Goal: Task Accomplishment & Management: Manage account settings

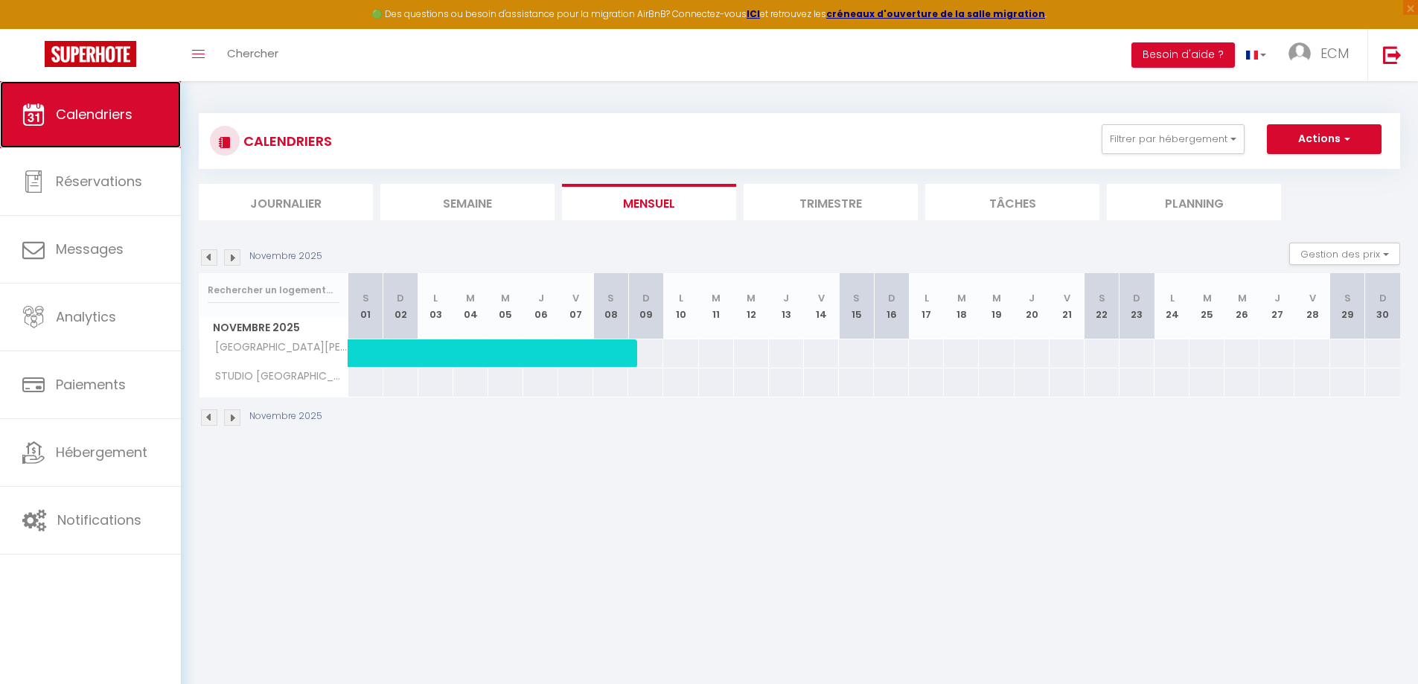
click at [92, 124] on link "Calendriers" at bounding box center [90, 114] width 181 height 67
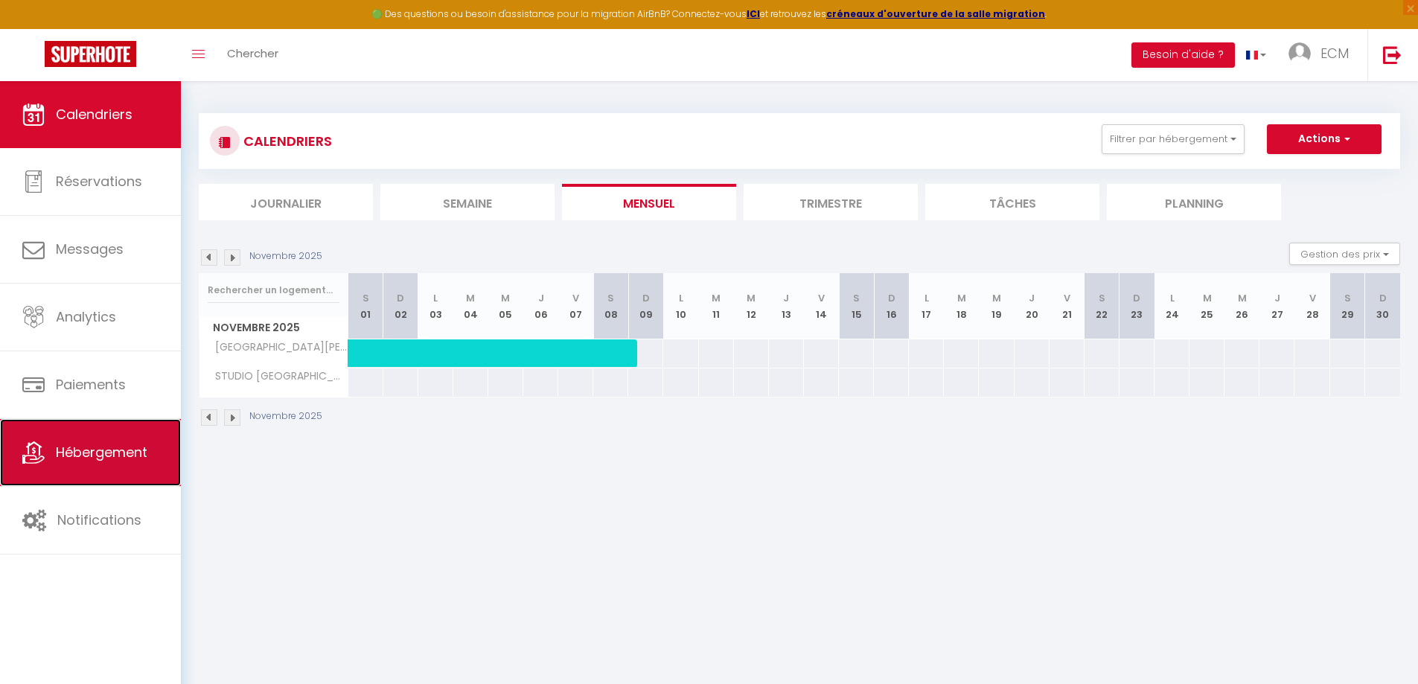
click at [116, 453] on span "Hébergement" at bounding box center [102, 452] width 92 height 19
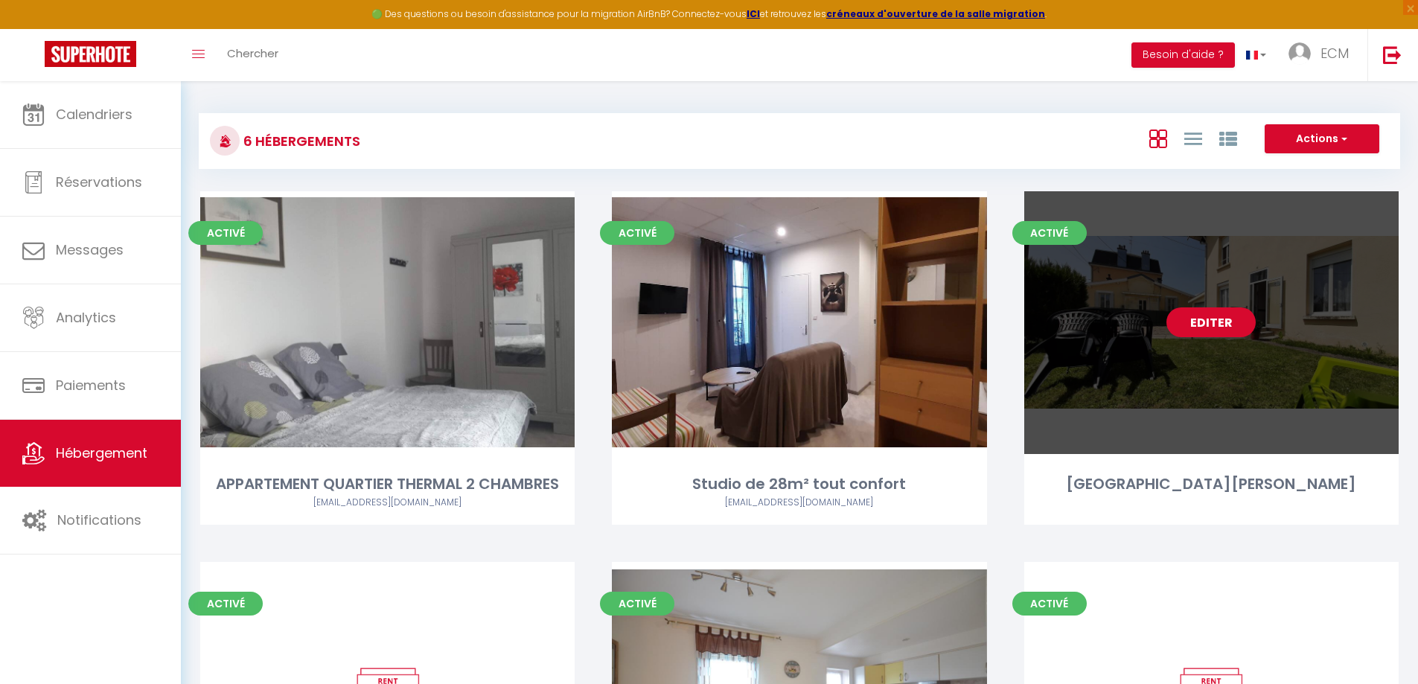
click at [1220, 334] on link "Editer" at bounding box center [1211, 322] width 89 height 30
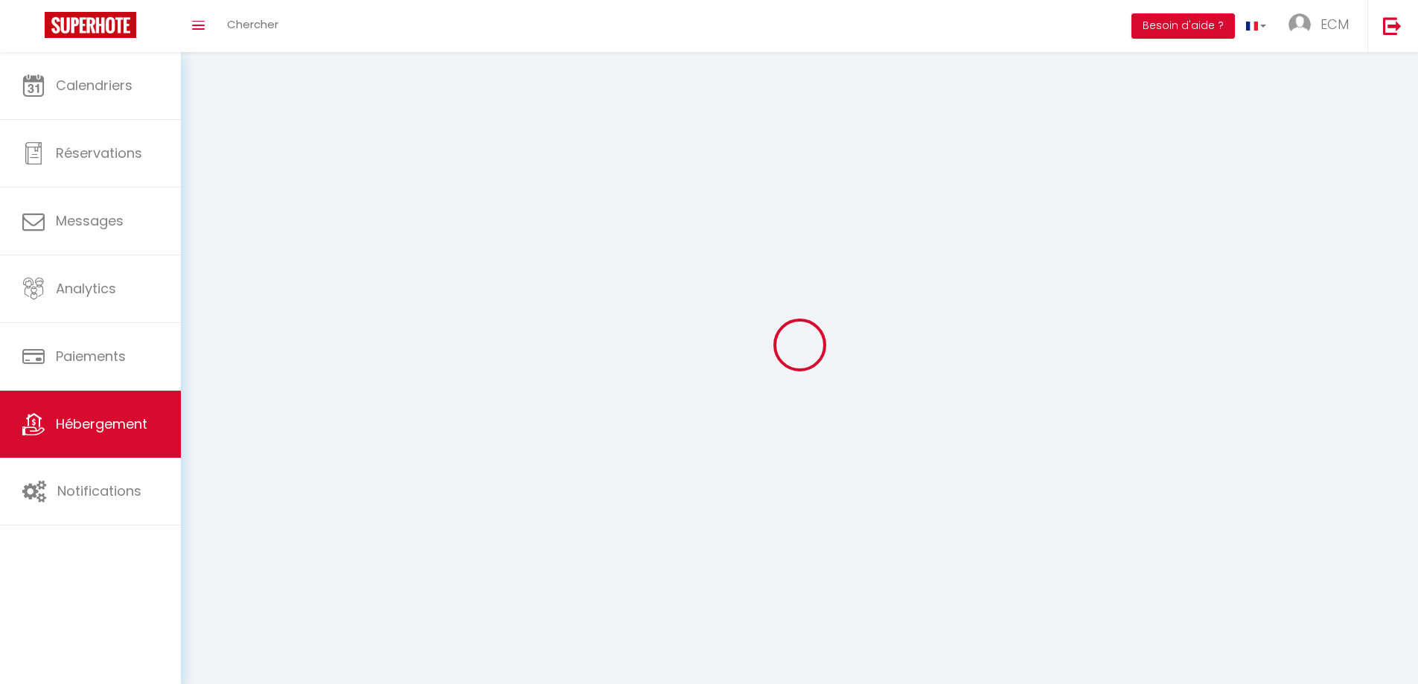
select select
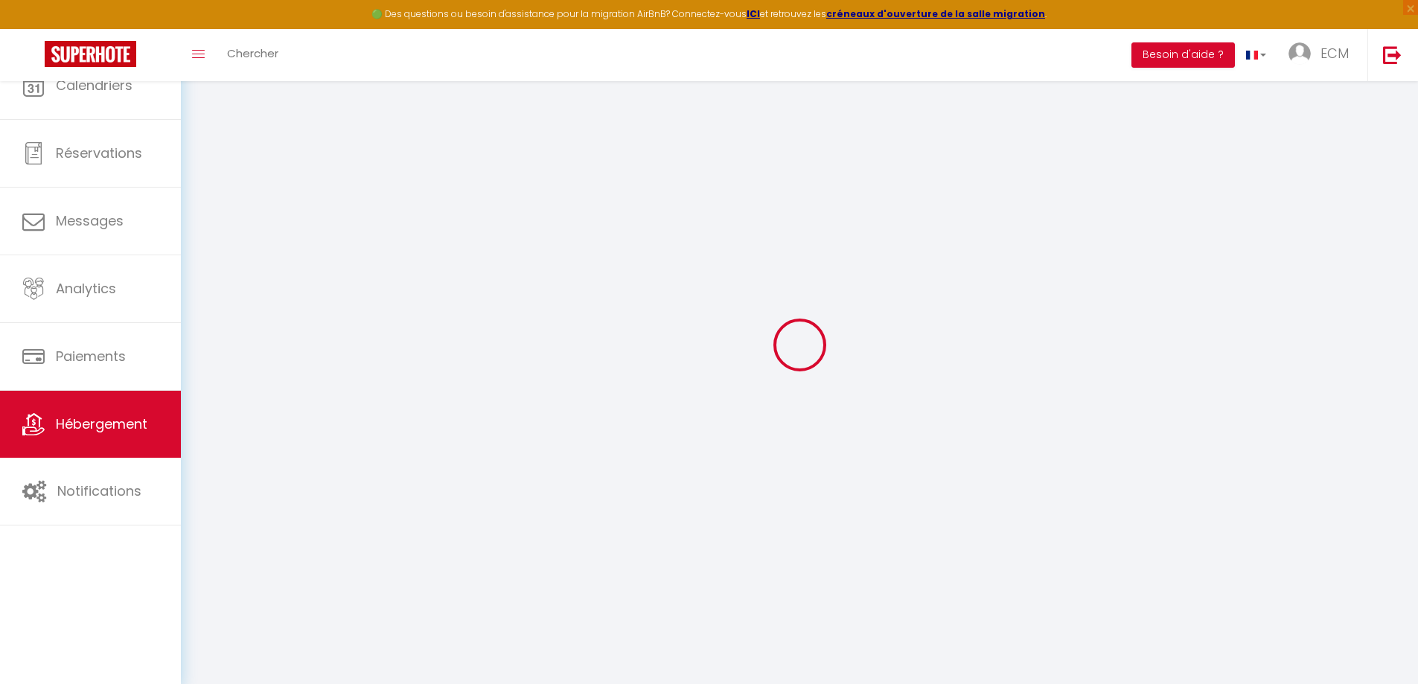
select select
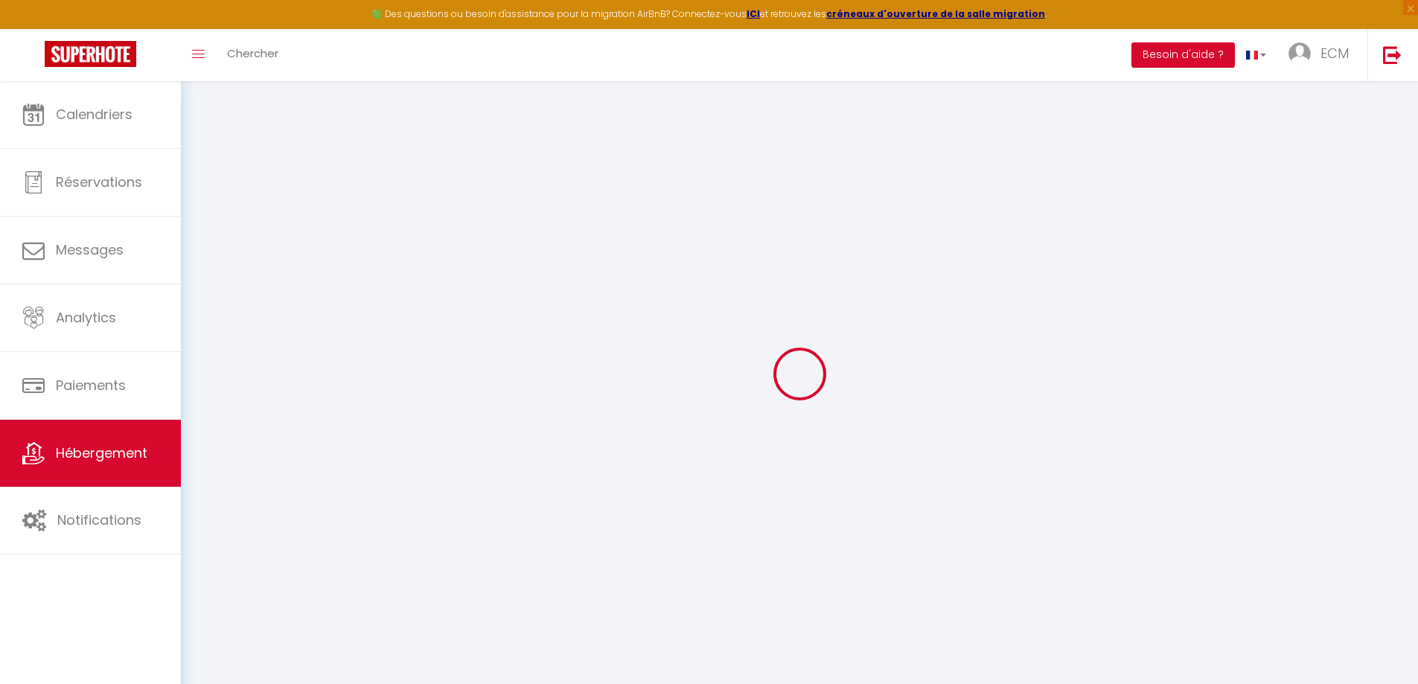
select select
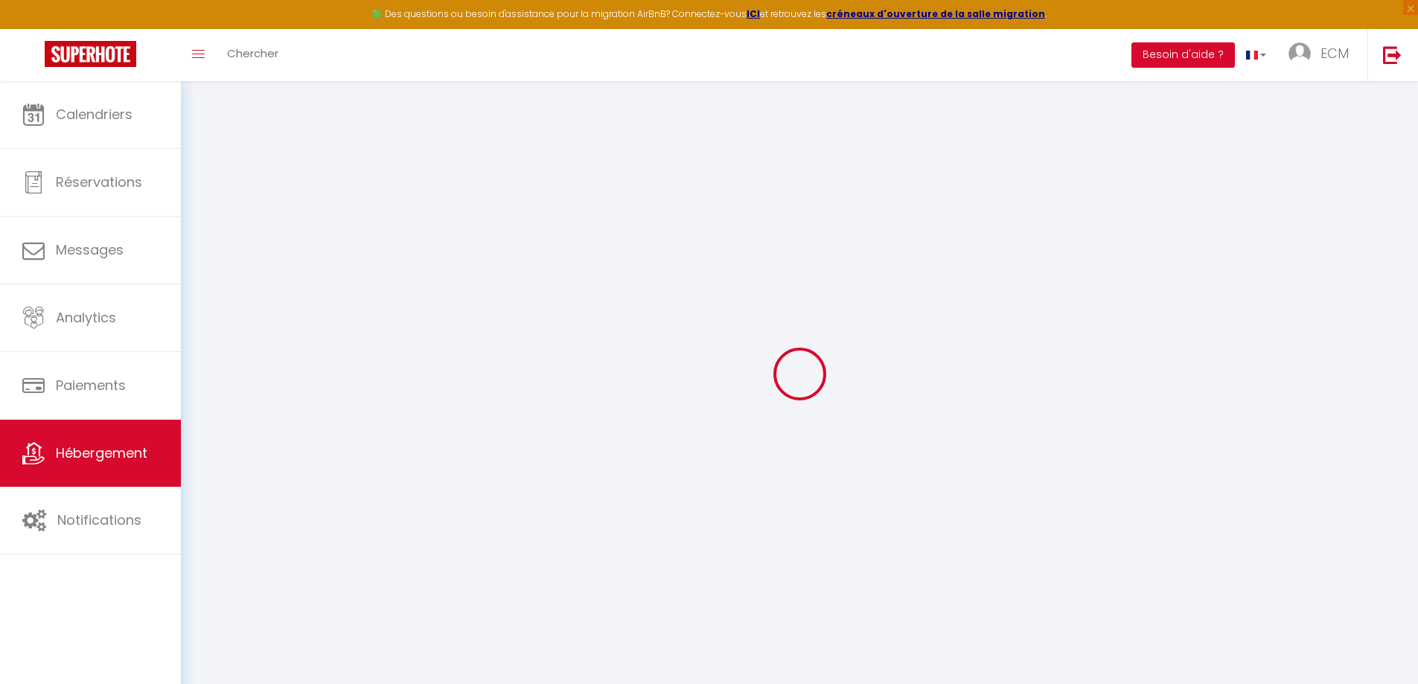
select select
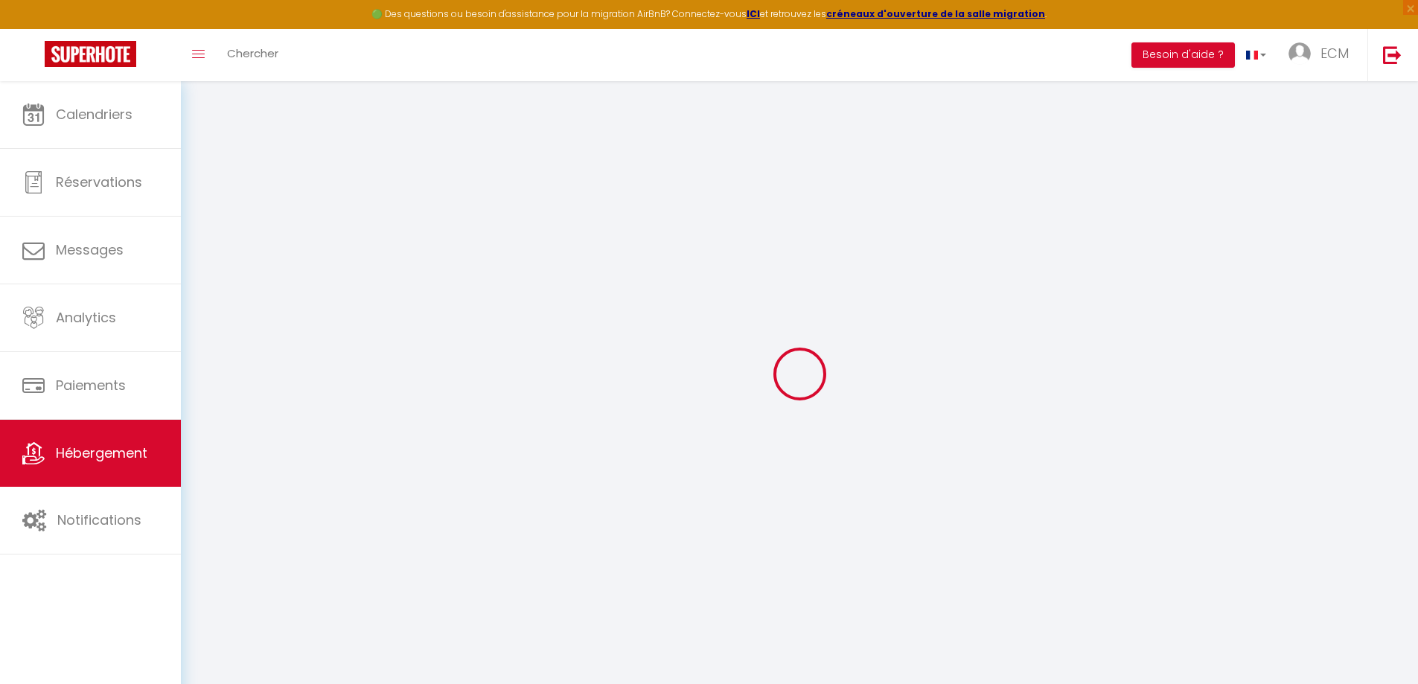
select select
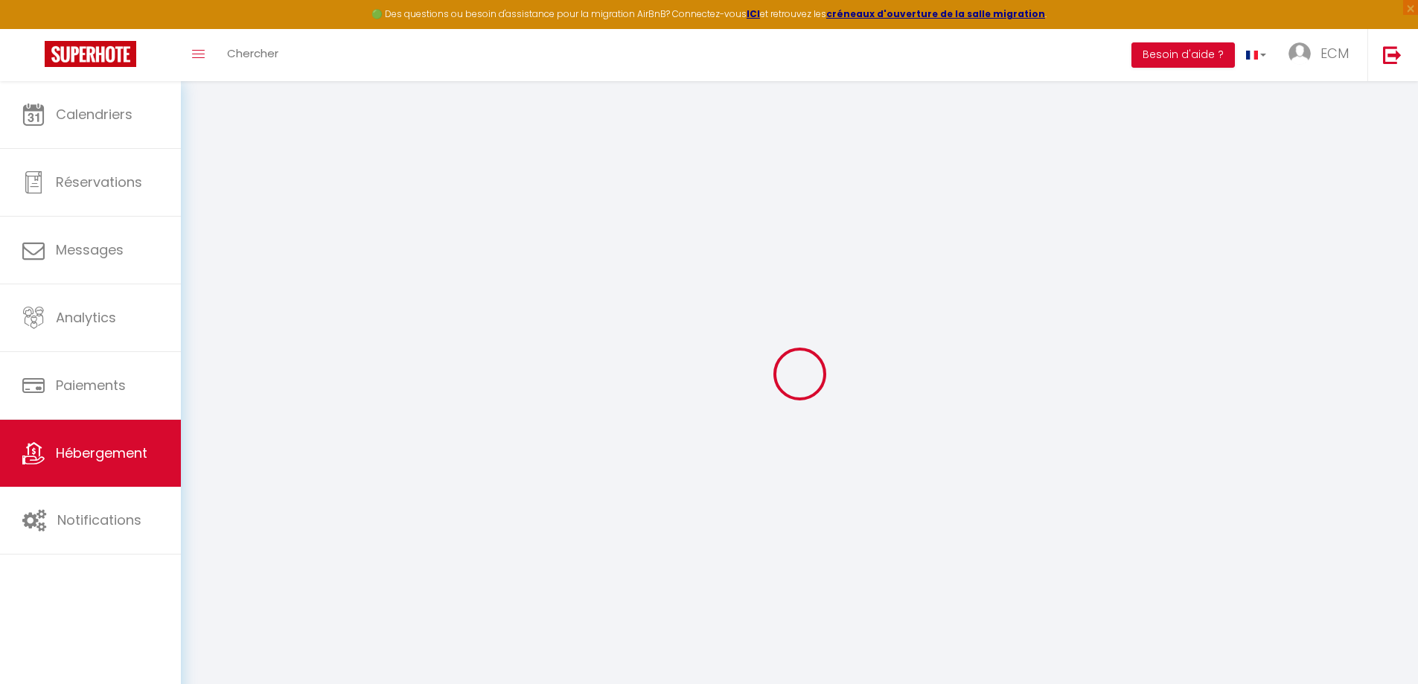
checkbox input "false"
checkbox input "true"
select select
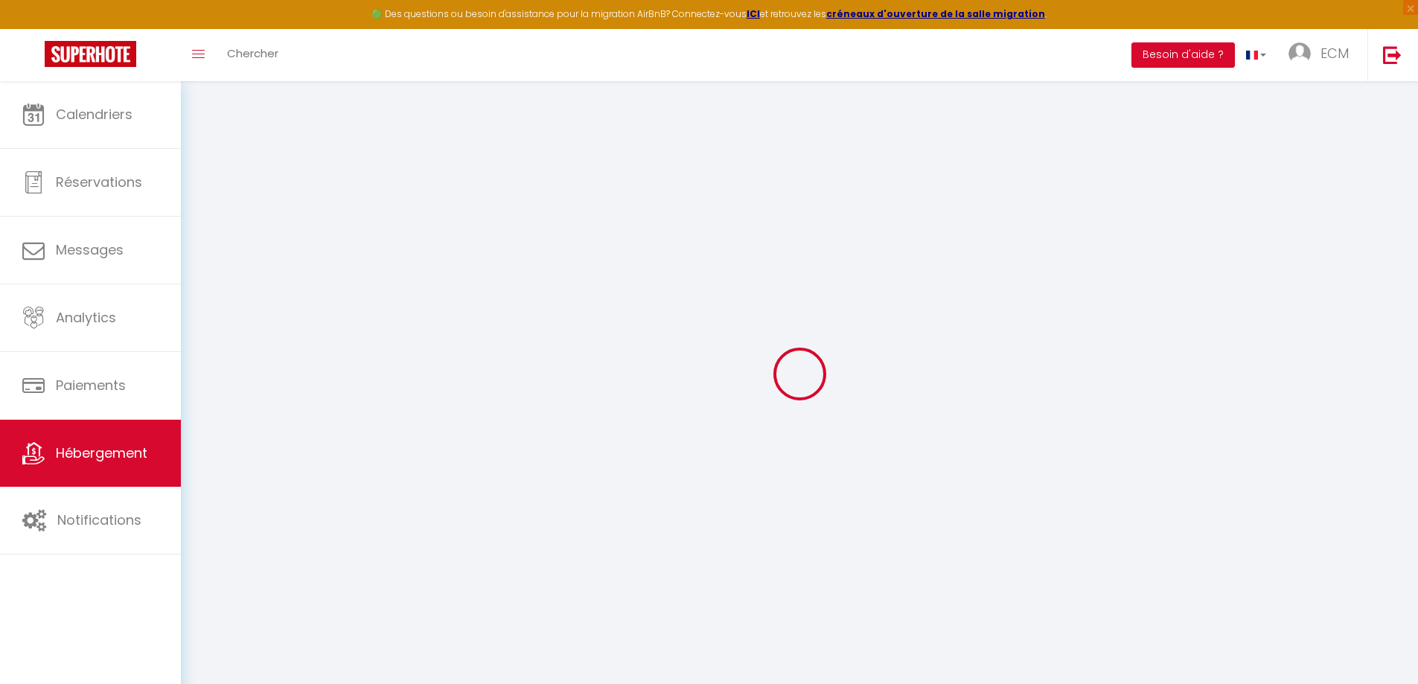
select select
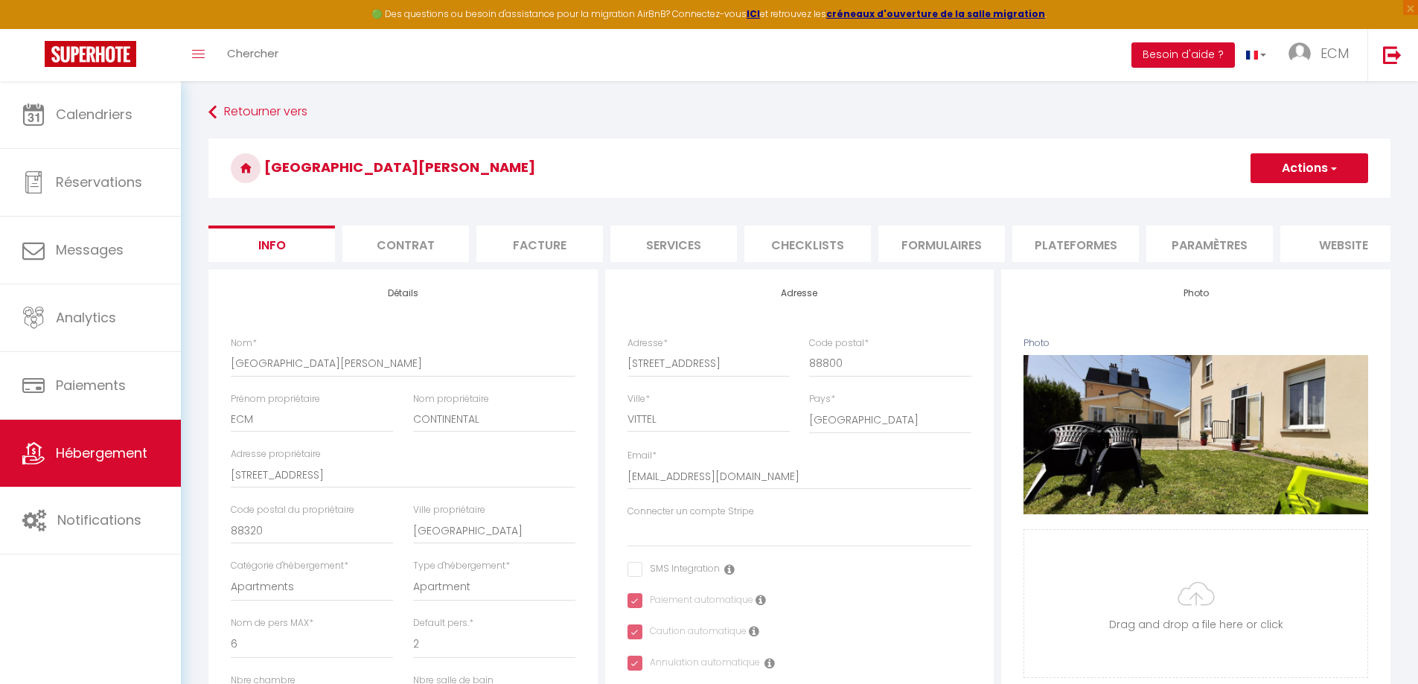
click at [1088, 237] on li "Plateformes" at bounding box center [1076, 244] width 127 height 36
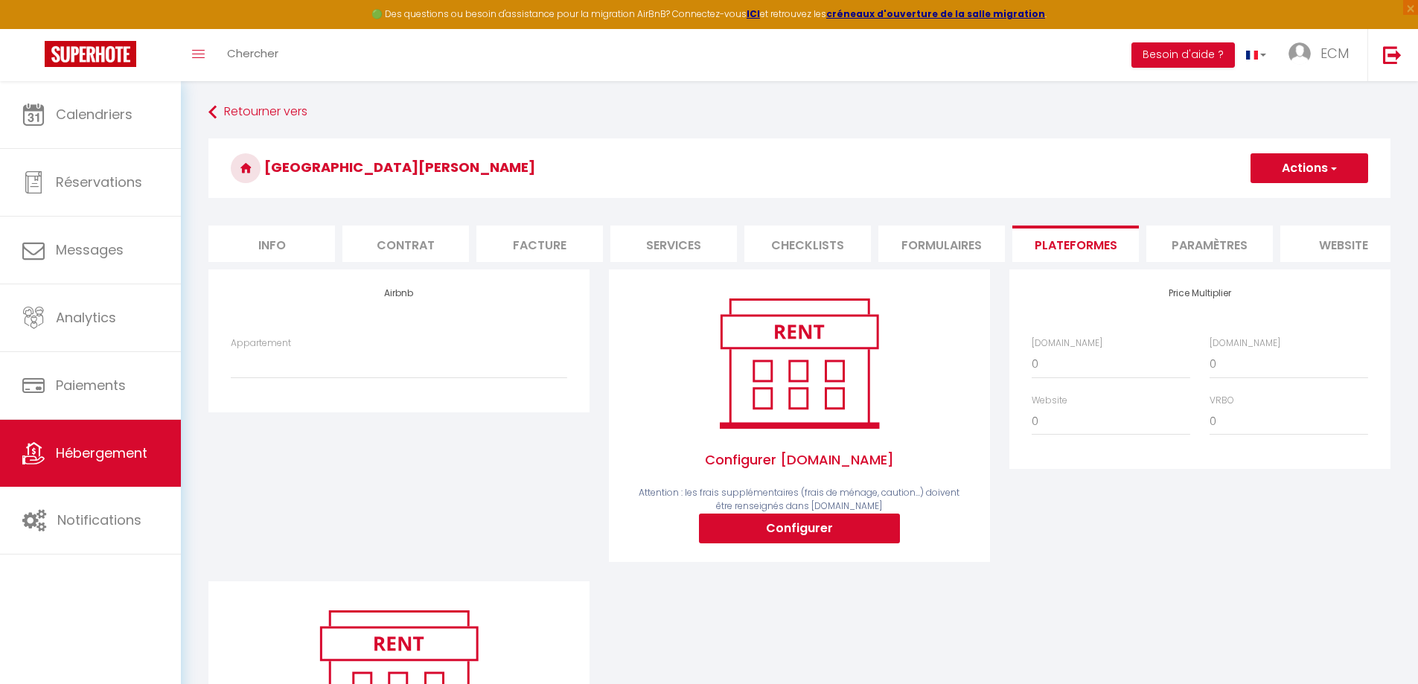
select select
drag, startPoint x: 756, startPoint y: 541, endPoint x: 853, endPoint y: 539, distance: 97.5
click at [756, 541] on button "Configurer" at bounding box center [799, 529] width 201 height 30
select select
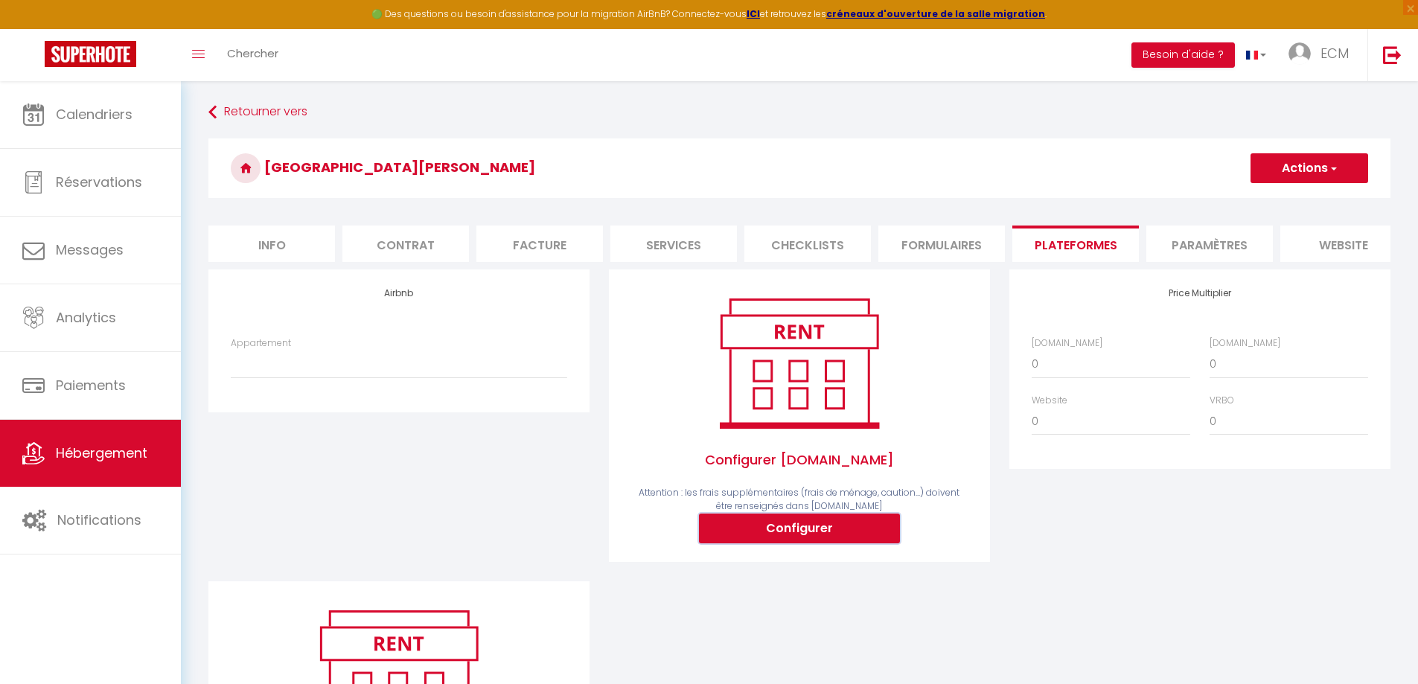
select select
type input "[EMAIL_ADDRESS][DOMAIN_NAME]"
select select
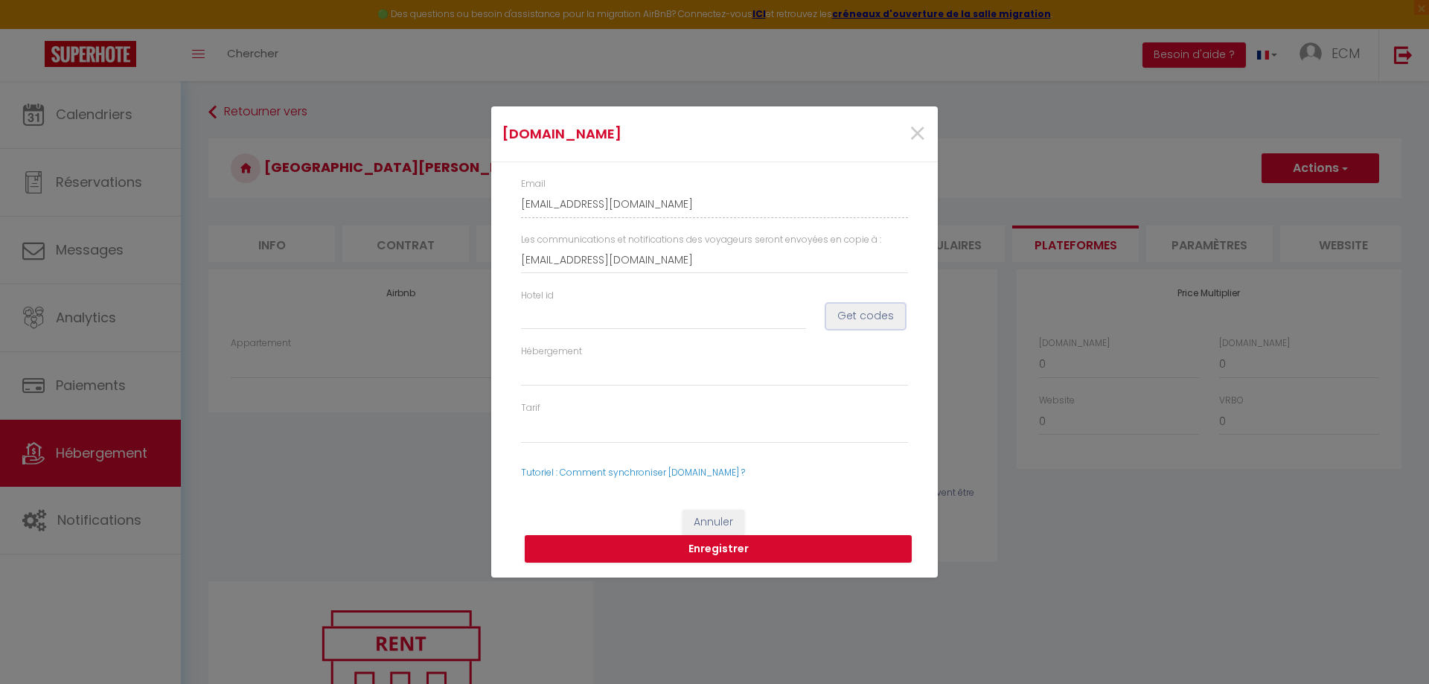
click at [878, 317] on button "Get codes" at bounding box center [865, 316] width 79 height 25
select select
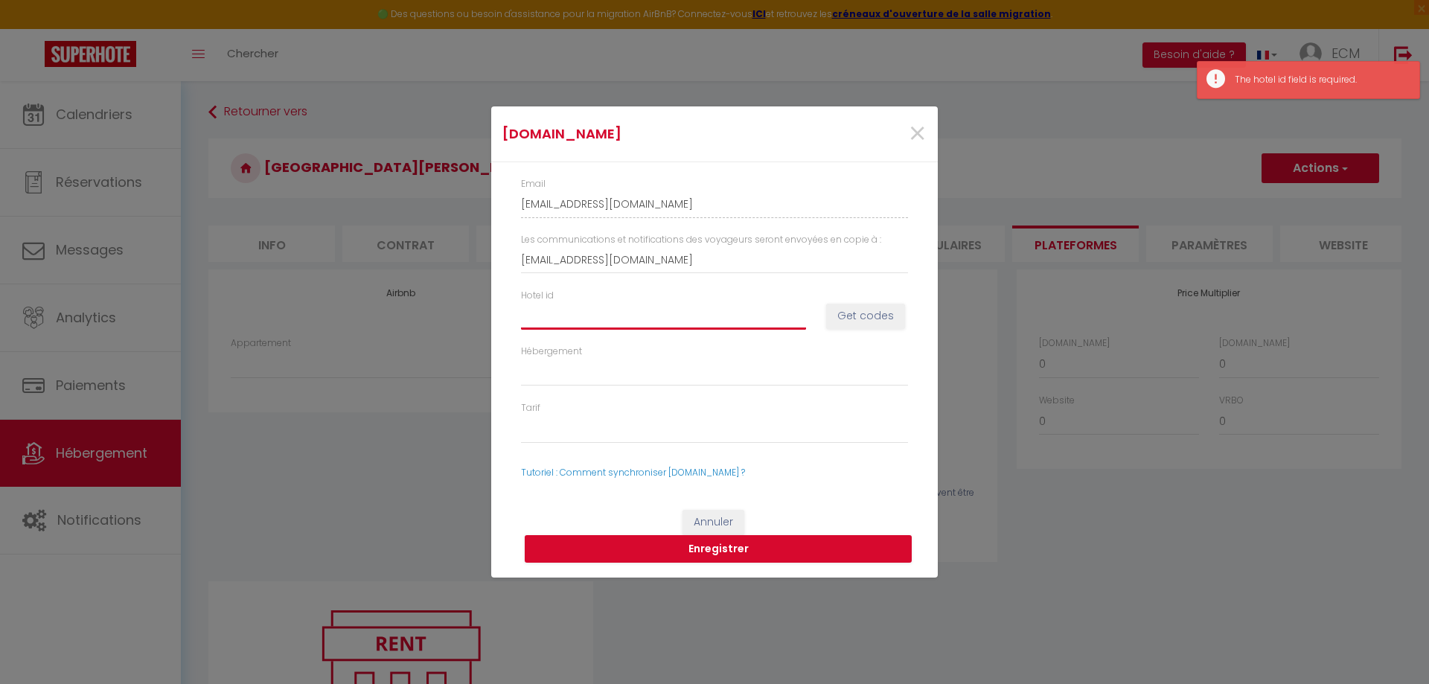
click at [618, 323] on input "Hotel id" at bounding box center [663, 315] width 285 height 27
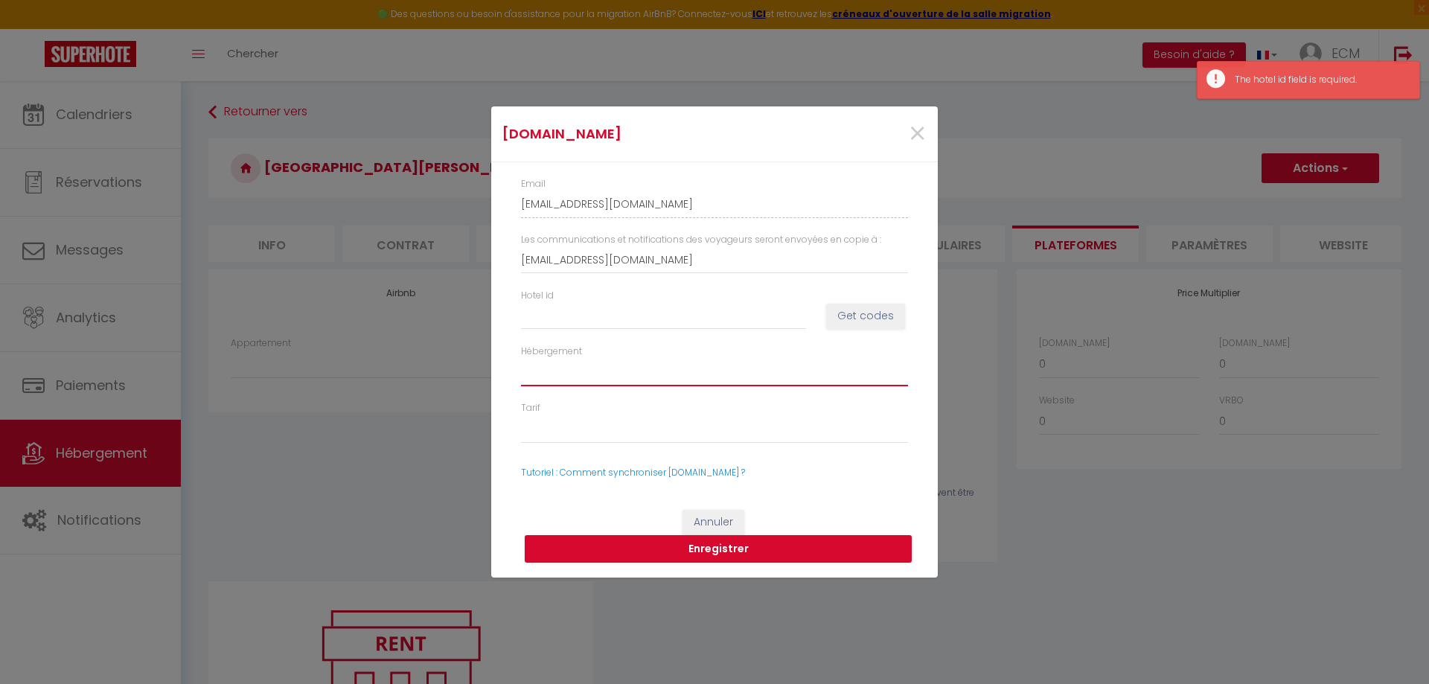
click at [590, 383] on select "Hébergement" at bounding box center [714, 372] width 387 height 28
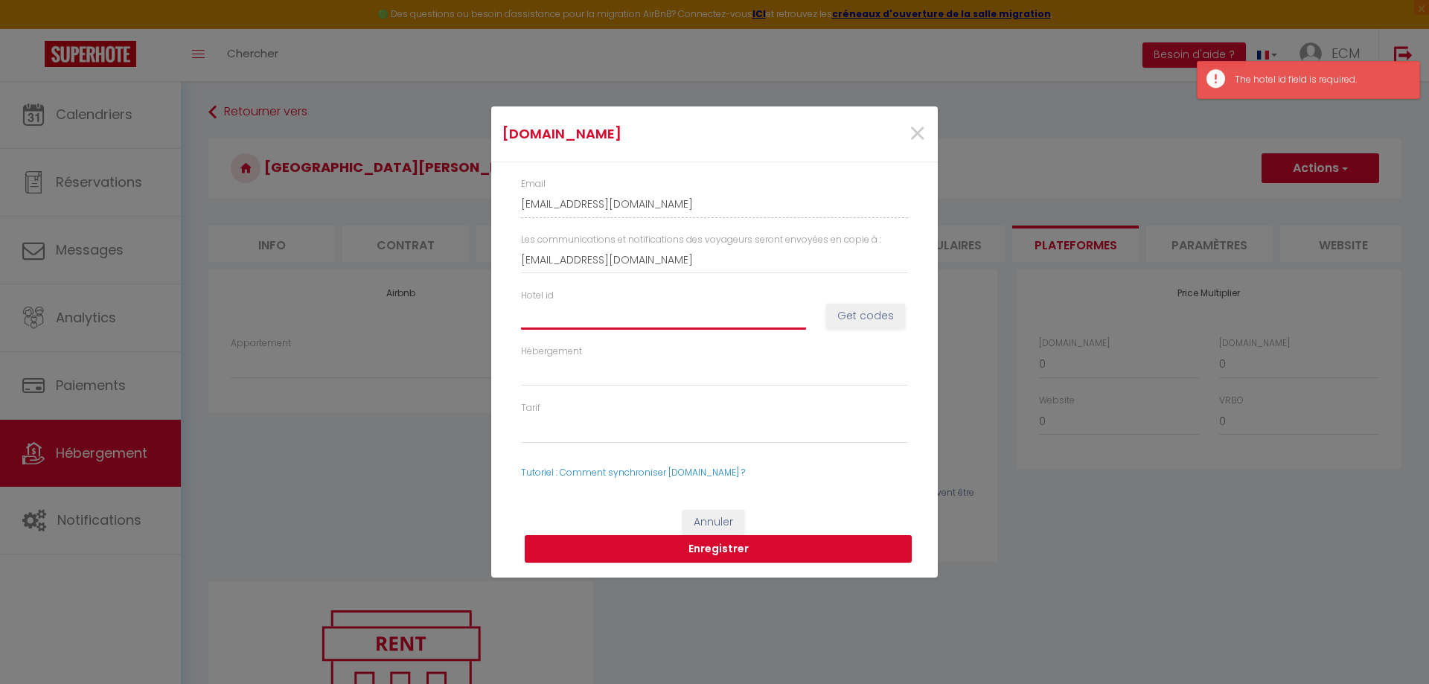
click at [578, 325] on input "Hotel id" at bounding box center [663, 315] width 285 height 27
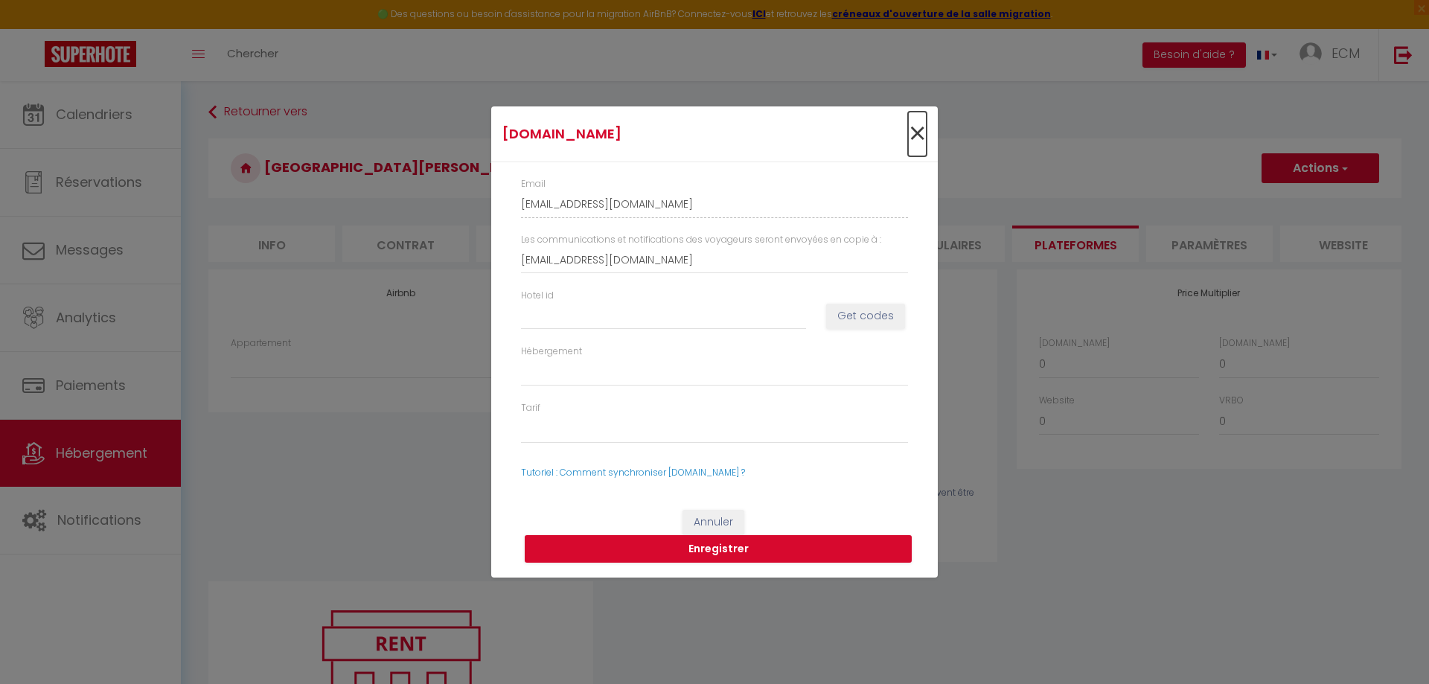
click at [916, 138] on span "×" at bounding box center [917, 134] width 19 height 45
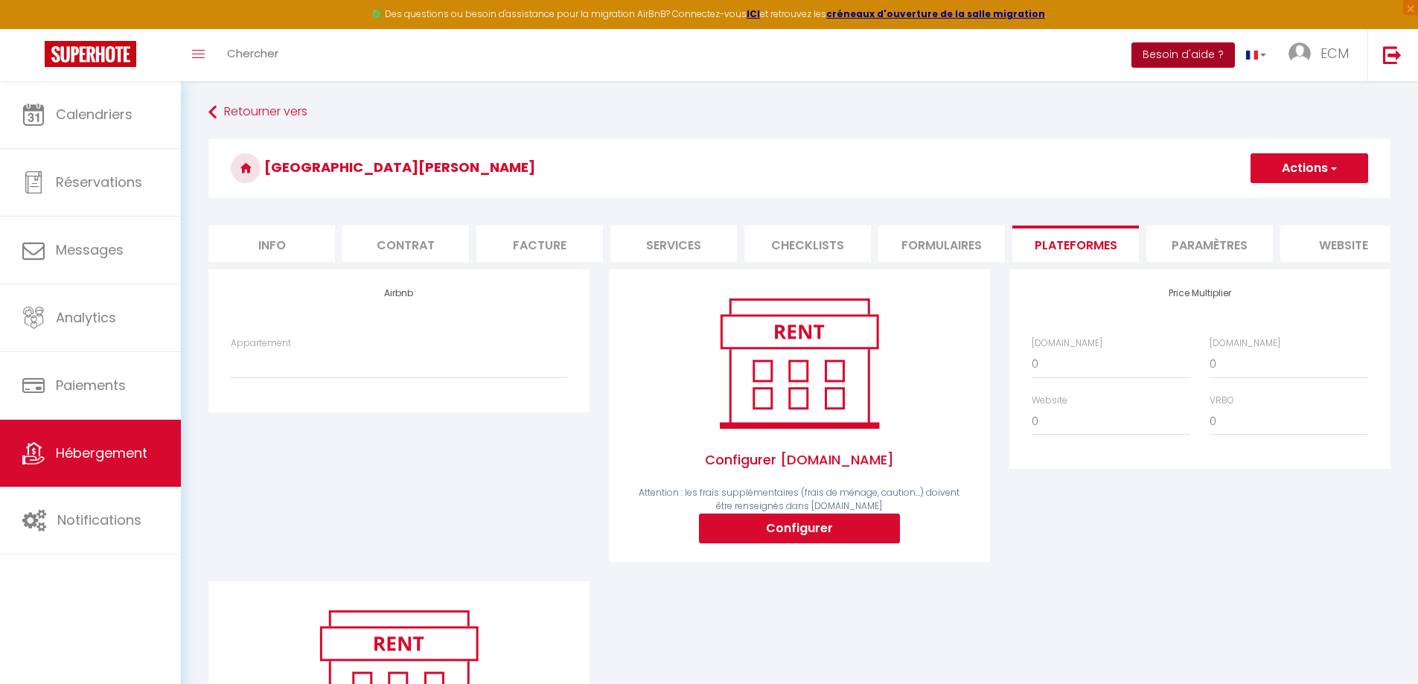
drag, startPoint x: 1182, startPoint y: 46, endPoint x: 1187, endPoint y: 69, distance: 23.5
click at [1182, 46] on button "Besoin d'aide ?" at bounding box center [1183, 54] width 103 height 25
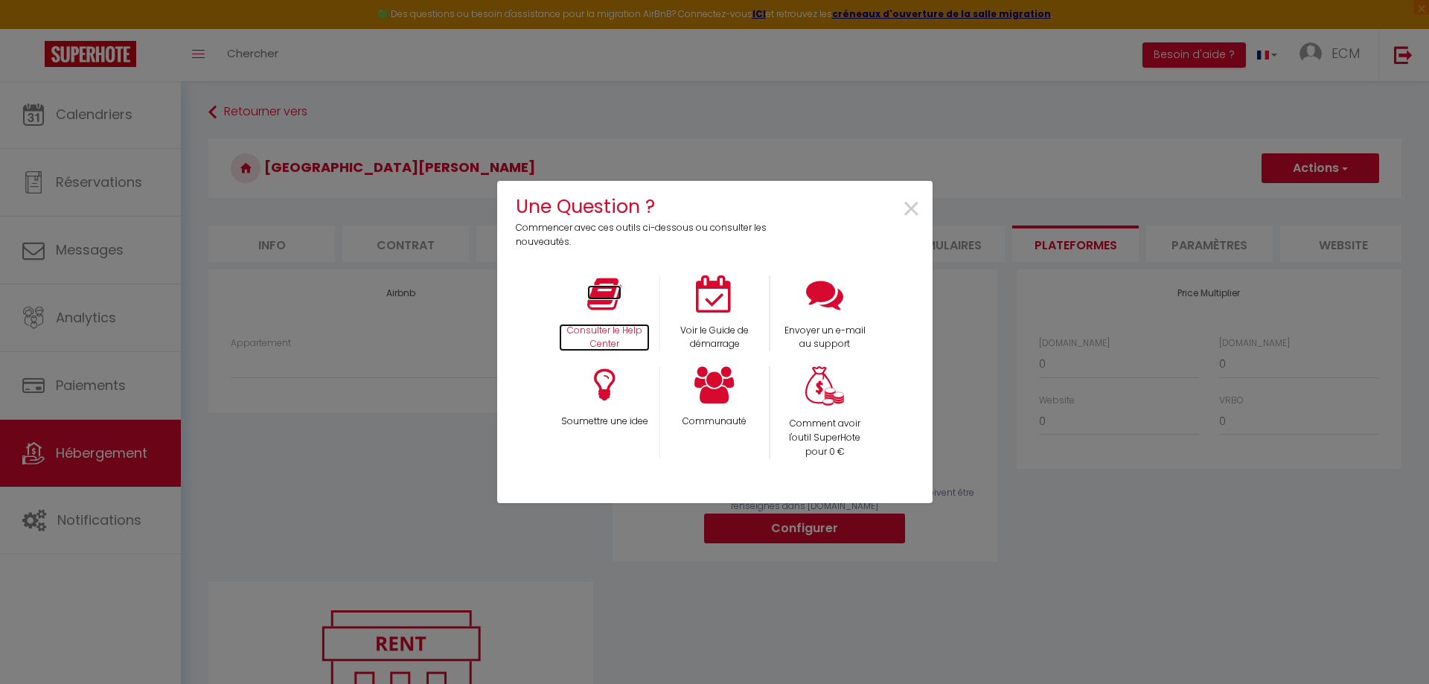
click at [596, 308] on icon at bounding box center [604, 293] width 34 height 37
click at [903, 212] on span "×" at bounding box center [912, 209] width 20 height 47
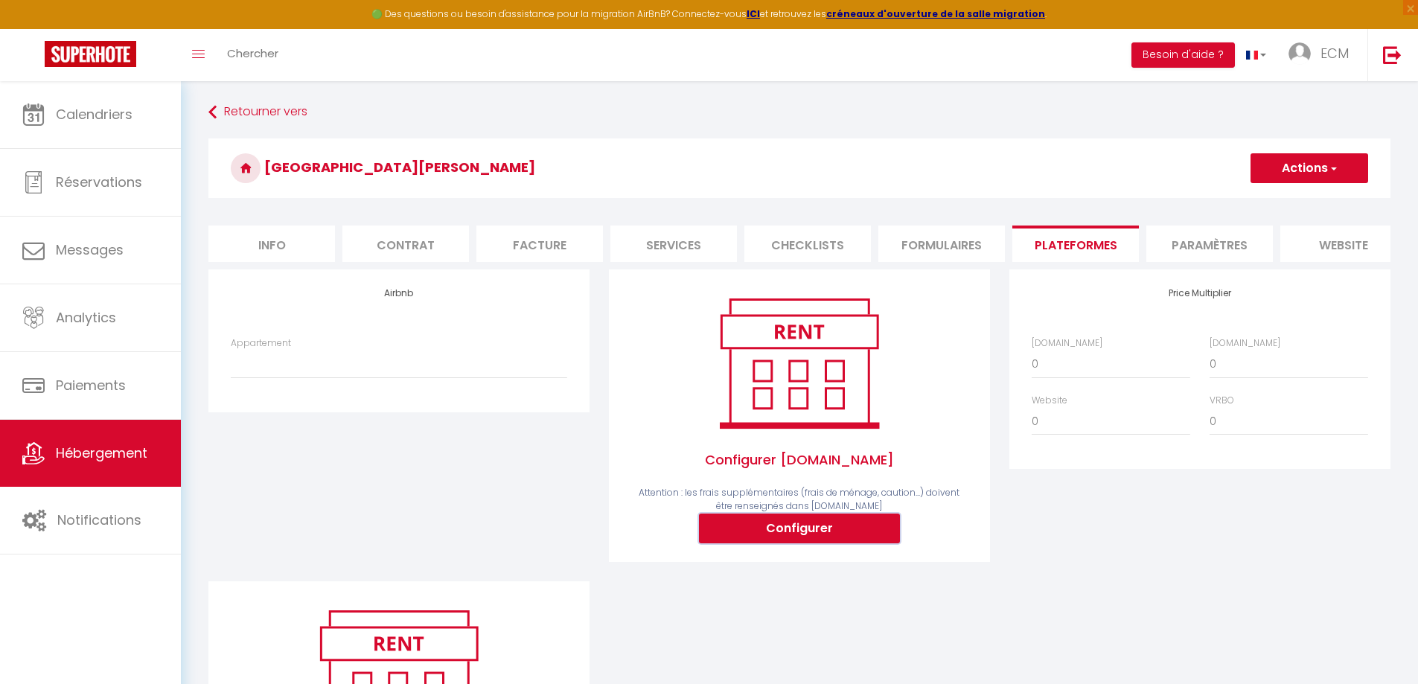
click at [833, 543] on button "Configurer" at bounding box center [799, 529] width 201 height 30
type input "[EMAIL_ADDRESS][DOMAIN_NAME]"
select select
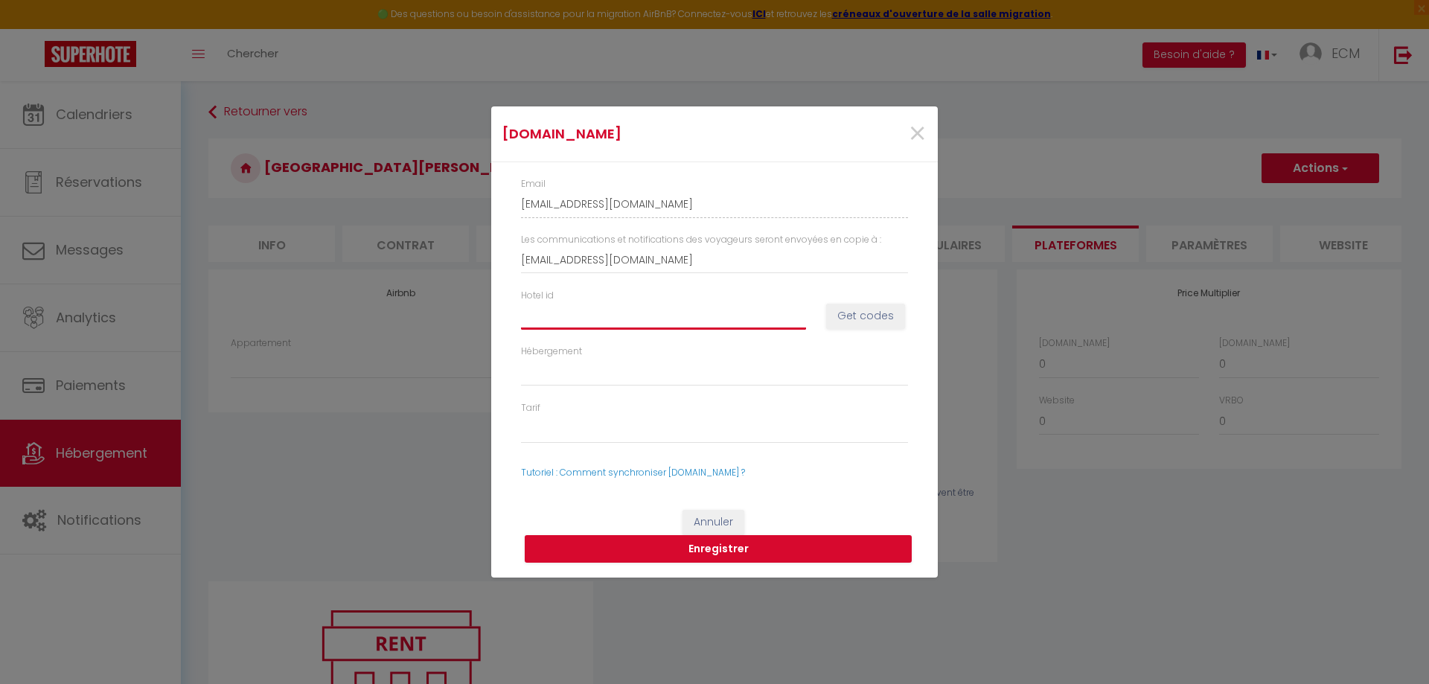
click at [561, 314] on input "Hotel id" at bounding box center [663, 315] width 285 height 27
paste input "14919587"
type input "14919587"
select select
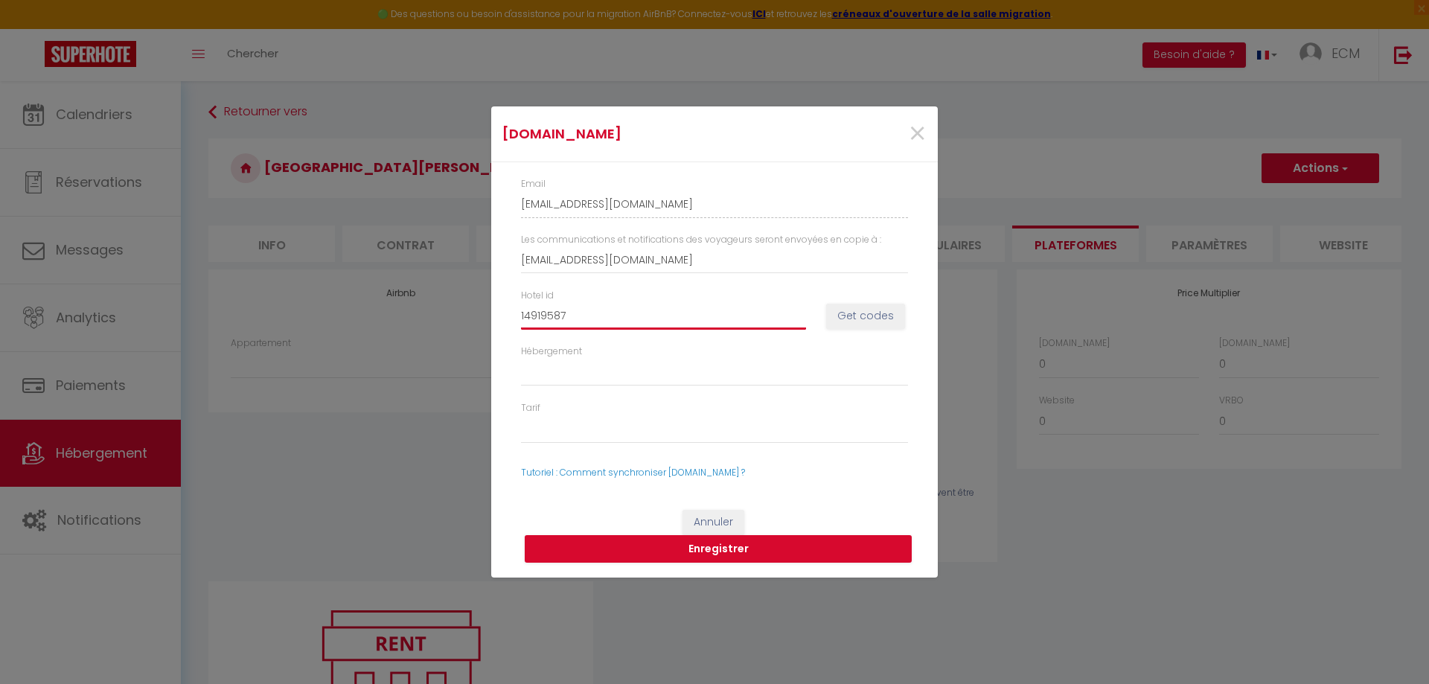
type input "14919587"
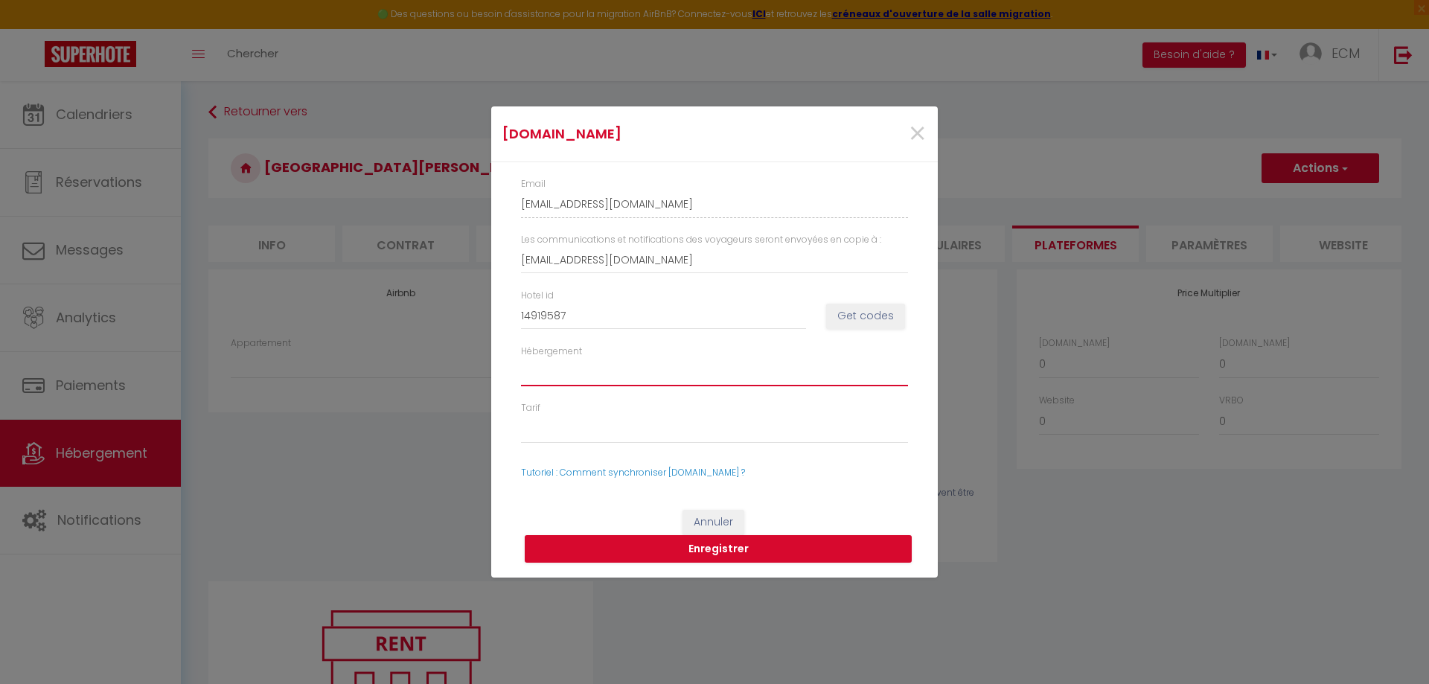
click at [581, 376] on select "Hébergement" at bounding box center [714, 372] width 387 height 28
click at [708, 547] on button "Enregistrer" at bounding box center [718, 549] width 387 height 28
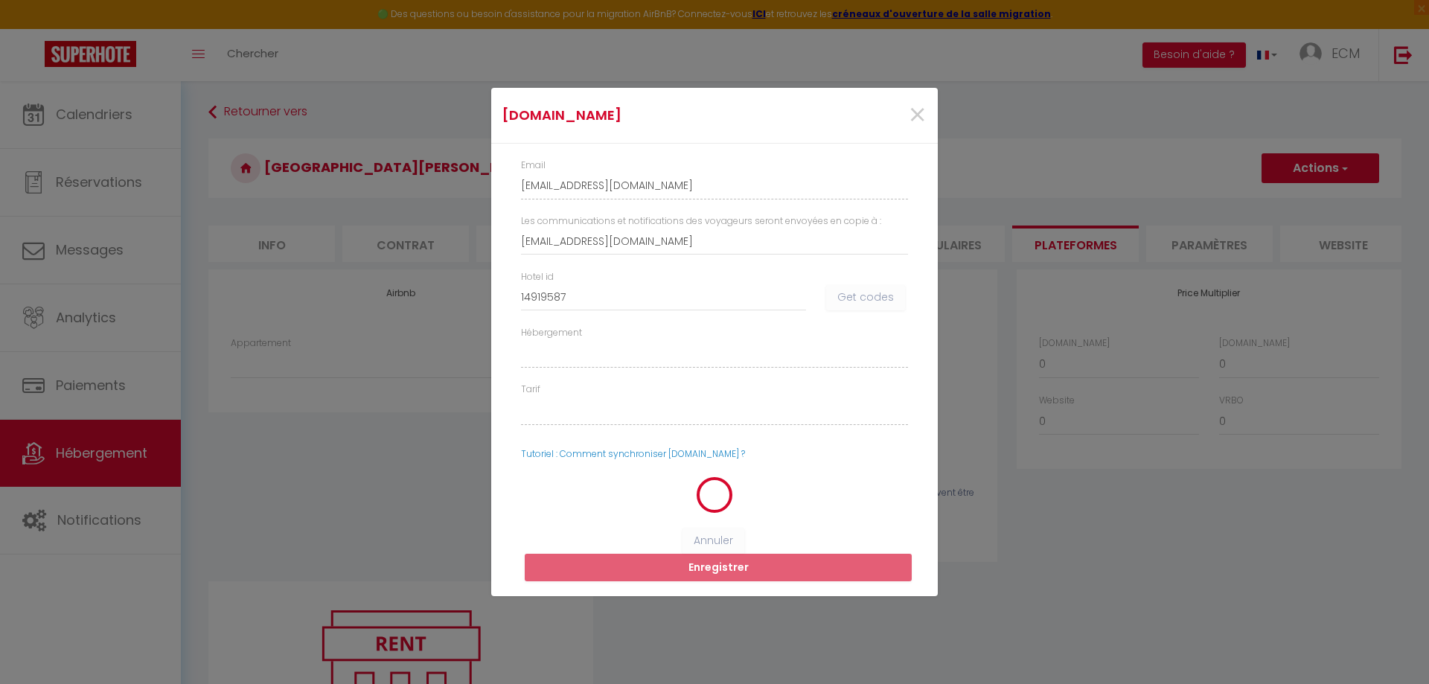
select select
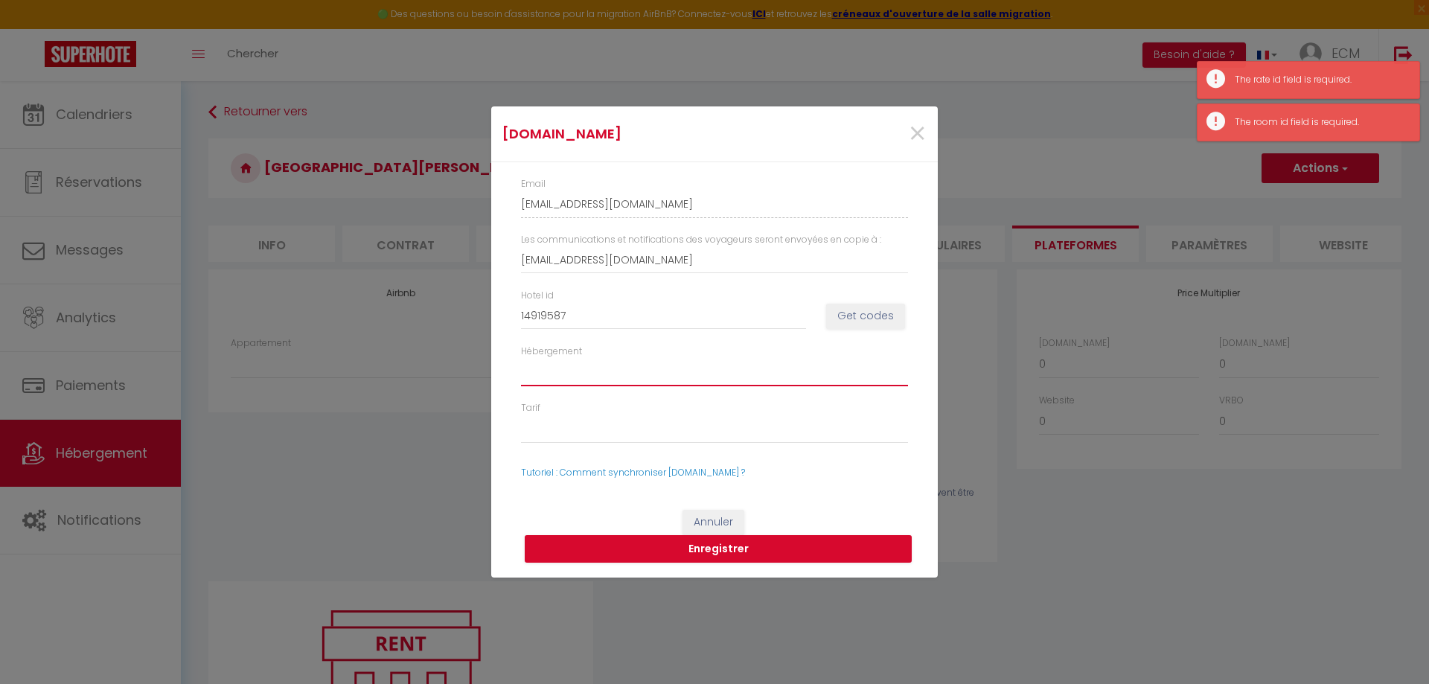
click at [545, 381] on select "Hébergement" at bounding box center [714, 372] width 387 height 28
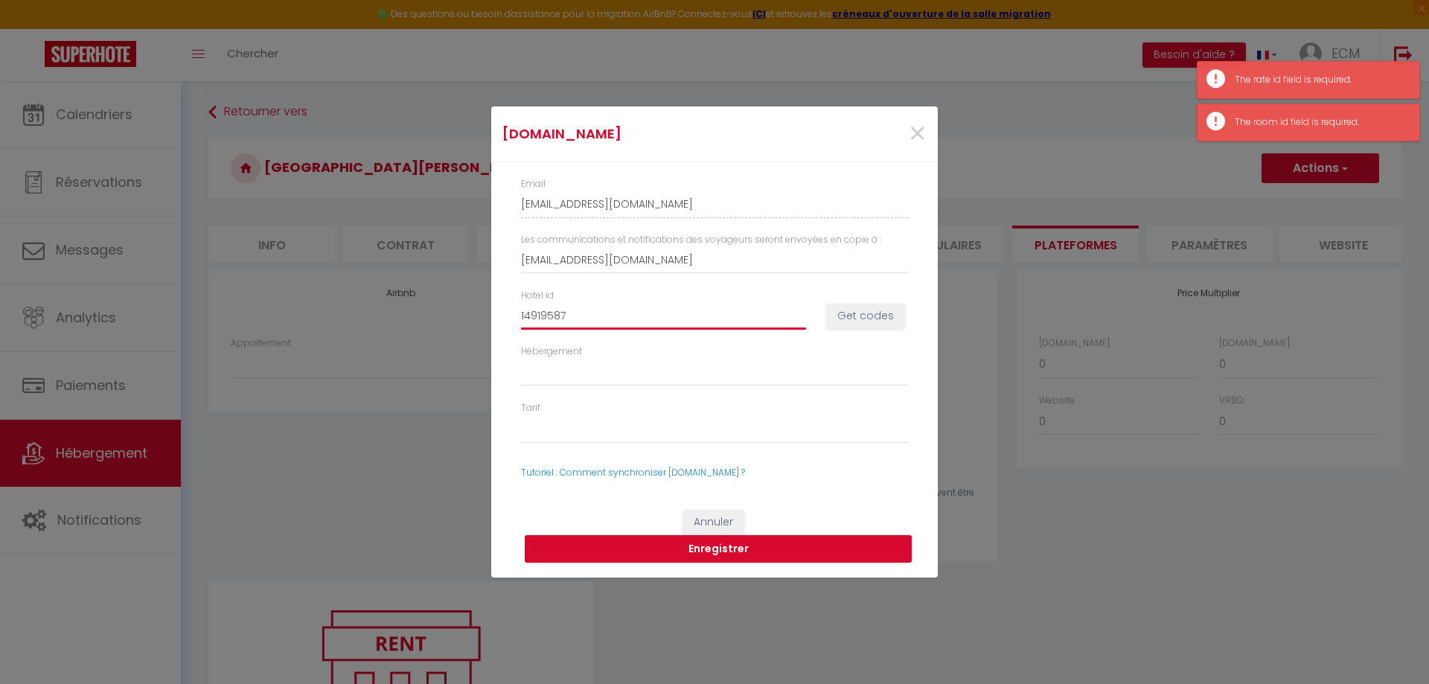
drag, startPoint x: 586, startPoint y: 307, endPoint x: 596, endPoint y: 309, distance: 9.9
click at [586, 307] on input "14919587" at bounding box center [663, 315] width 285 height 27
click at [877, 325] on button "Get codes" at bounding box center [865, 316] width 79 height 25
select select
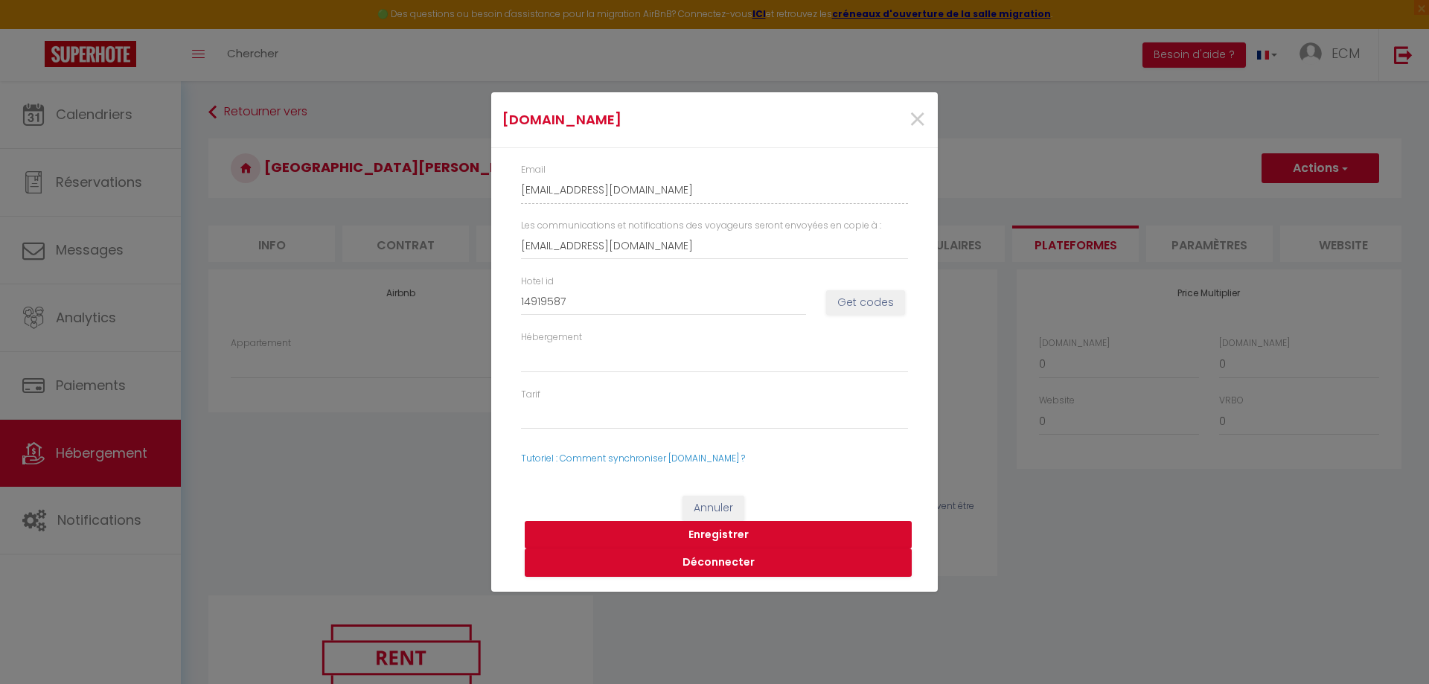
click at [721, 534] on button "Enregistrer" at bounding box center [718, 535] width 387 height 28
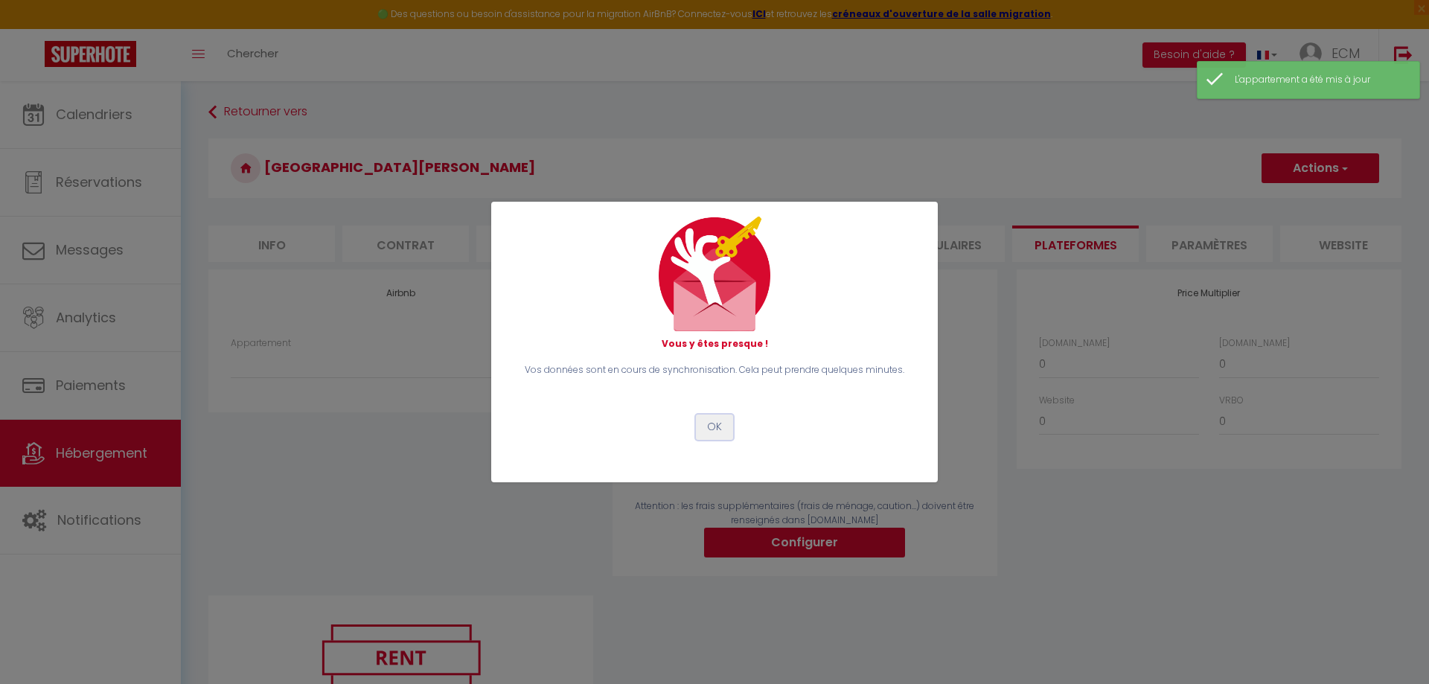
click at [708, 421] on button "OK" at bounding box center [714, 427] width 37 height 25
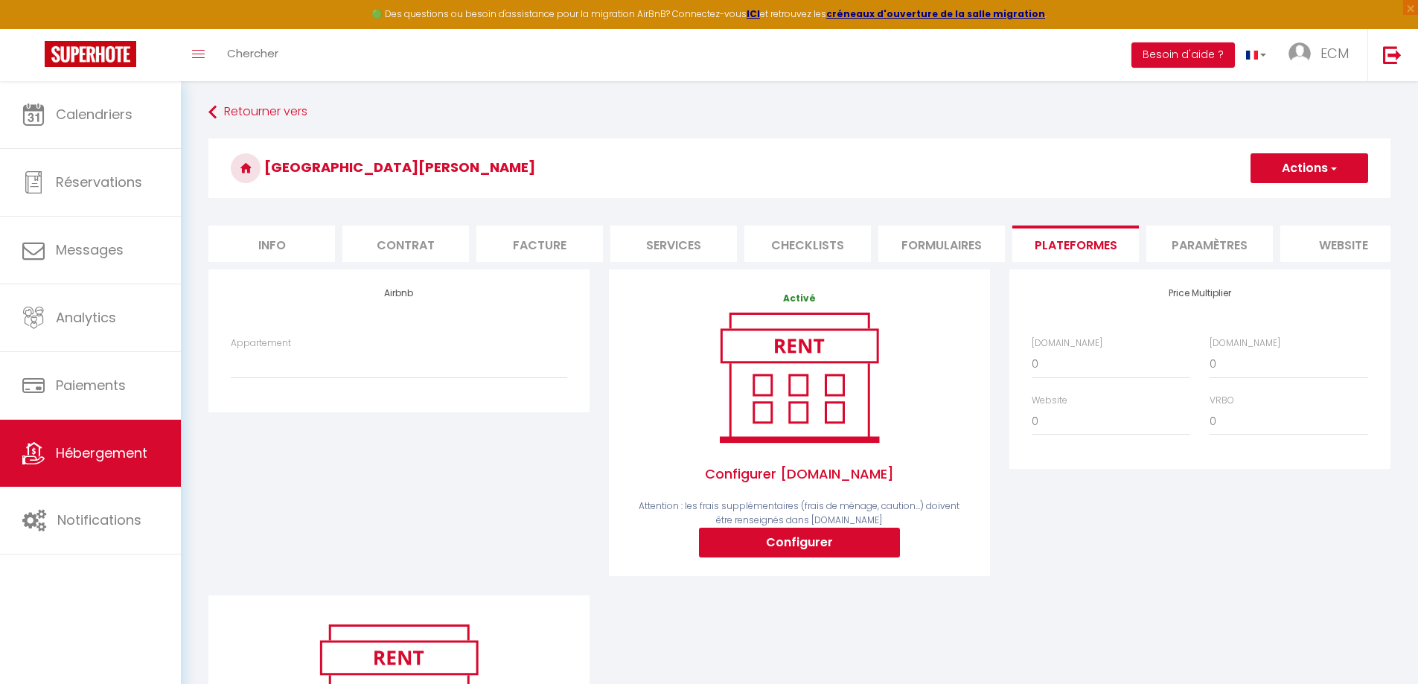
click at [1321, 176] on button "Actions" at bounding box center [1310, 168] width 118 height 30
click at [1281, 199] on link "Enregistrer" at bounding box center [1309, 200] width 118 height 19
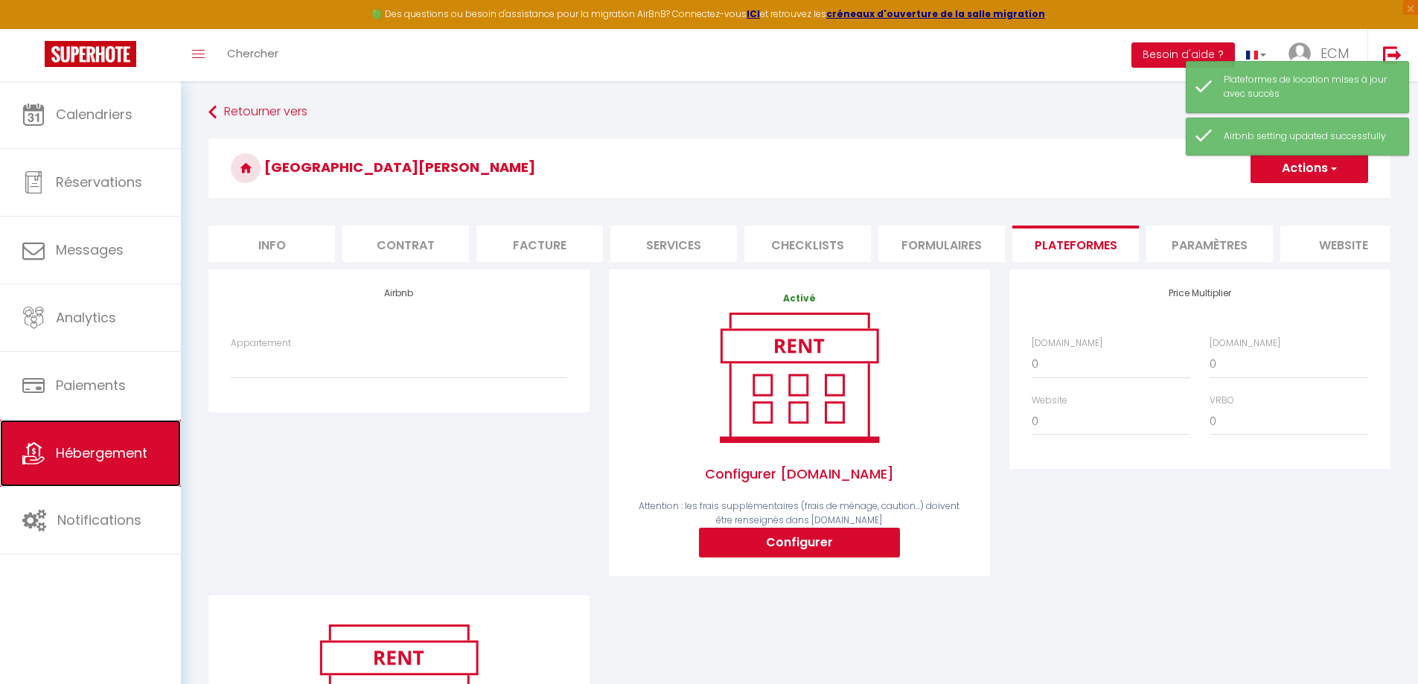
click at [93, 455] on span "Hébergement" at bounding box center [102, 453] width 92 height 19
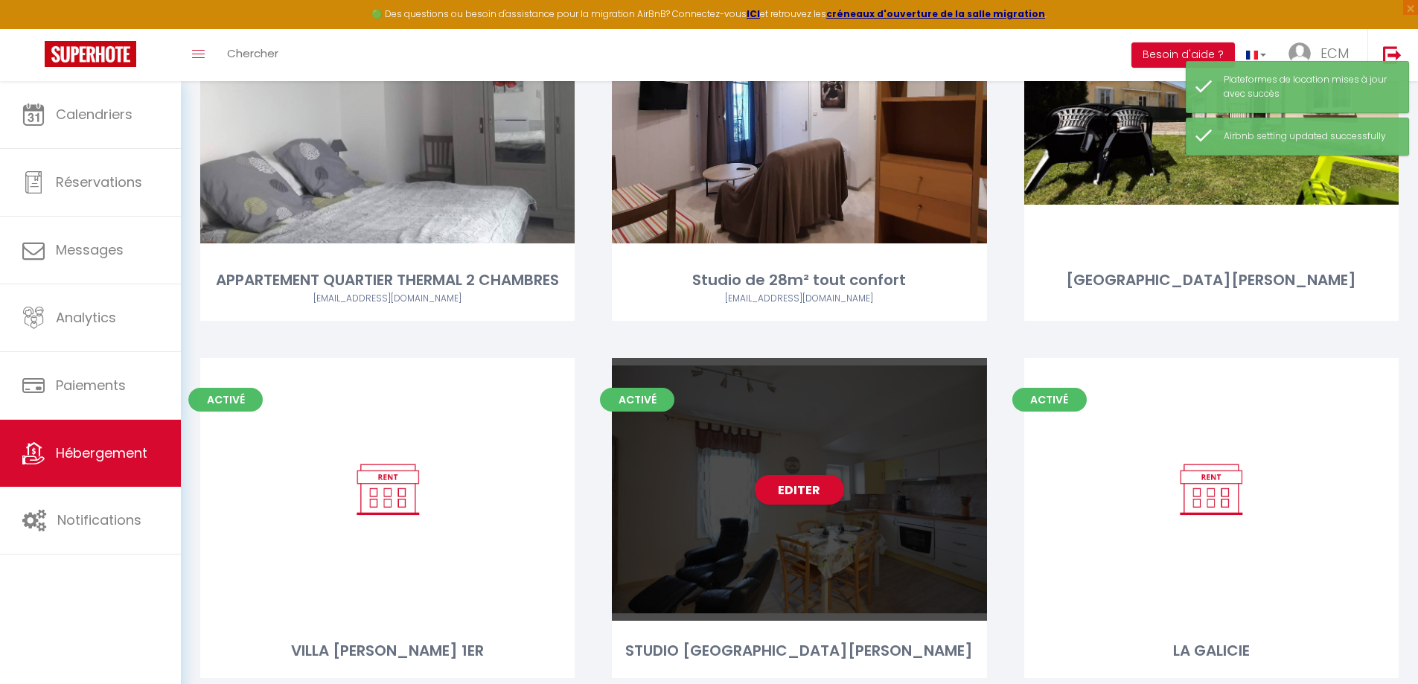
scroll to position [223, 0]
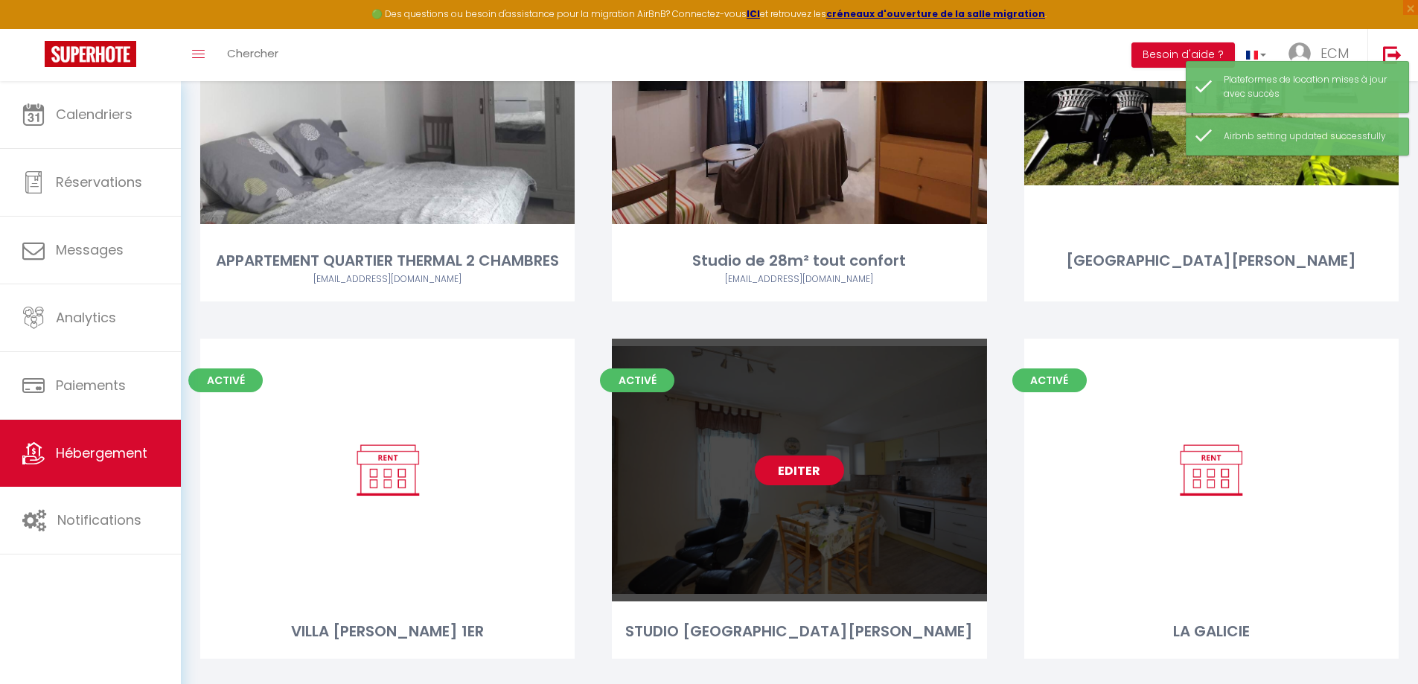
click at [795, 475] on link "Editer" at bounding box center [799, 471] width 89 height 30
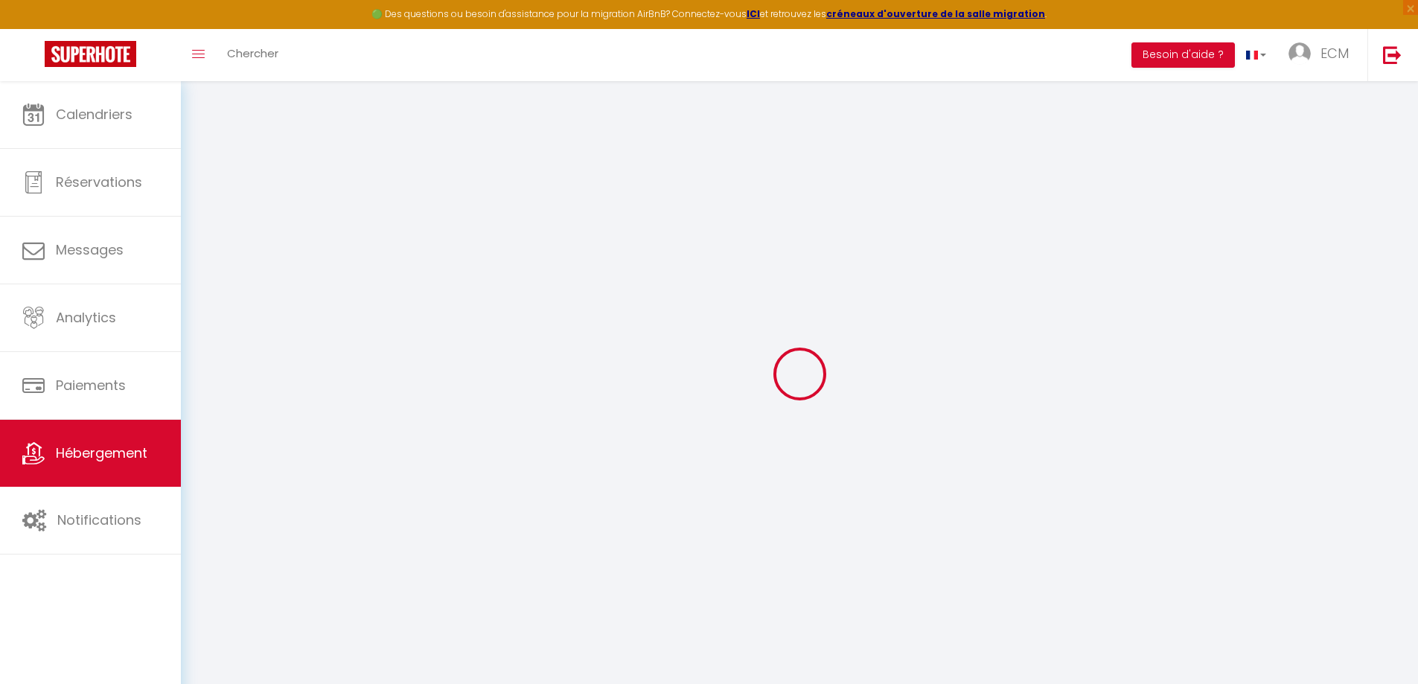
select select
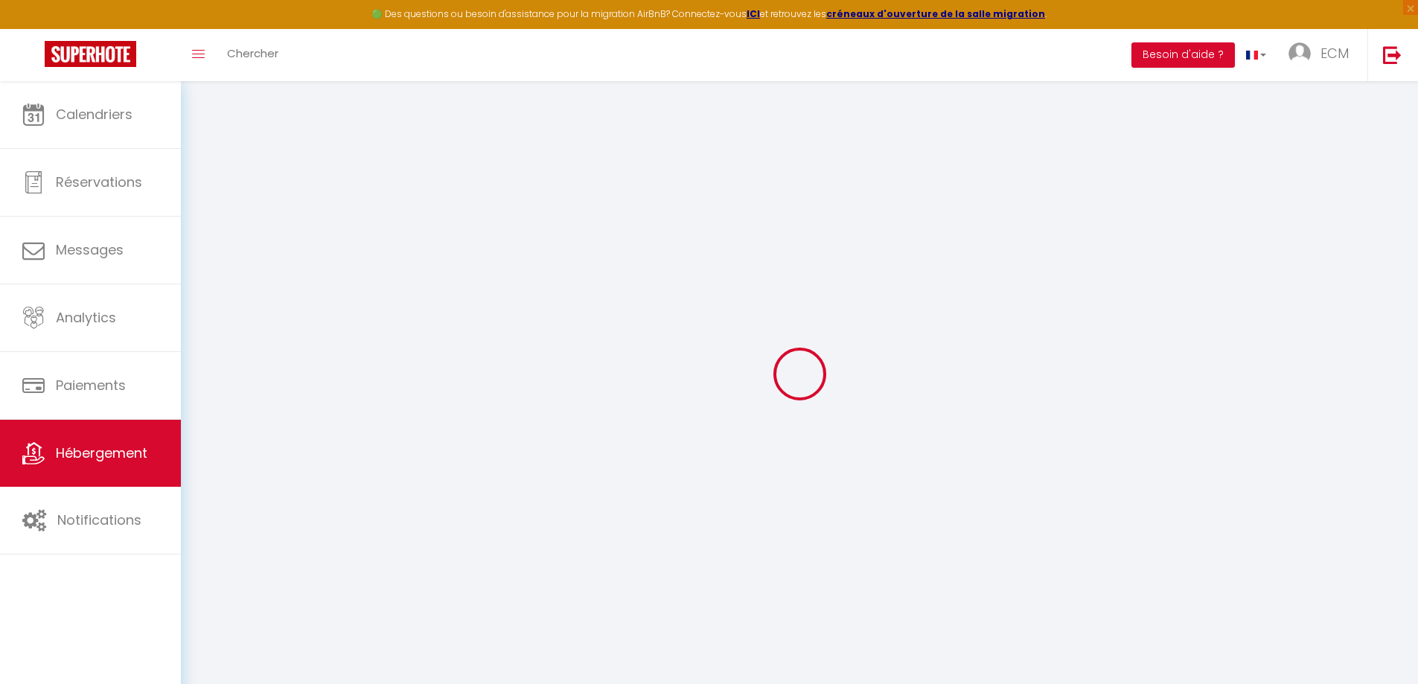
select select
checkbox input "false"
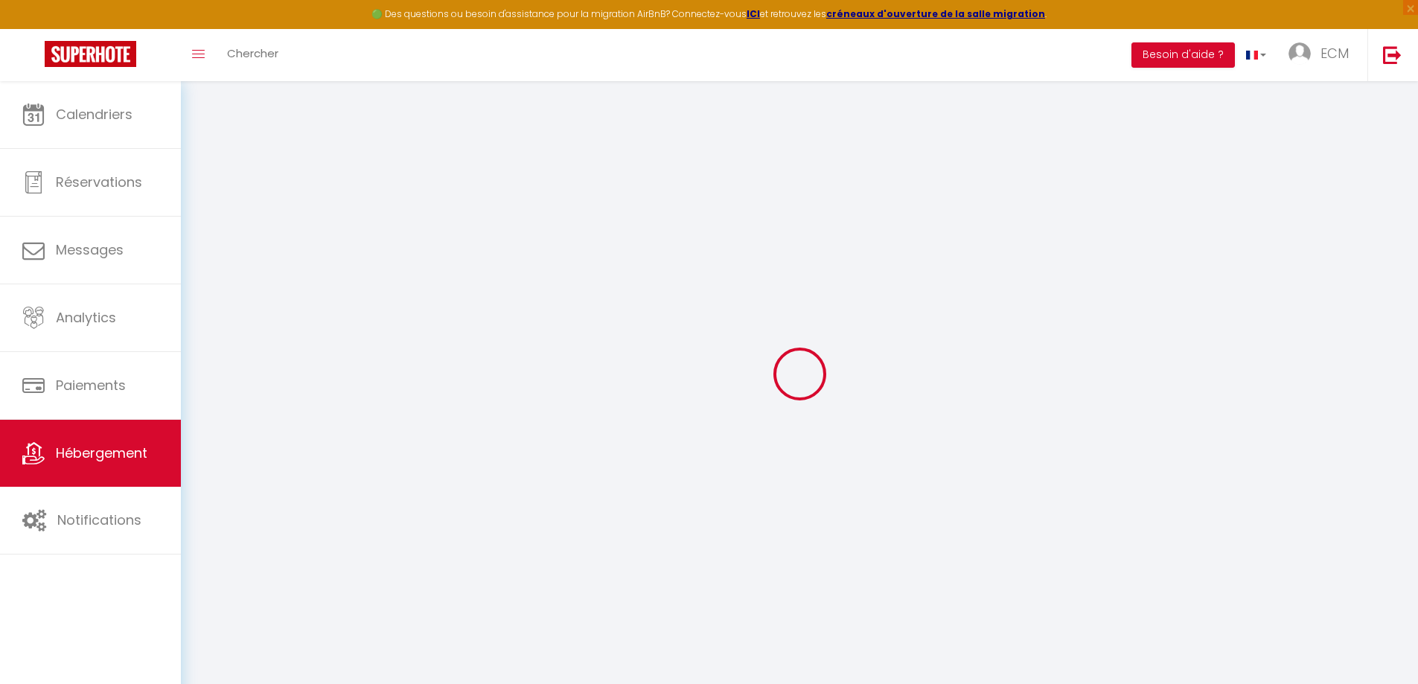
checkbox input "false"
select select
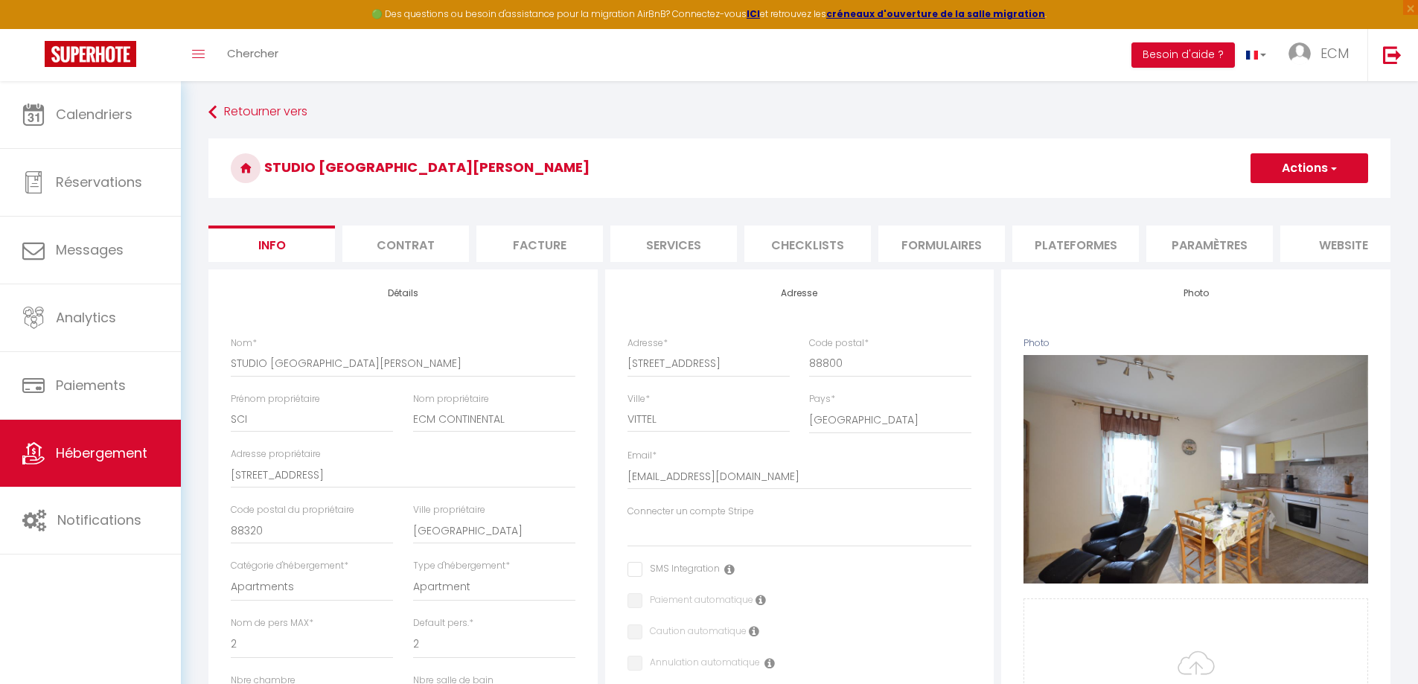
click at [1063, 241] on li "Plateformes" at bounding box center [1076, 244] width 127 height 36
select select
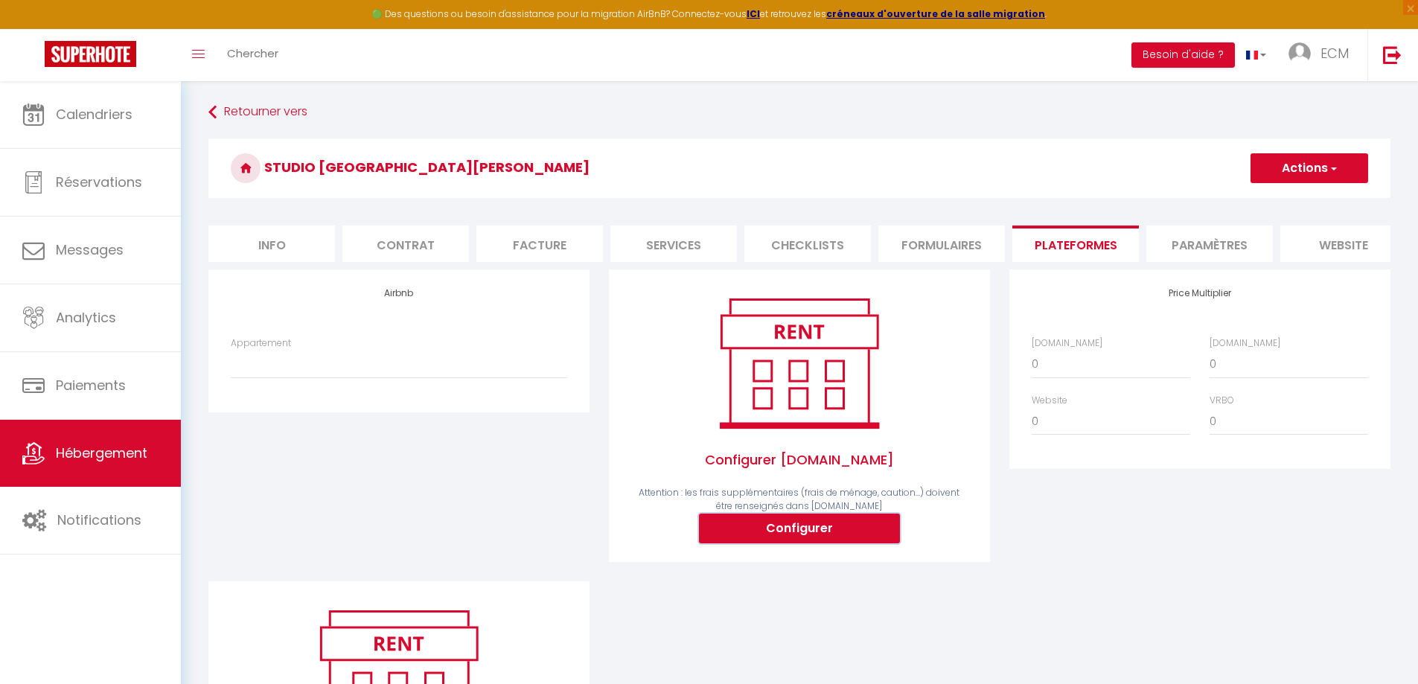
click at [745, 537] on button "Configurer" at bounding box center [799, 529] width 201 height 30
select select
type input "[EMAIL_ADDRESS][DOMAIN_NAME]"
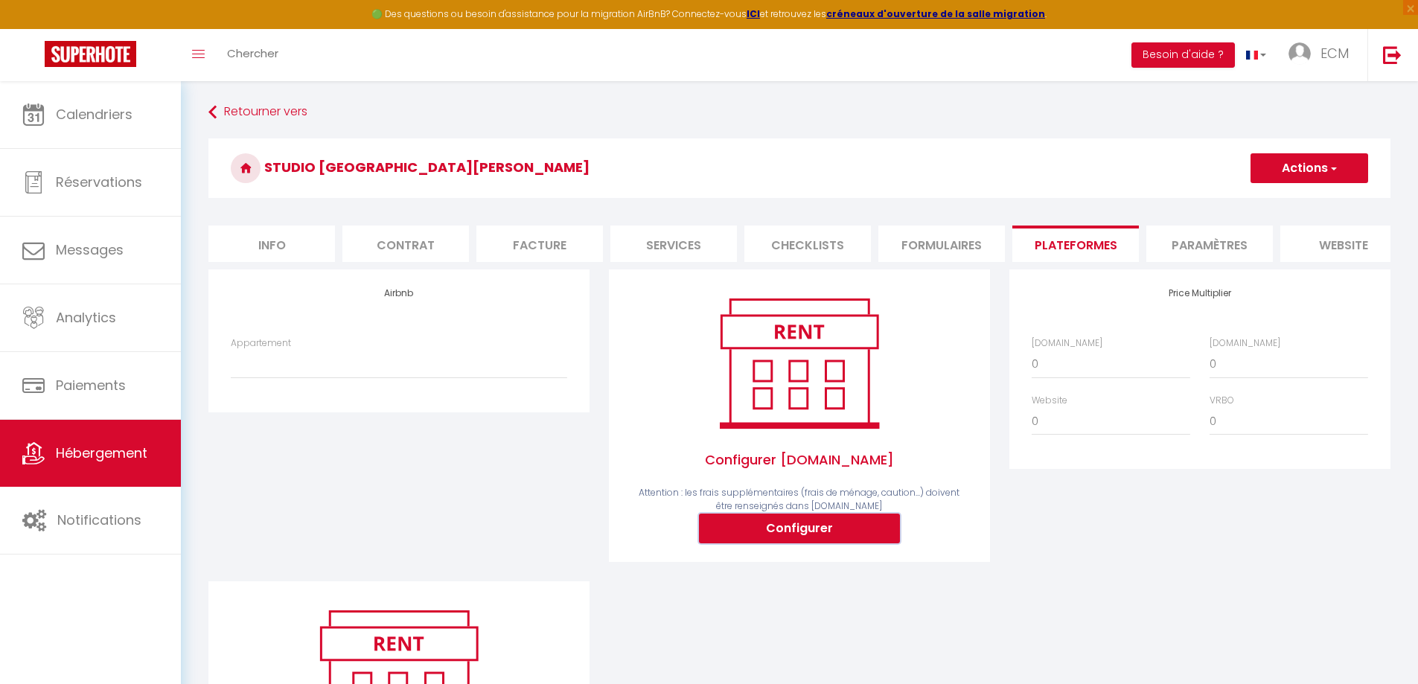
select select
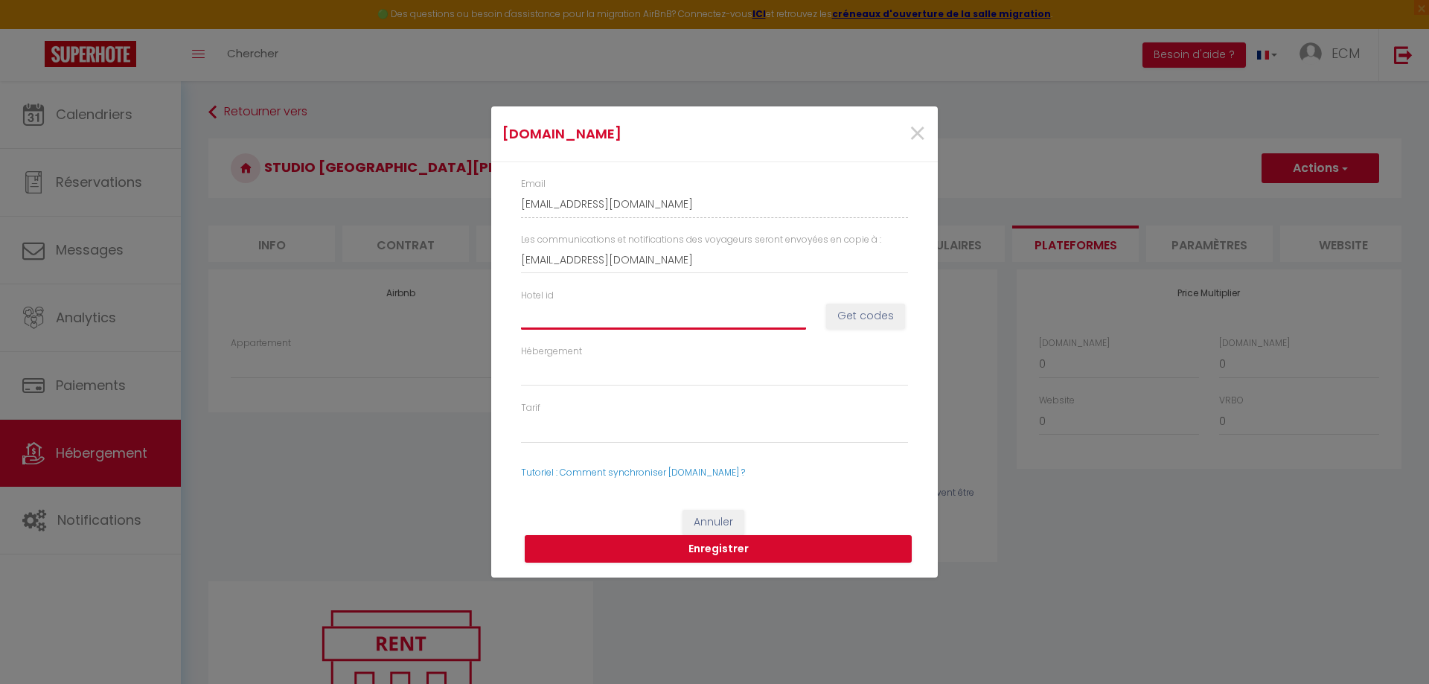
click at [578, 319] on input "Hotel id" at bounding box center [663, 315] width 285 height 27
paste input "14919587"
type input "14919587"
select select
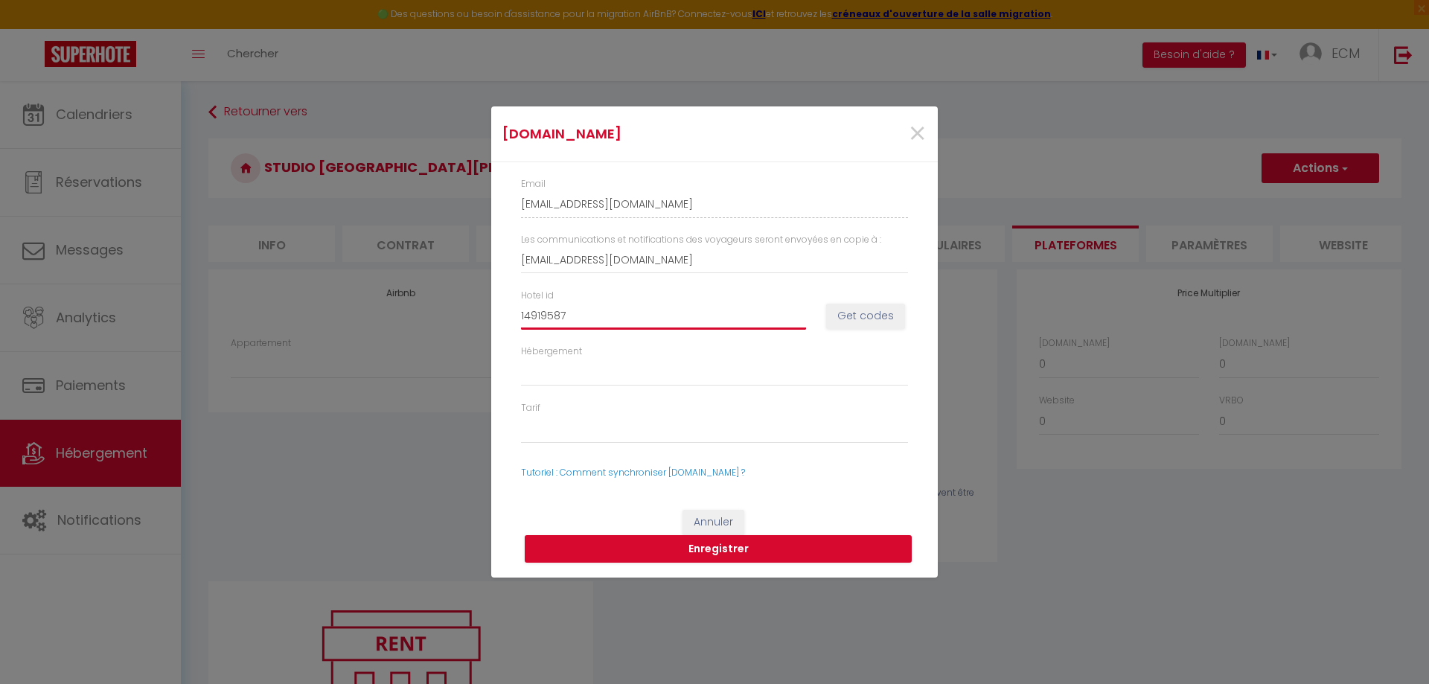
type input "14919587"
click at [879, 315] on button "Get codes" at bounding box center [865, 316] width 79 height 25
select select
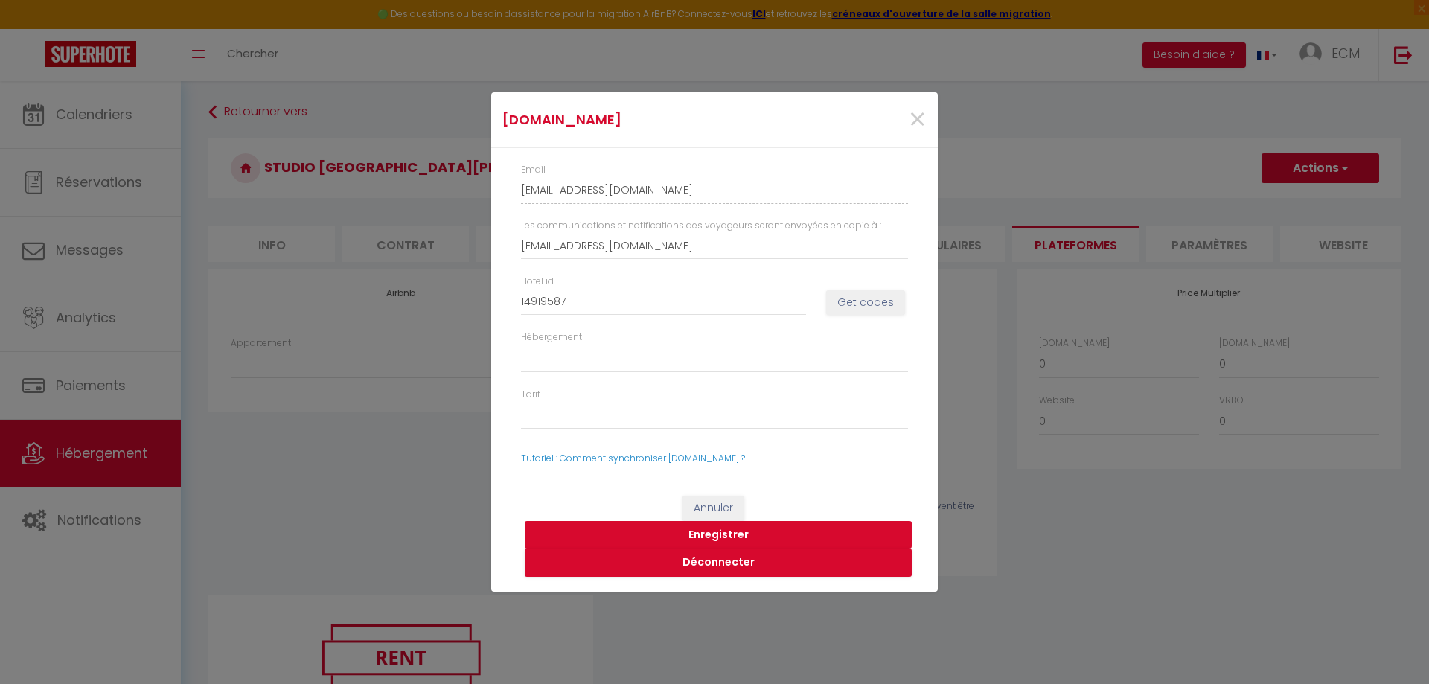
click at [708, 533] on button "Enregistrer" at bounding box center [718, 535] width 387 height 28
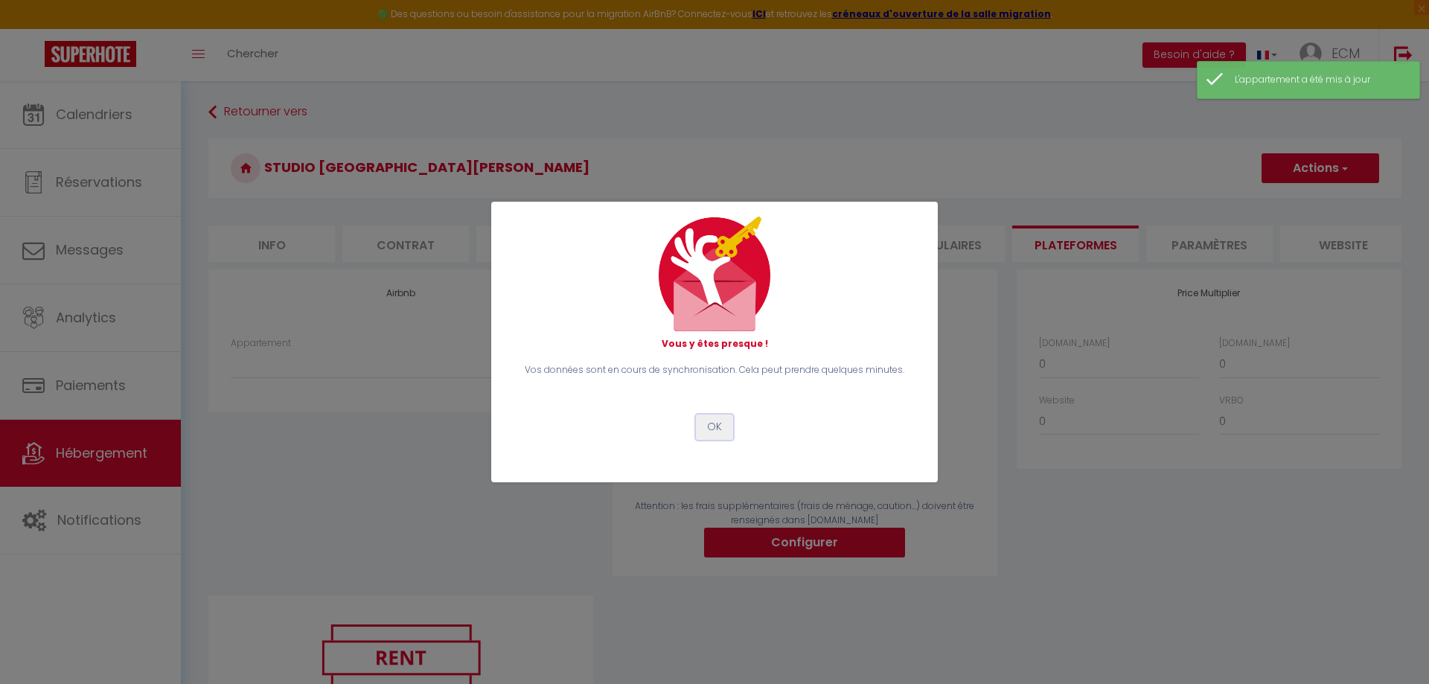
click at [713, 430] on button "OK" at bounding box center [714, 427] width 37 height 25
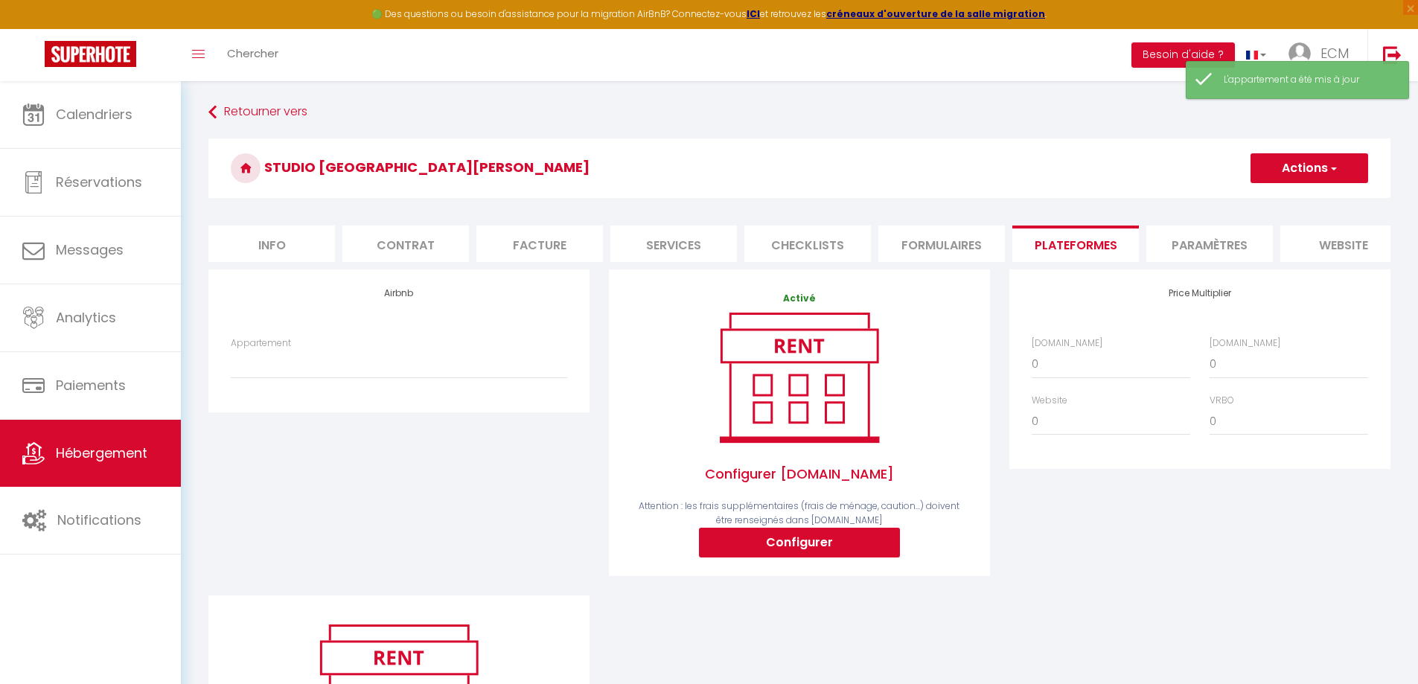
click at [1323, 163] on button "Actions" at bounding box center [1310, 168] width 118 height 30
click at [1274, 197] on link "Enregistrer" at bounding box center [1309, 200] width 118 height 19
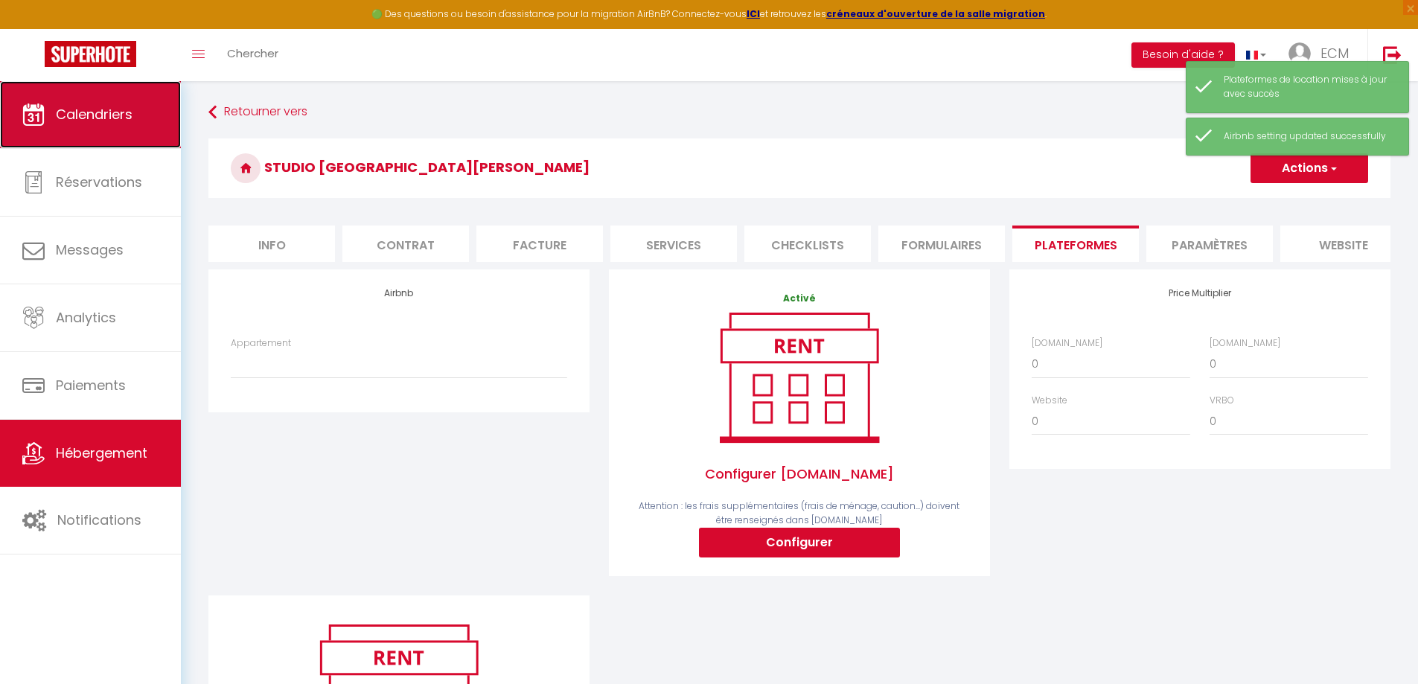
click at [77, 115] on span "Calendriers" at bounding box center [94, 114] width 77 height 19
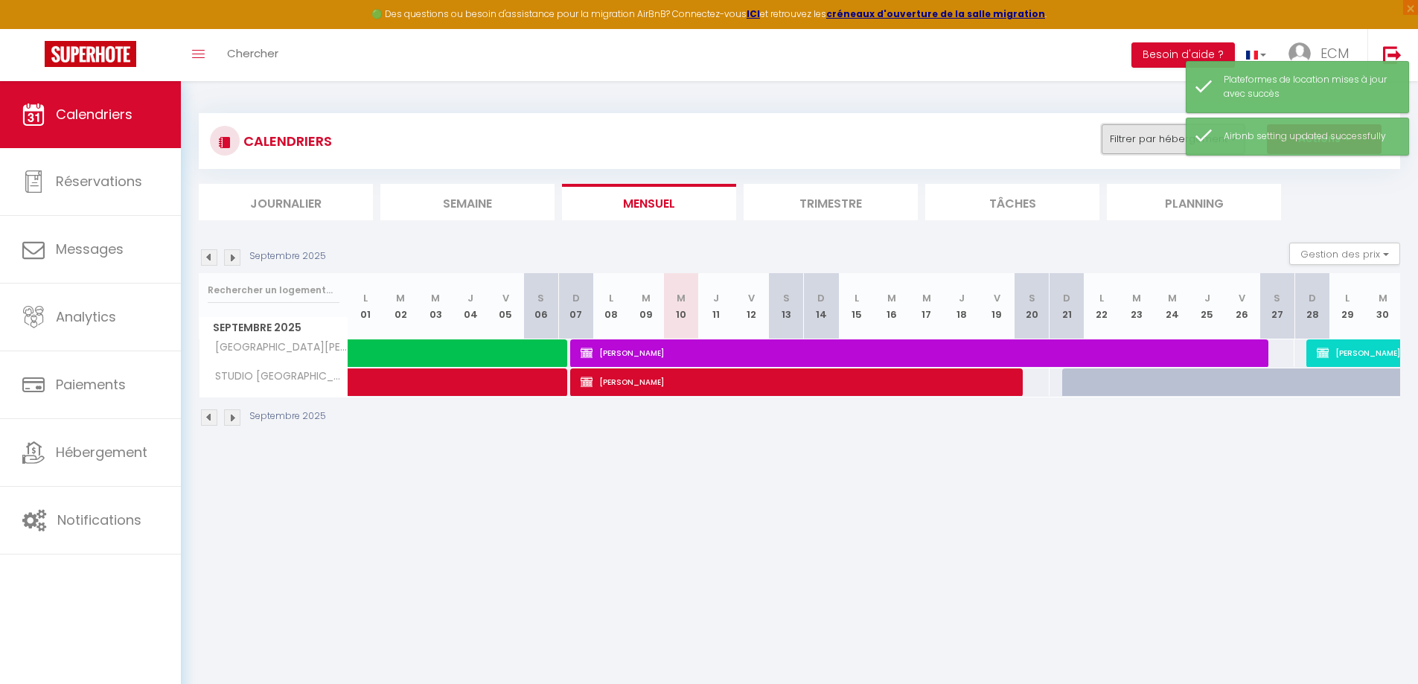
click at [1125, 137] on button "Filtrer par hébergement" at bounding box center [1173, 139] width 143 height 30
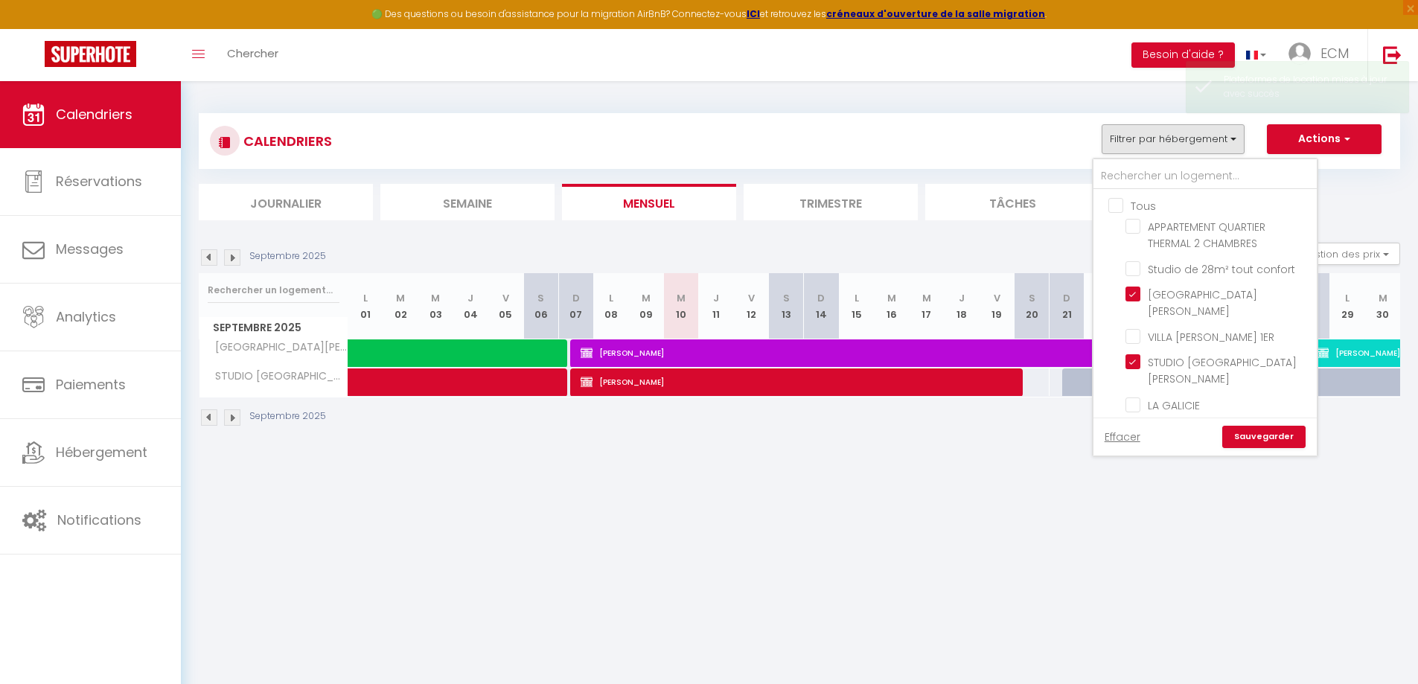
click at [1117, 214] on ul "Tous APPARTEMENT QUARTIER THERMAL 2 CHAMBRES Studio de 28m² tout confort [GEOGR…" at bounding box center [1205, 308] width 223 height 236
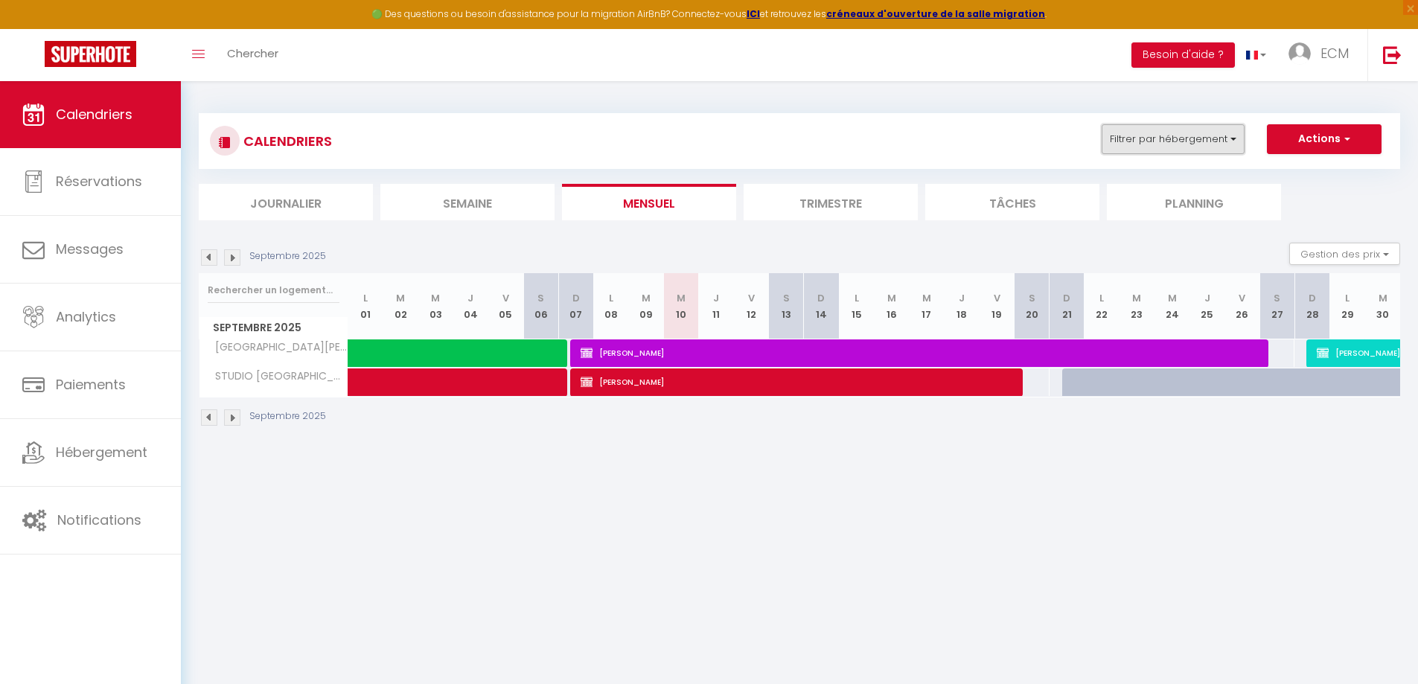
click at [1152, 143] on button "Filtrer par hébergement" at bounding box center [1173, 139] width 143 height 30
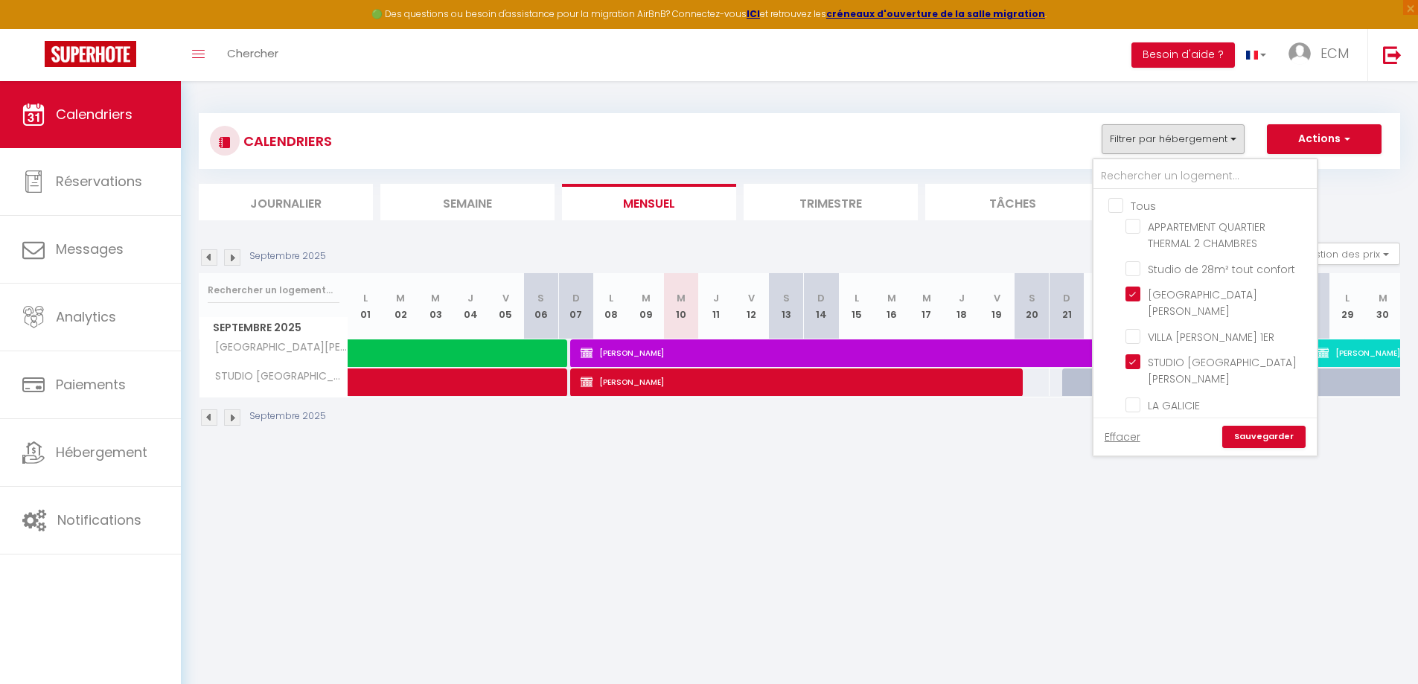
click at [1292, 426] on link "Sauvegarder" at bounding box center [1263, 437] width 83 height 22
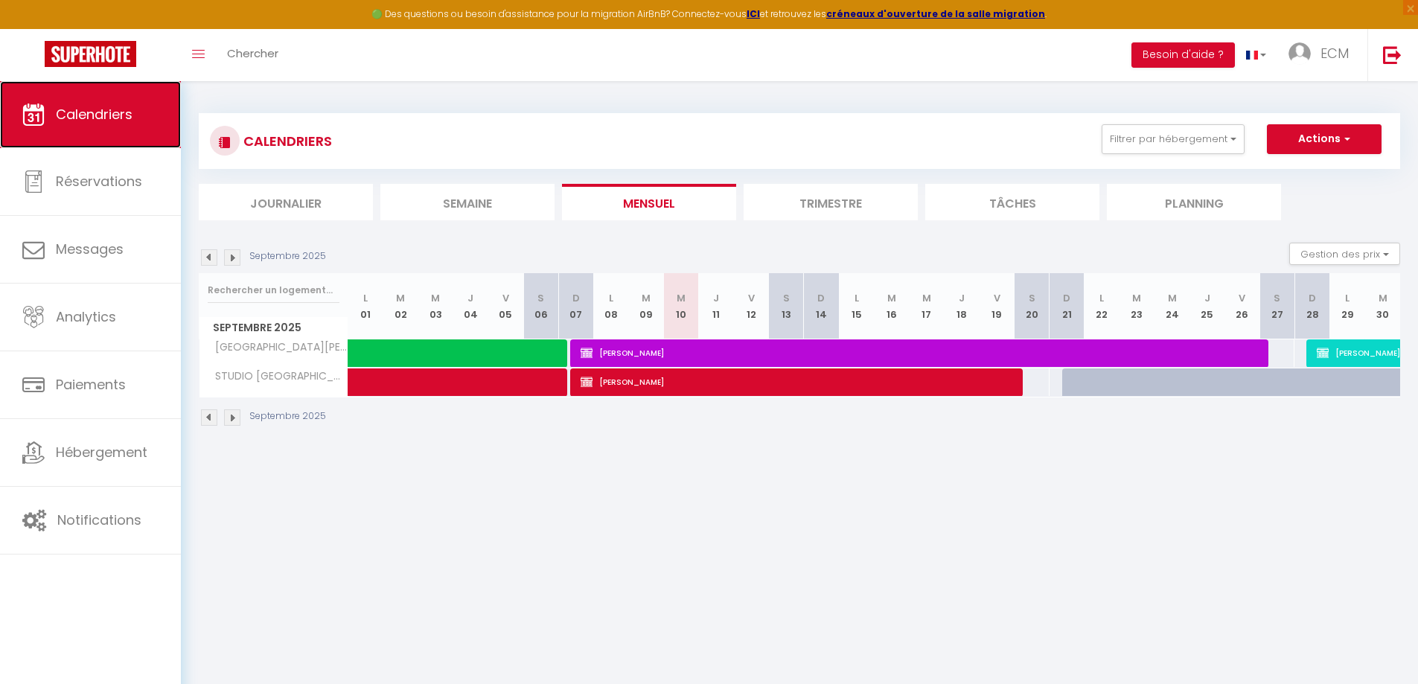
click at [88, 106] on span "Calendriers" at bounding box center [94, 114] width 77 height 19
click at [123, 122] on span "Calendriers" at bounding box center [94, 114] width 77 height 19
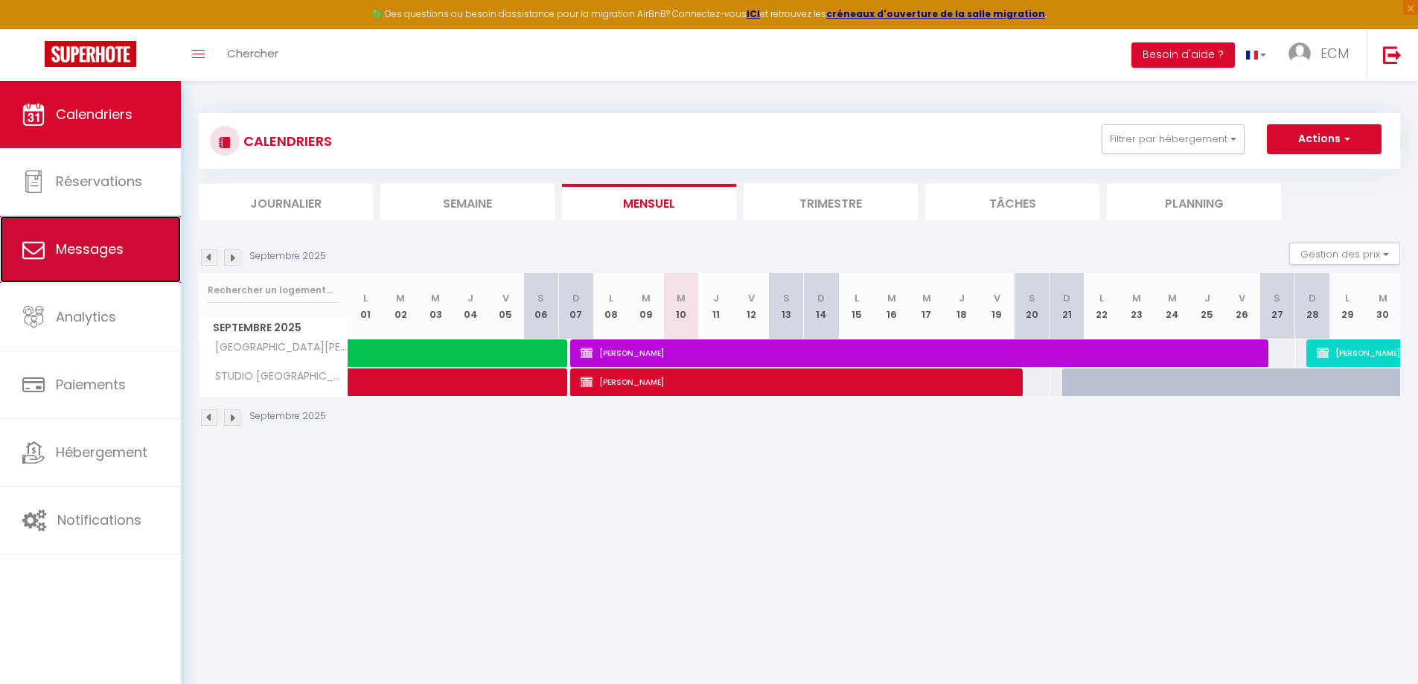
click at [101, 249] on span "Messages" at bounding box center [90, 249] width 68 height 19
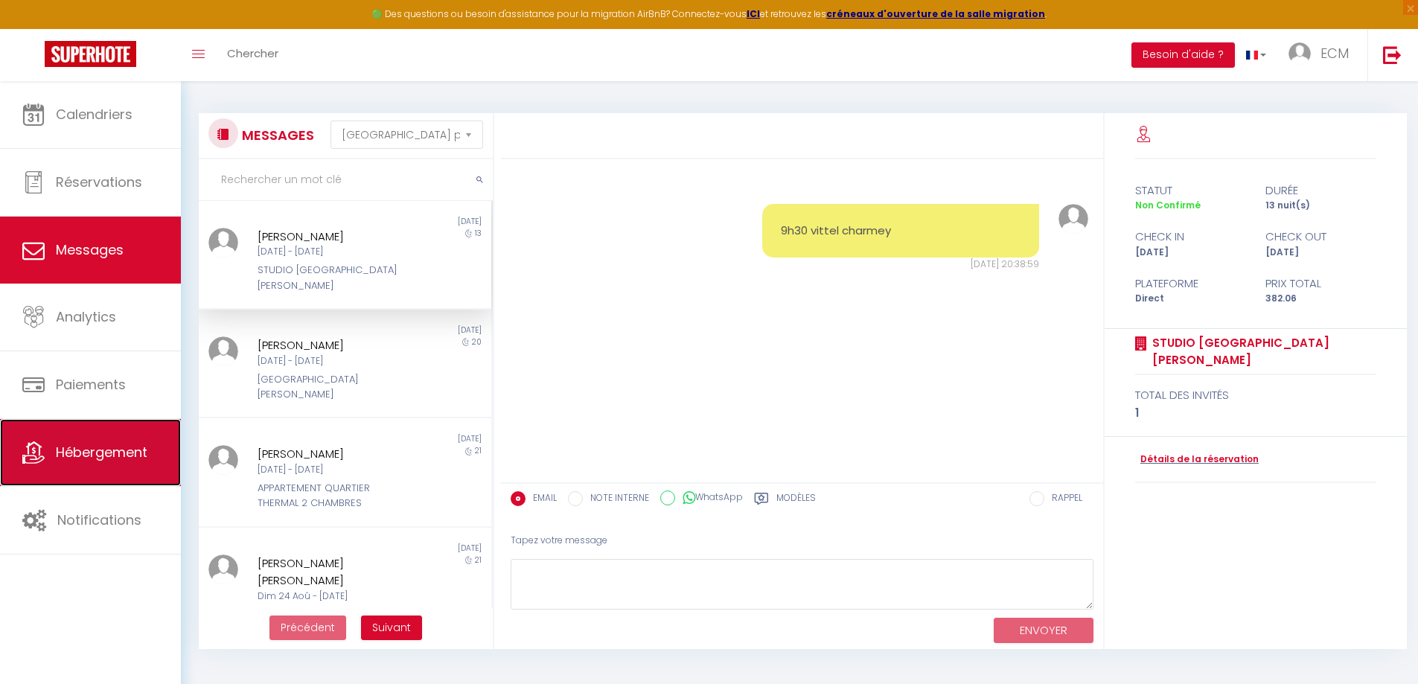
click at [86, 452] on span "Hébergement" at bounding box center [102, 452] width 92 height 19
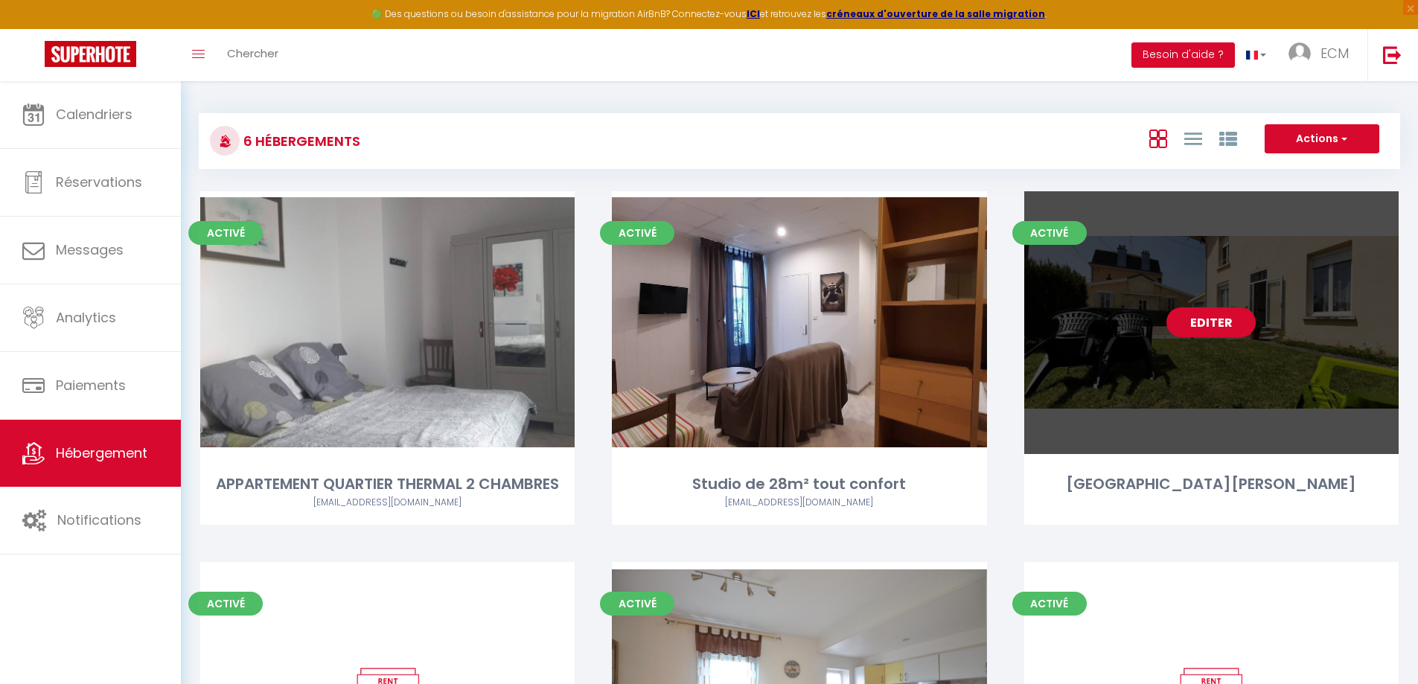
click at [1228, 322] on link "Editer" at bounding box center [1211, 322] width 89 height 30
click at [1201, 327] on link "Editer" at bounding box center [1211, 322] width 89 height 30
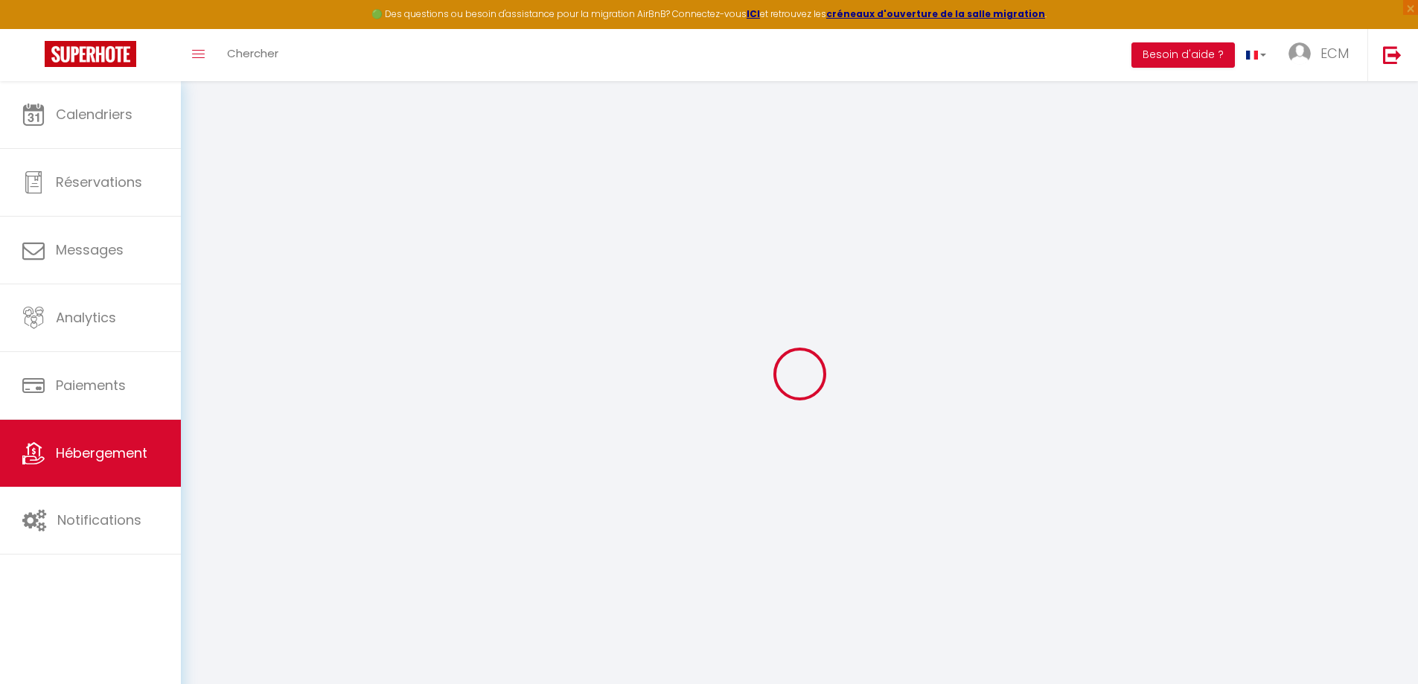
select select
checkbox input "false"
checkbox input "true"
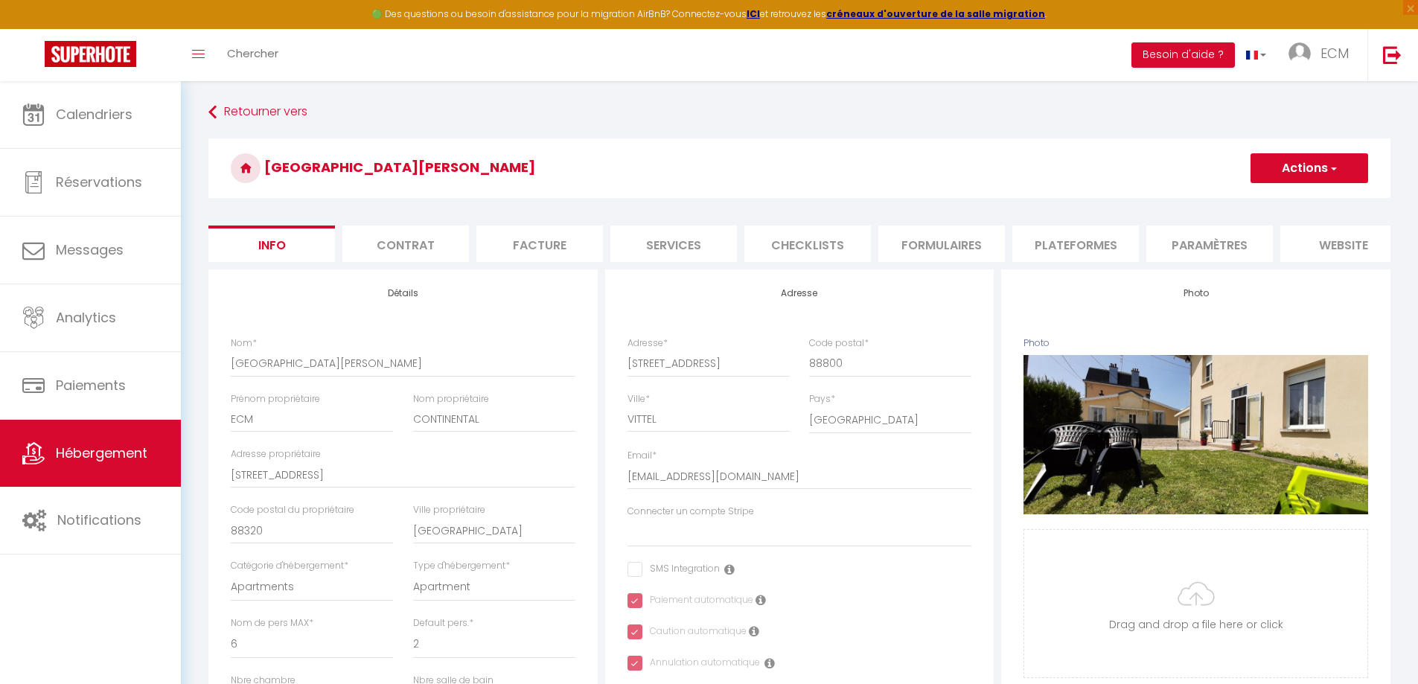
click at [1060, 249] on li "Plateformes" at bounding box center [1076, 244] width 127 height 36
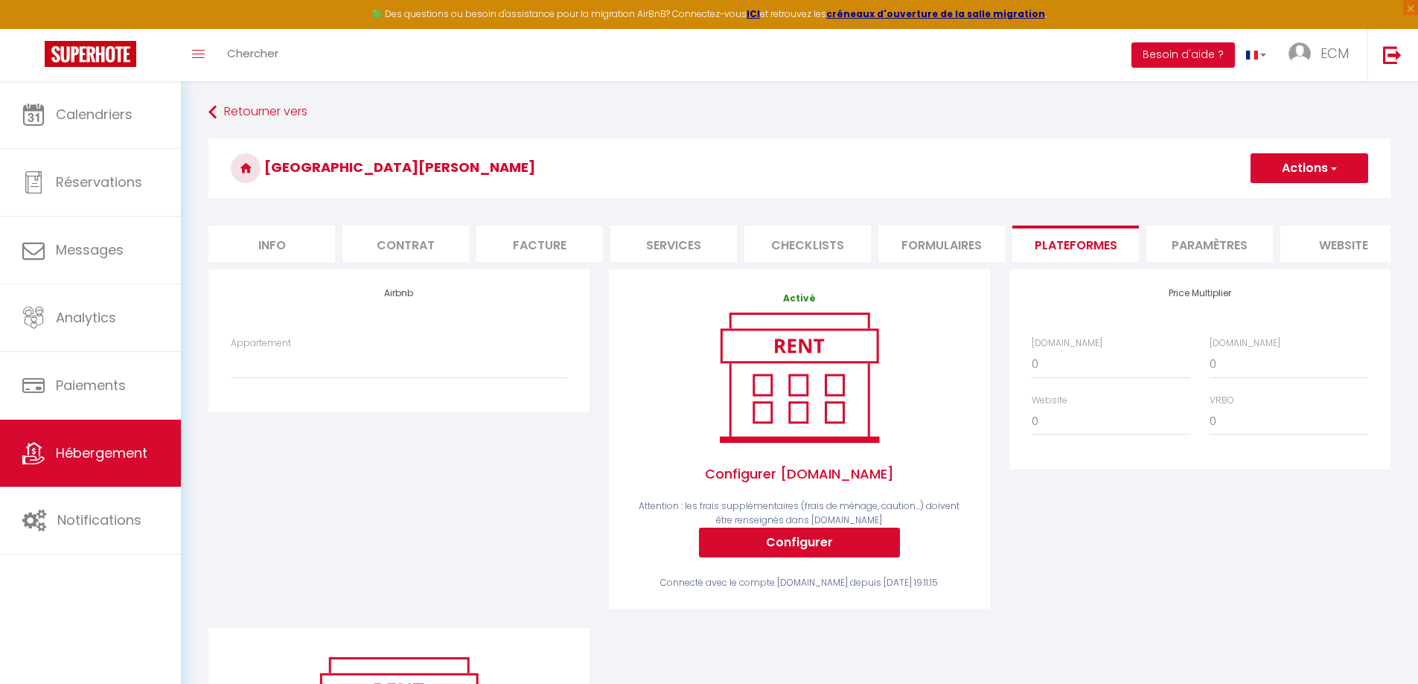
click at [1258, 167] on button "Actions" at bounding box center [1310, 168] width 118 height 30
click at [1269, 201] on link "Enregistrer" at bounding box center [1309, 200] width 118 height 19
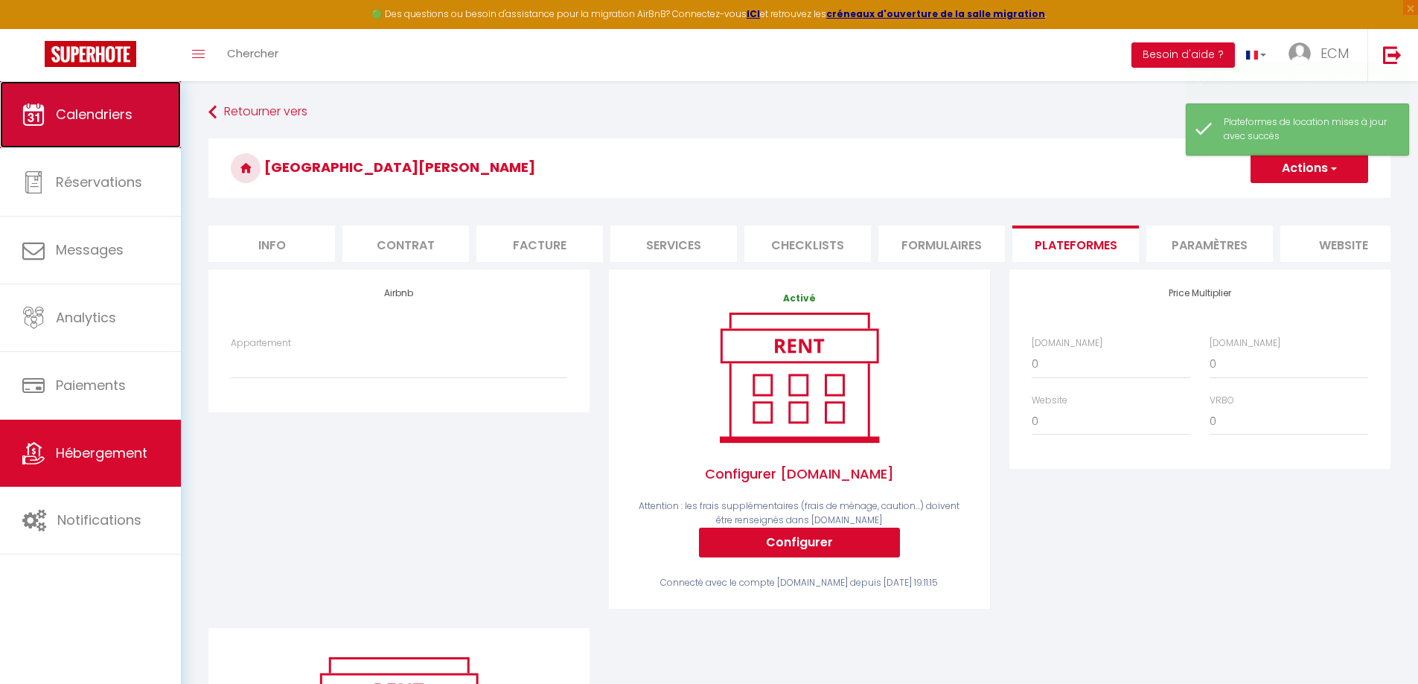
click at [80, 121] on span "Calendriers" at bounding box center [94, 114] width 77 height 19
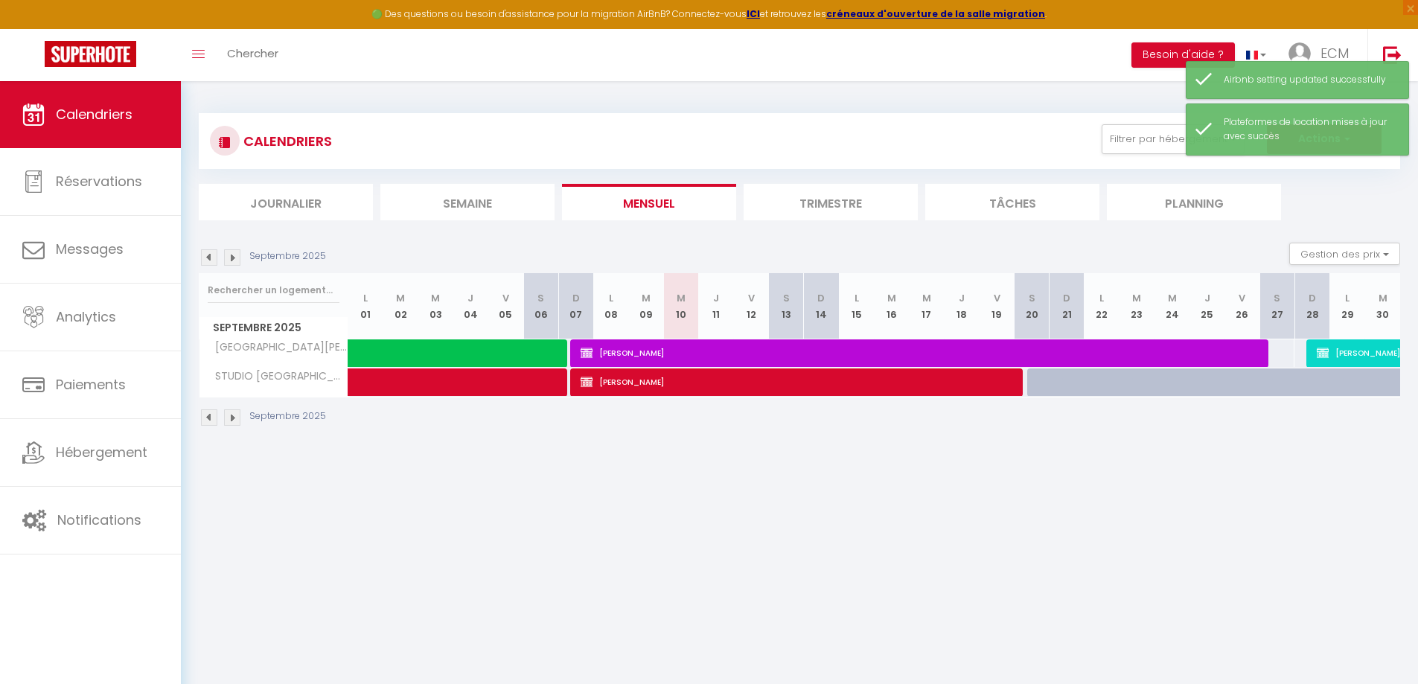
click at [226, 256] on img at bounding box center [232, 257] width 16 height 16
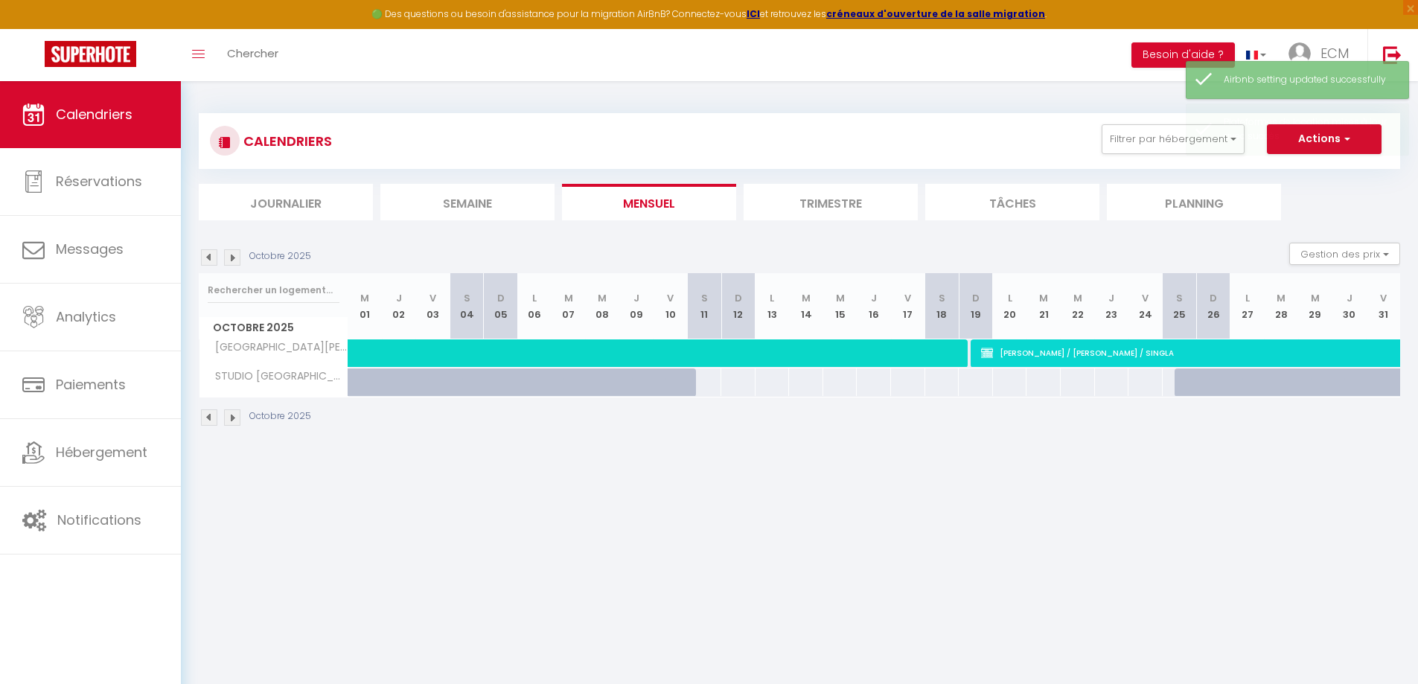
click at [226, 256] on img at bounding box center [232, 257] width 16 height 16
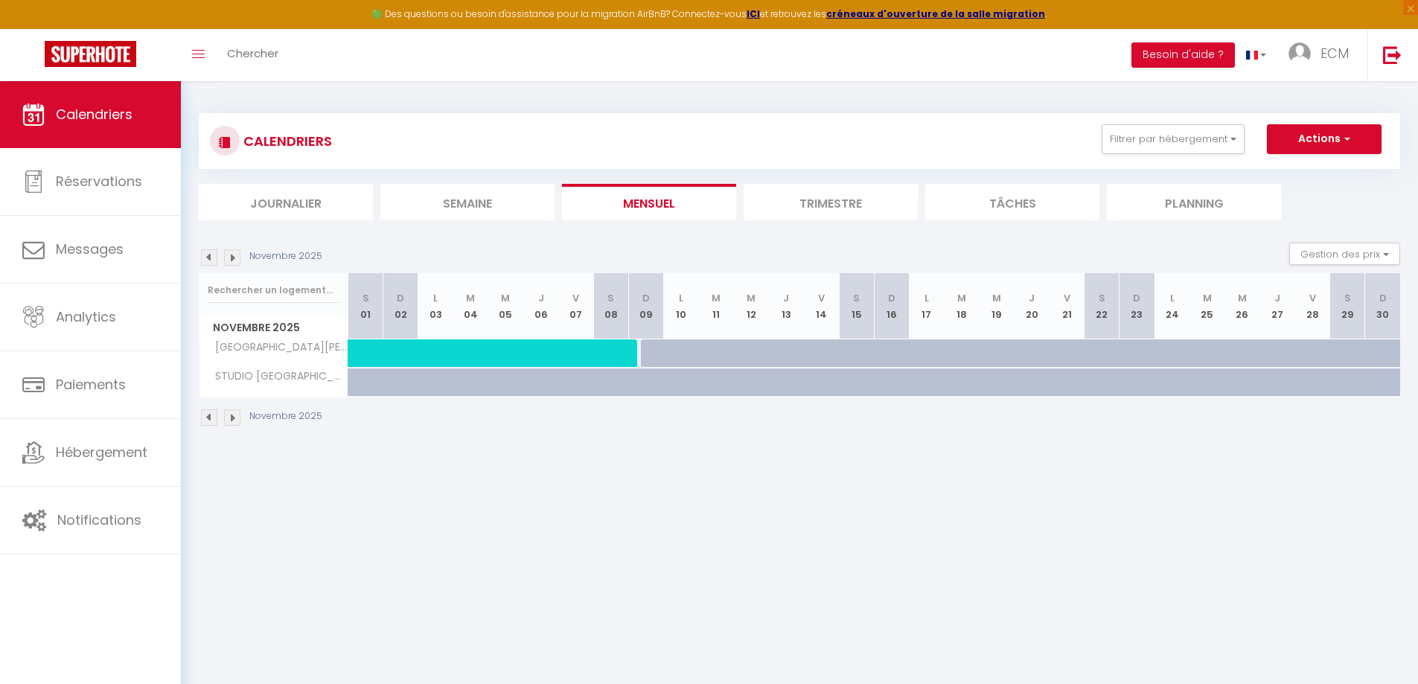
click at [207, 257] on img at bounding box center [209, 257] width 16 height 16
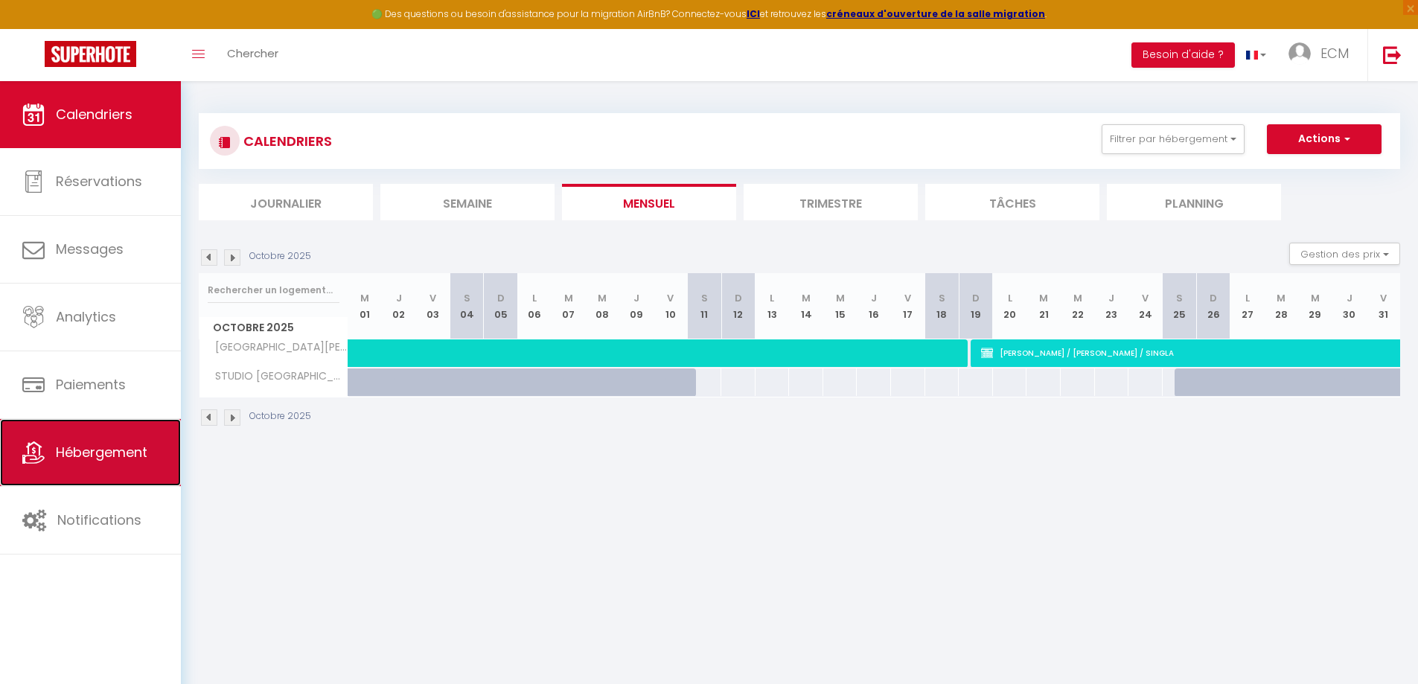
click at [81, 449] on span "Hébergement" at bounding box center [102, 452] width 92 height 19
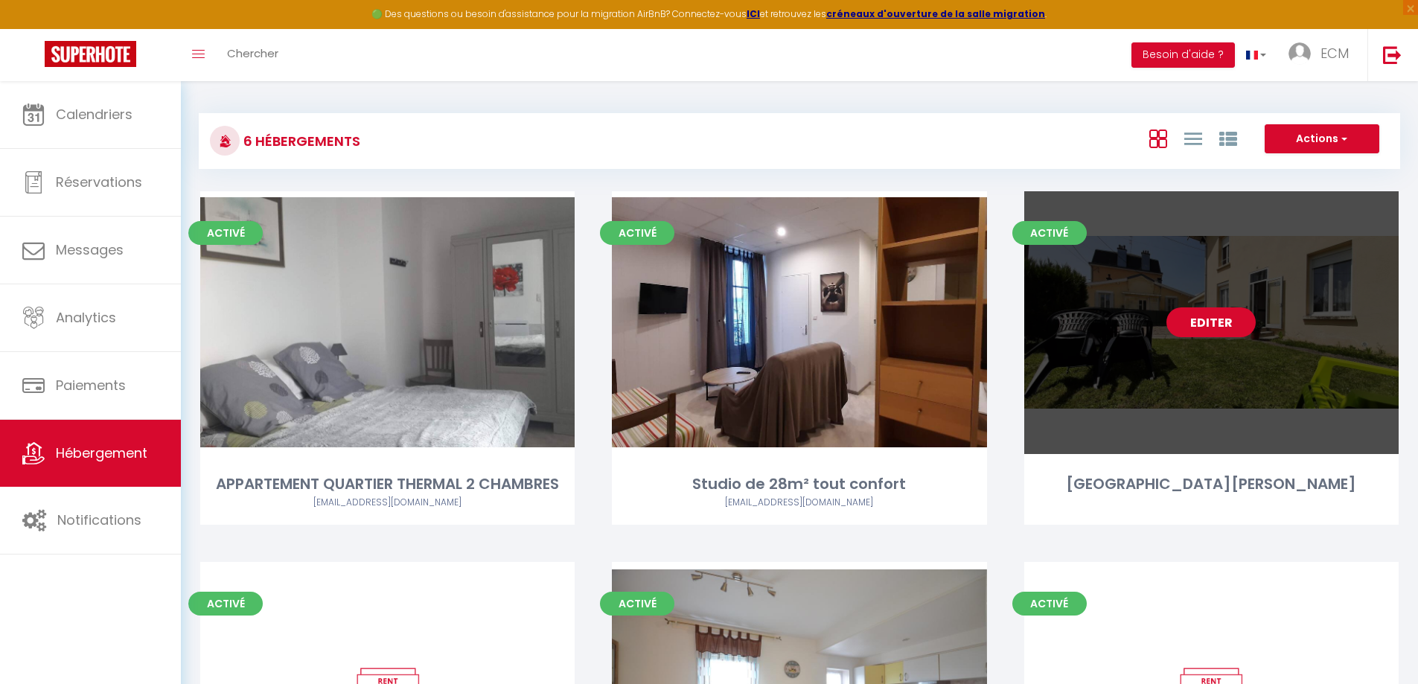
click at [1213, 325] on link "Editer" at bounding box center [1211, 322] width 89 height 30
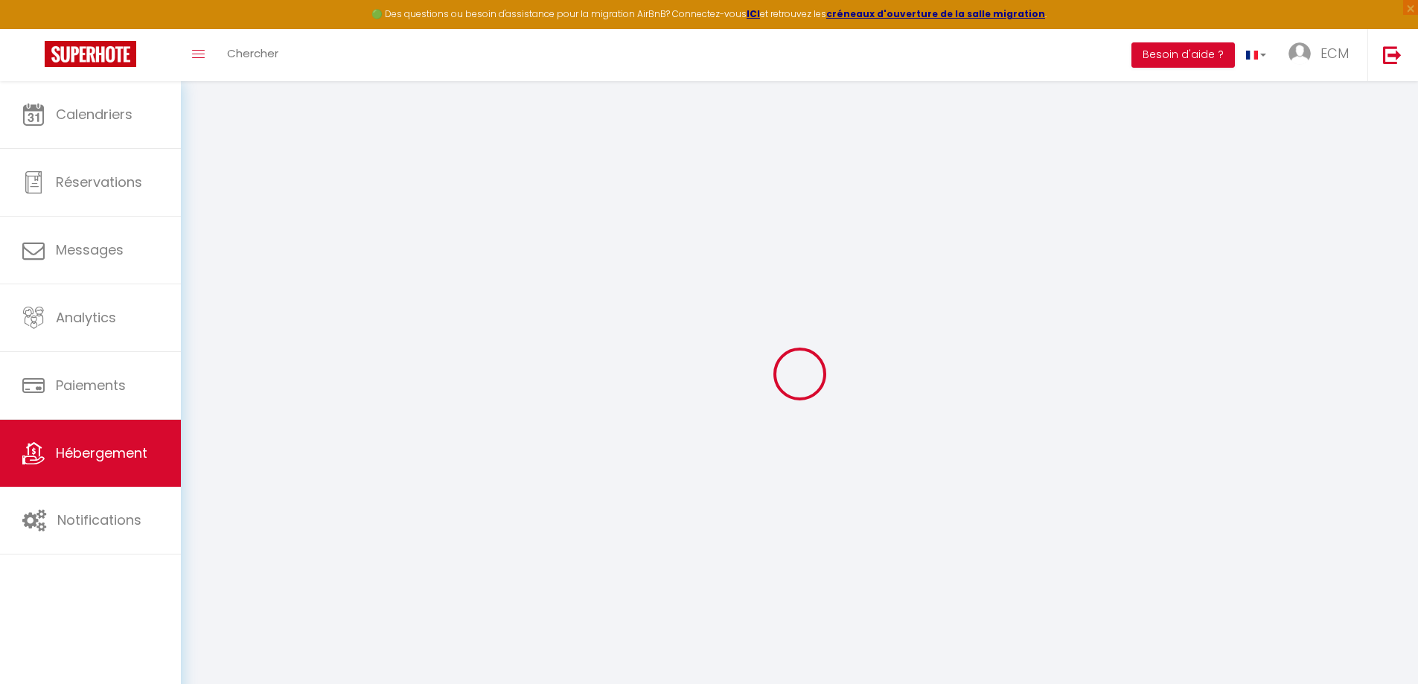
select select "20967"
select select
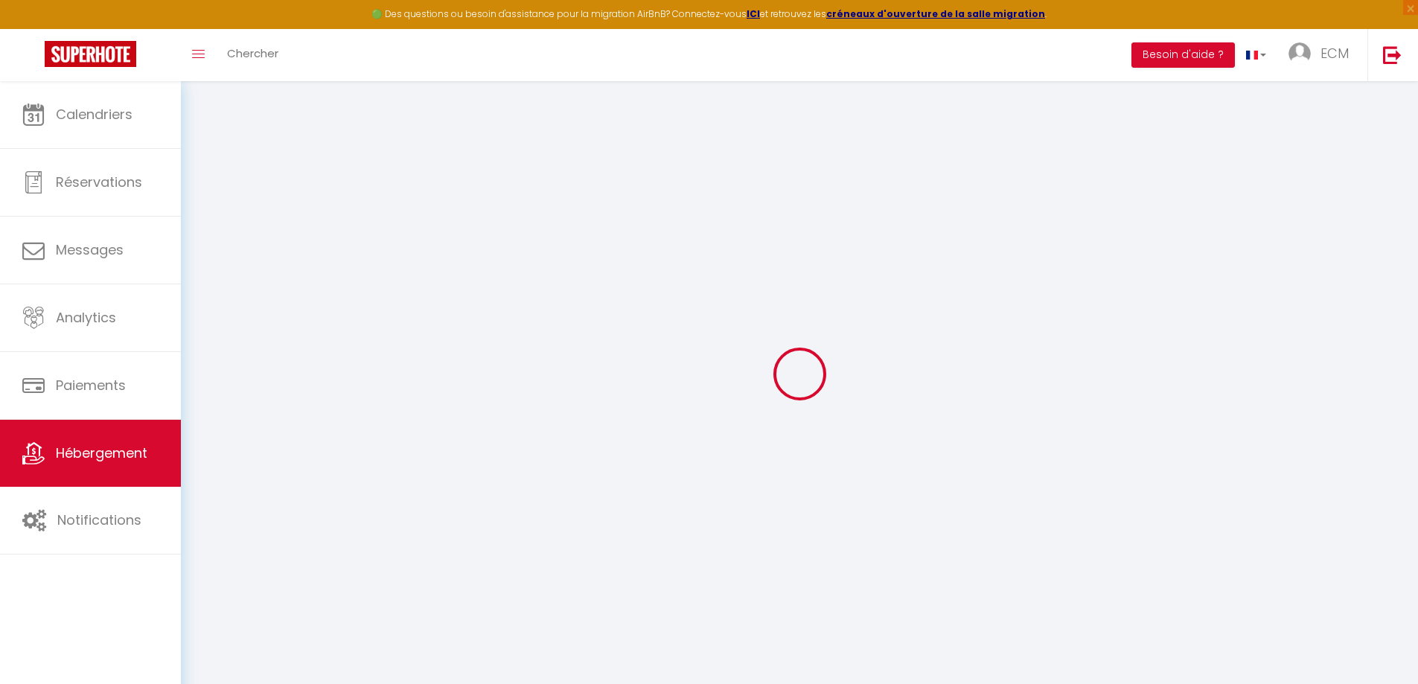
select select
checkbox input "false"
checkbox input "true"
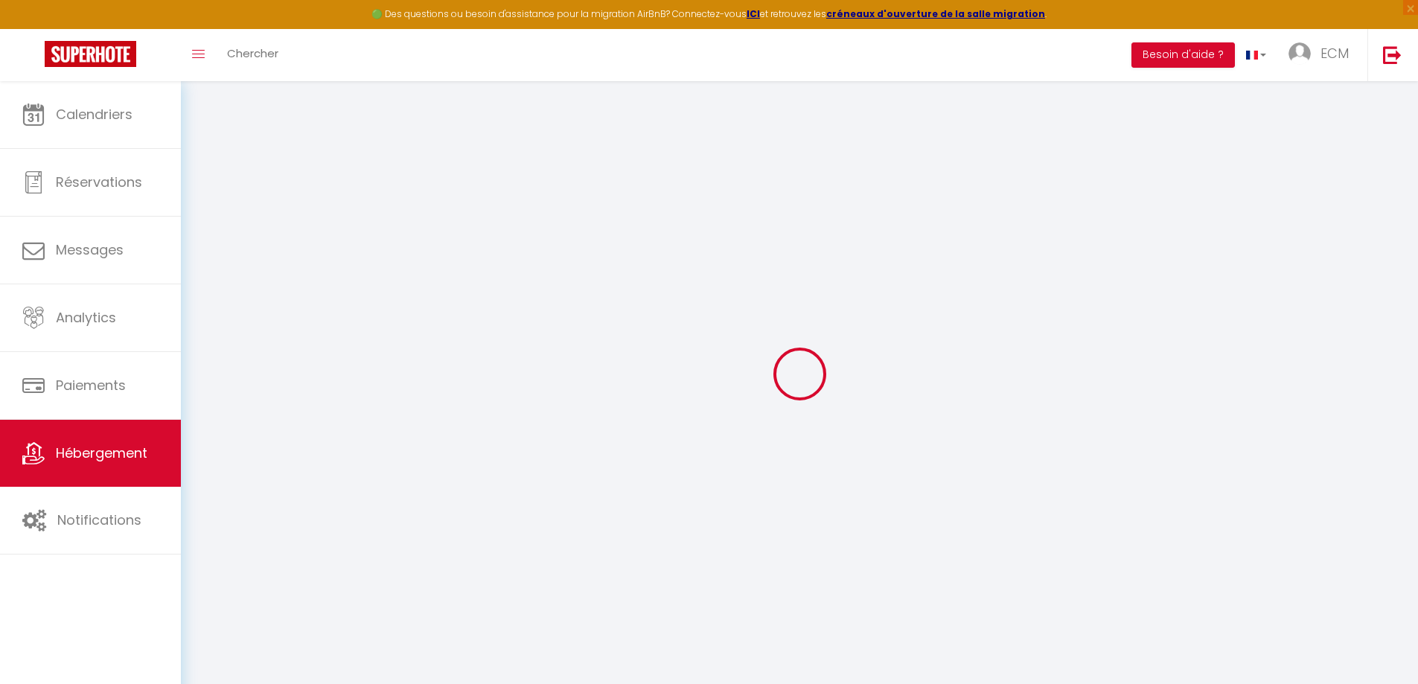
checkbox input "true"
select select
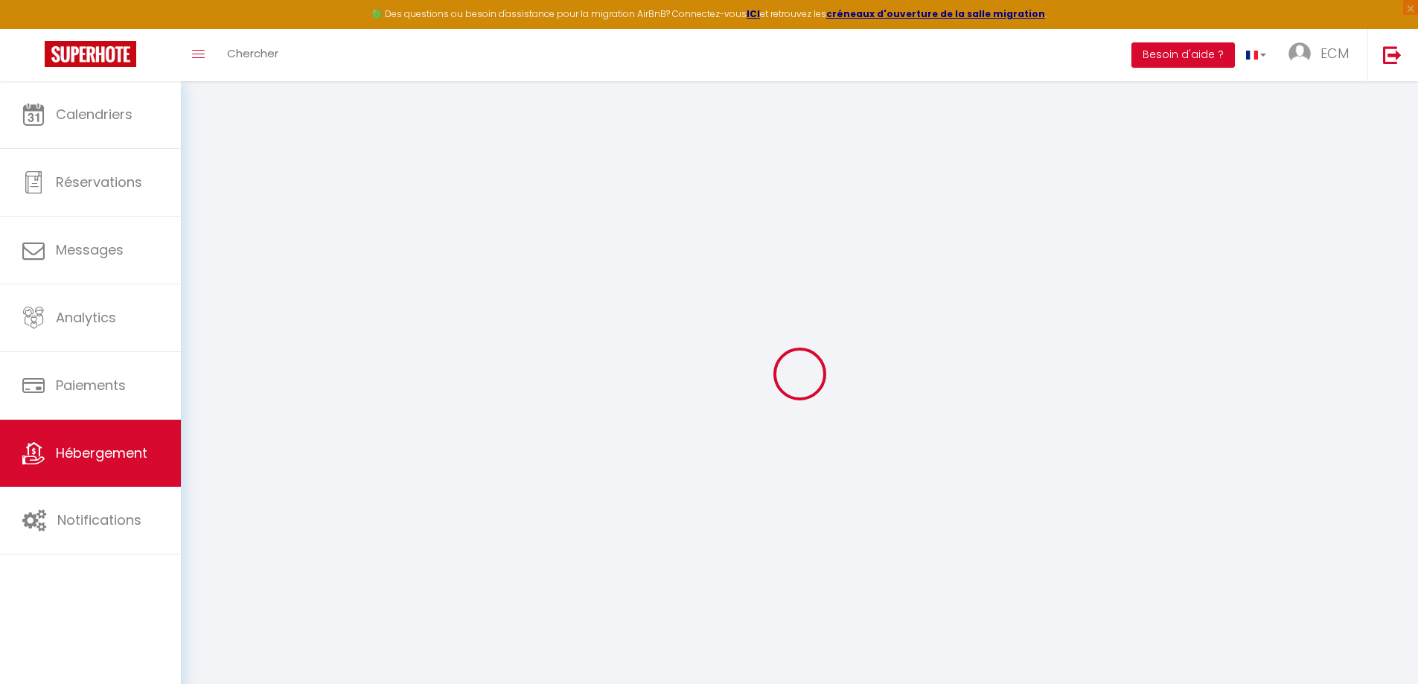
select select
checkbox input "false"
checkbox input "true"
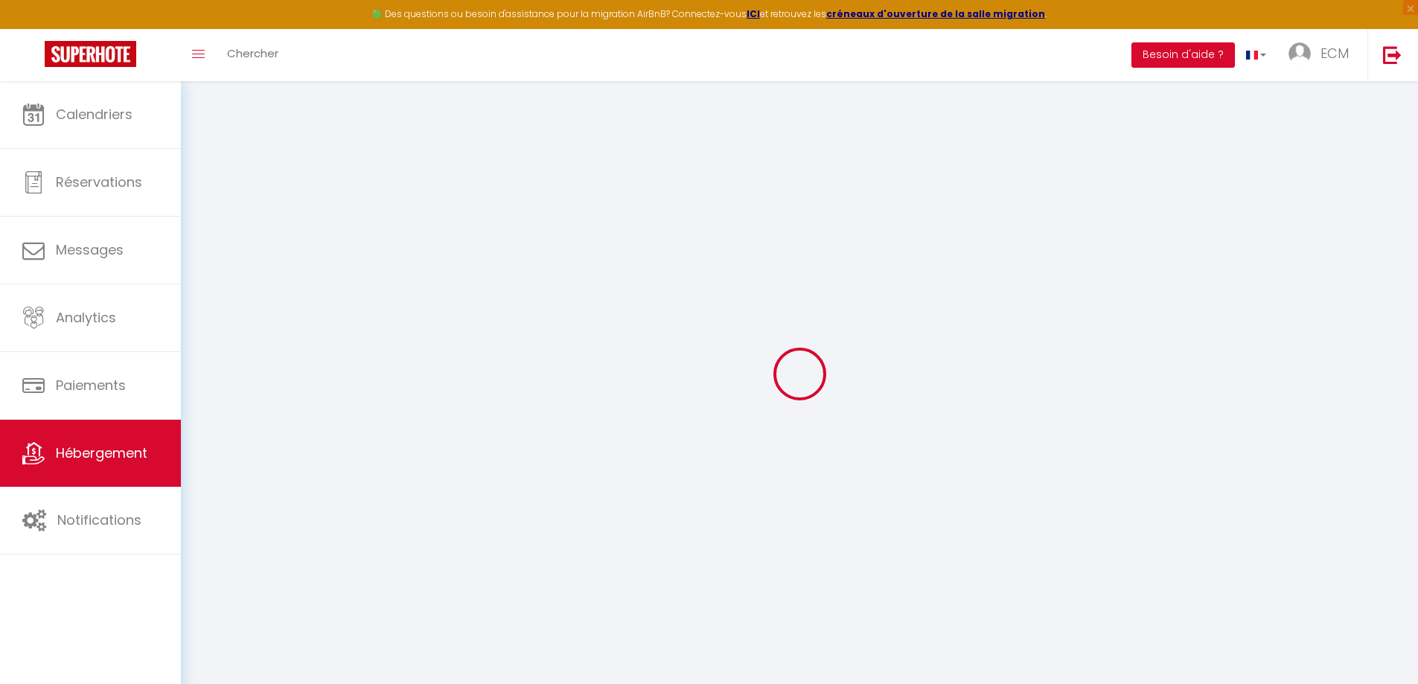
checkbox input "true"
select select
checkbox input "false"
checkbox input "true"
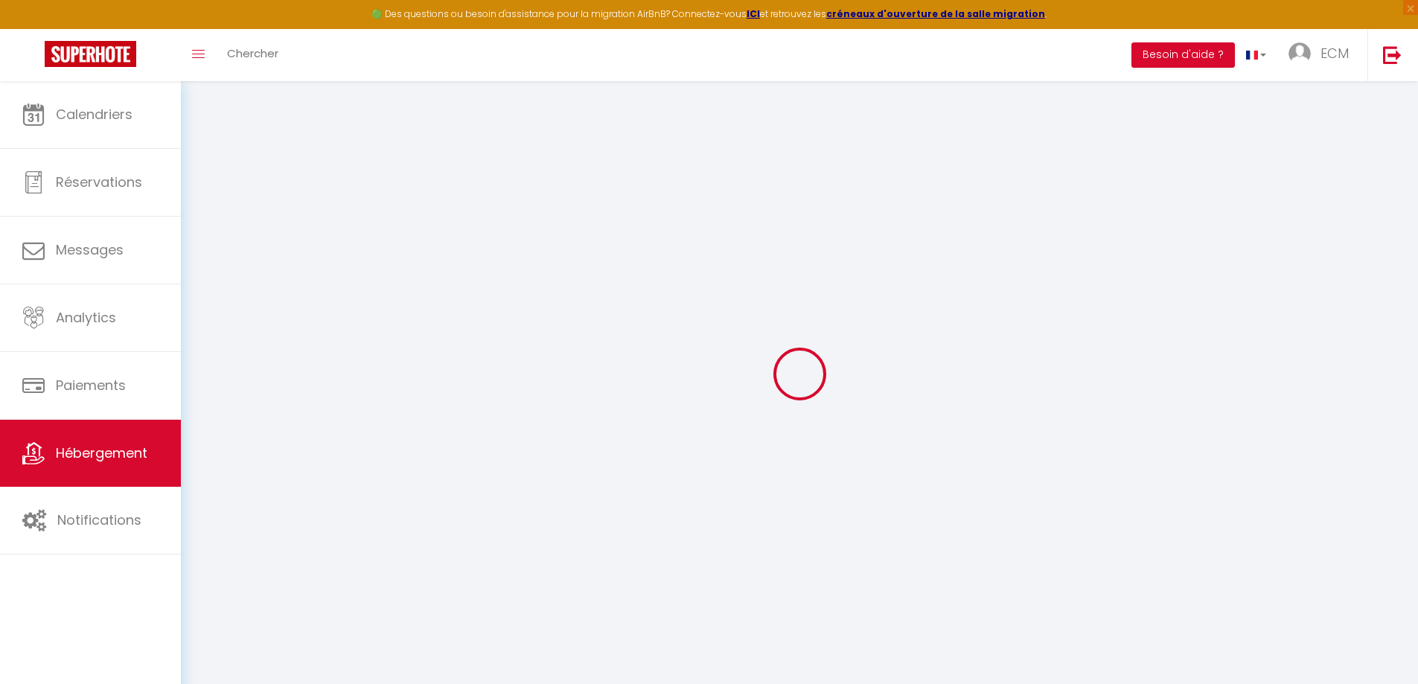
checkbox input "true"
select select "17:00"
select select "20:00"
select select "10:00"
select select "30"
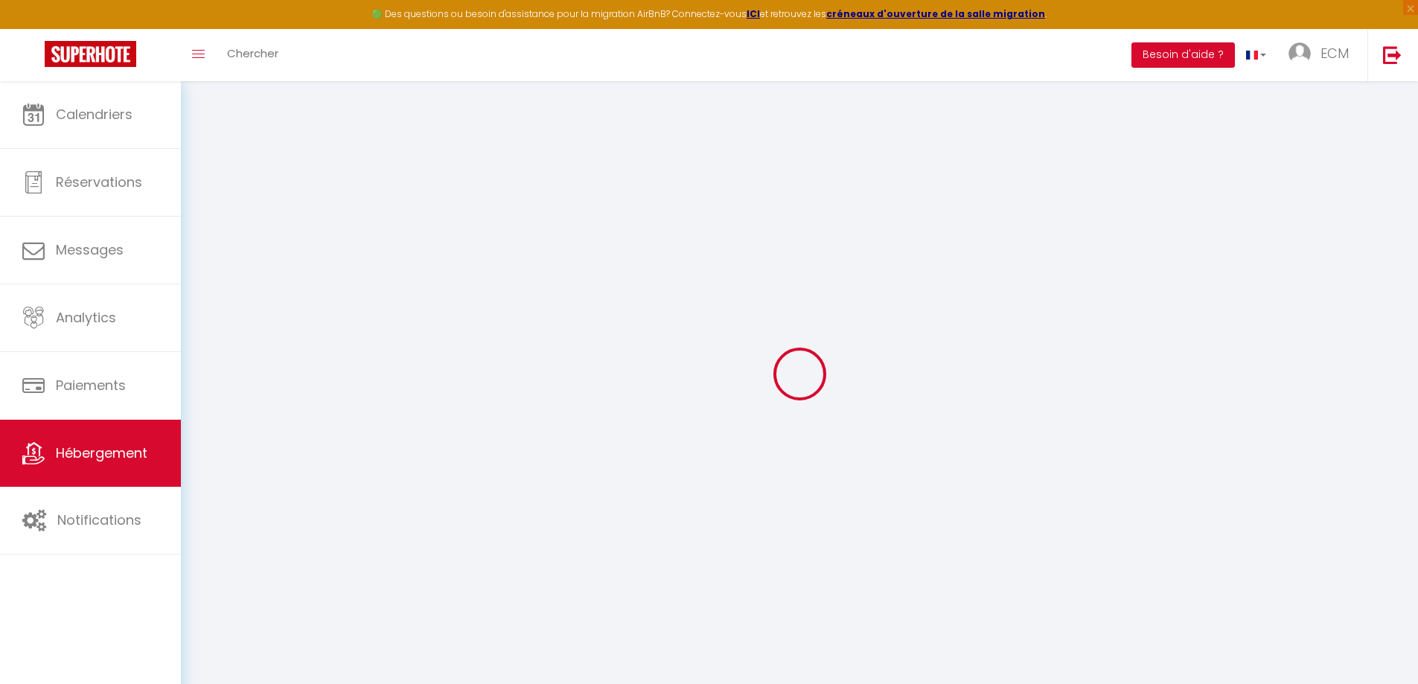
select select "120"
select select
checkbox input "false"
checkbox input "true"
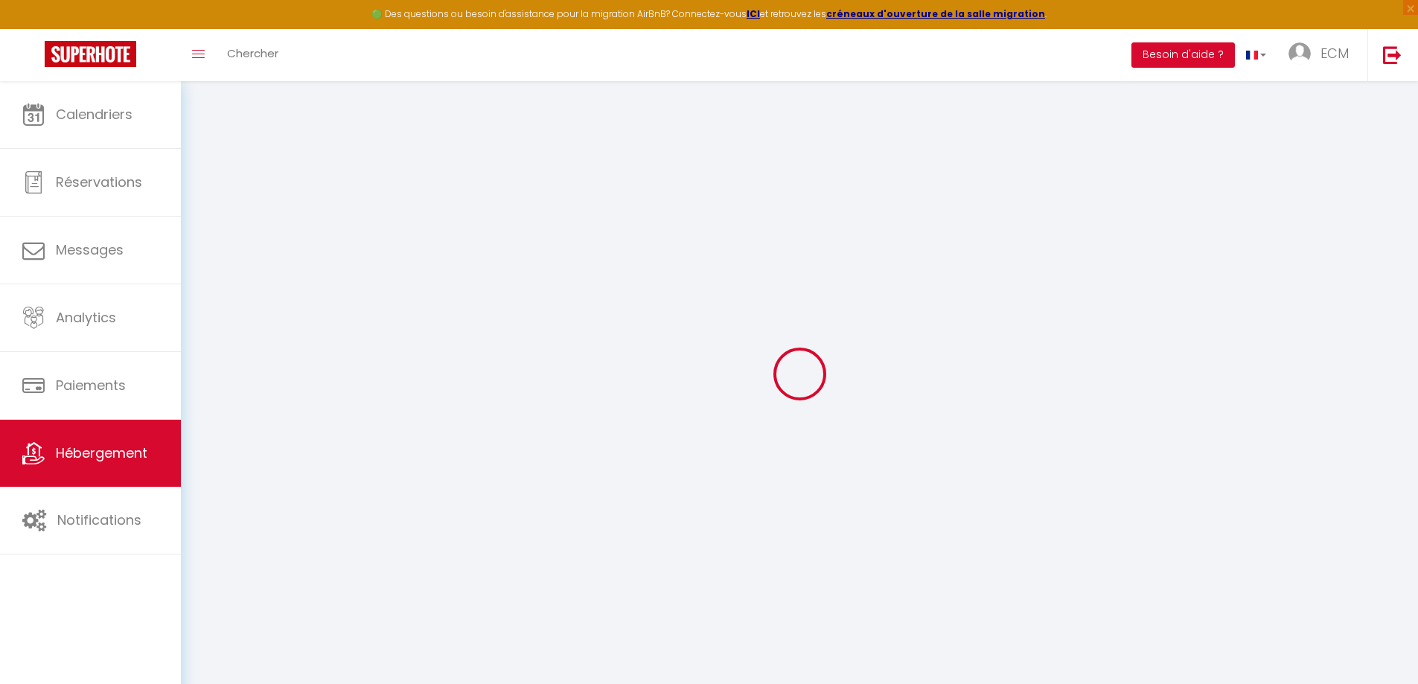
checkbox input "true"
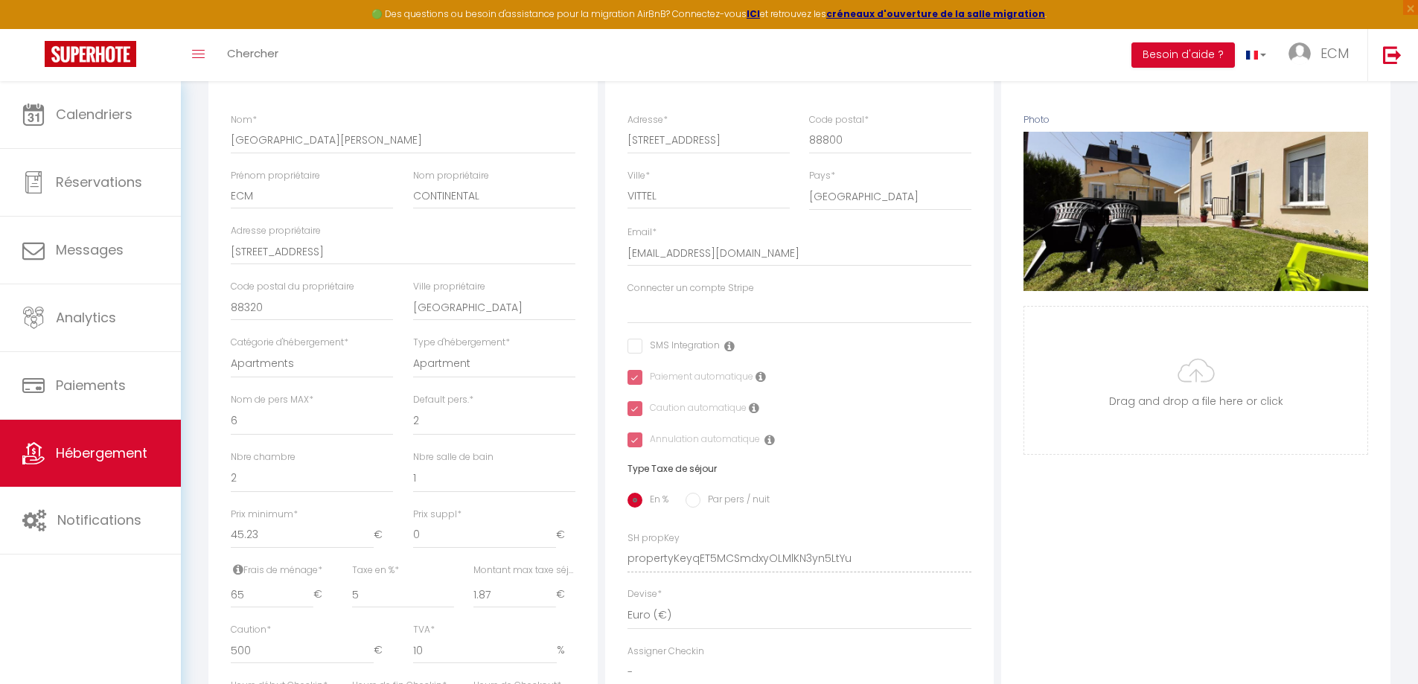
scroll to position [372, 0]
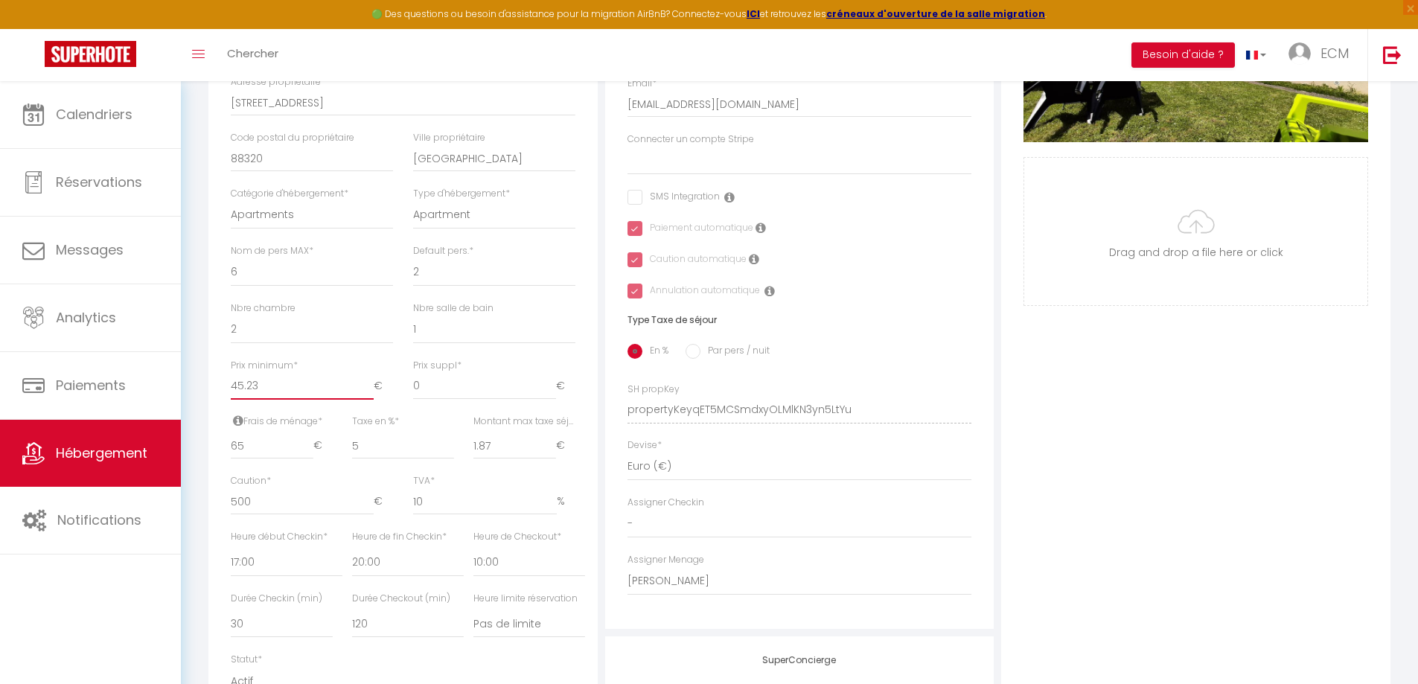
drag, startPoint x: 266, startPoint y: 397, endPoint x: 227, endPoint y: 398, distance: 38.7
click at [227, 398] on div "Prix minimum * 45.23 €" at bounding box center [312, 387] width 182 height 56
type input "1"
select select
checkbox input "false"
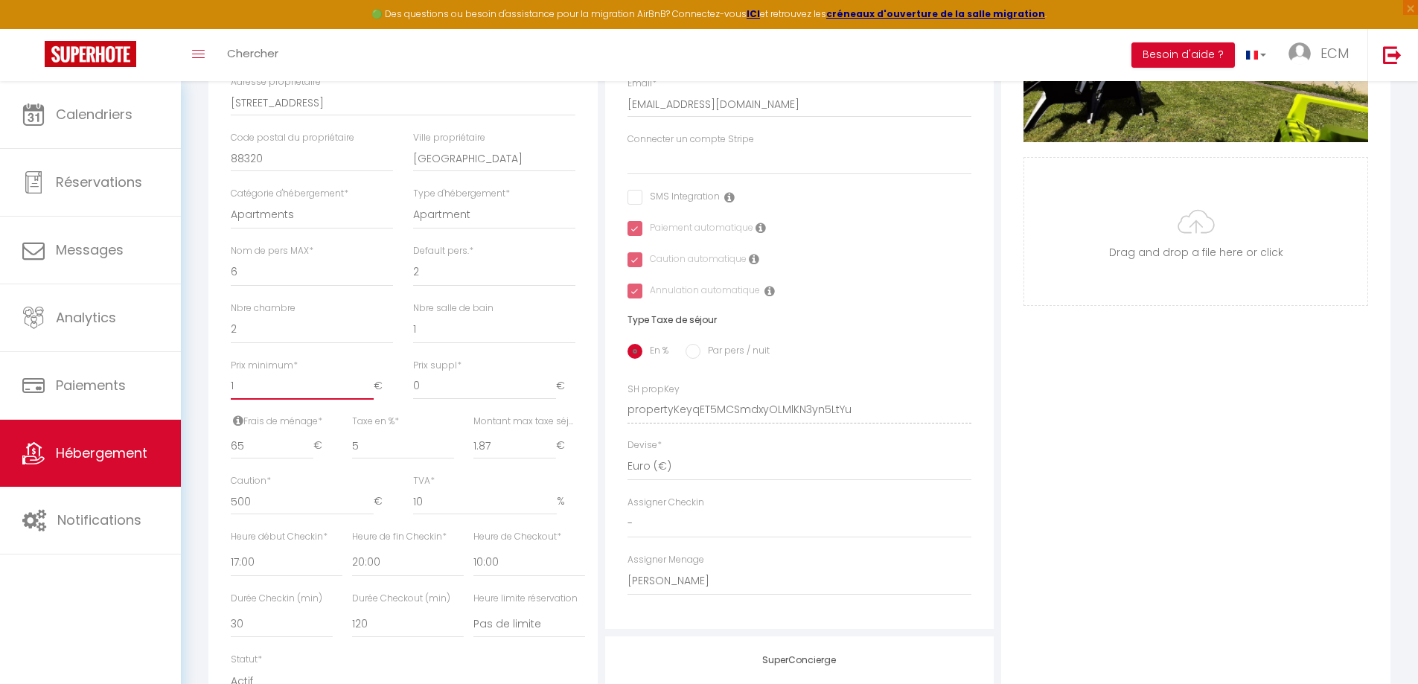
checkbox input "true"
type input "12"
select select
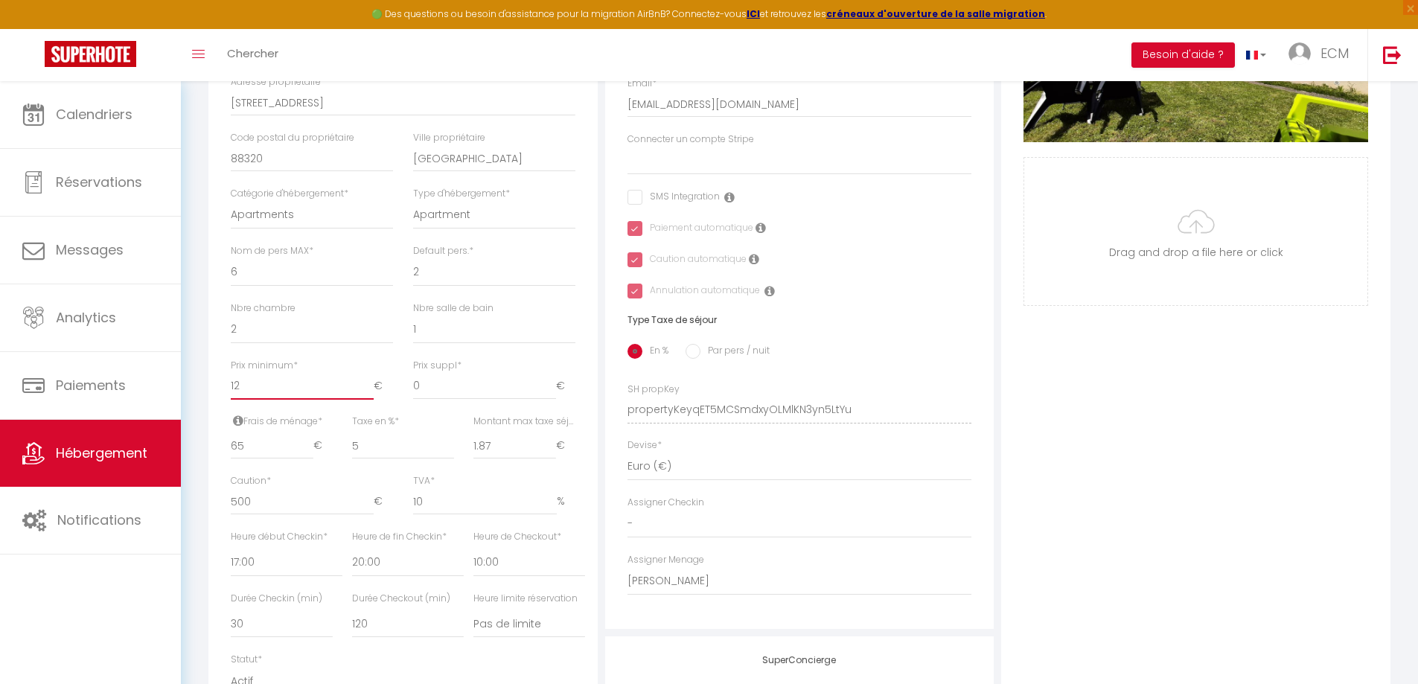
checkbox input "false"
checkbox input "true"
type input "120"
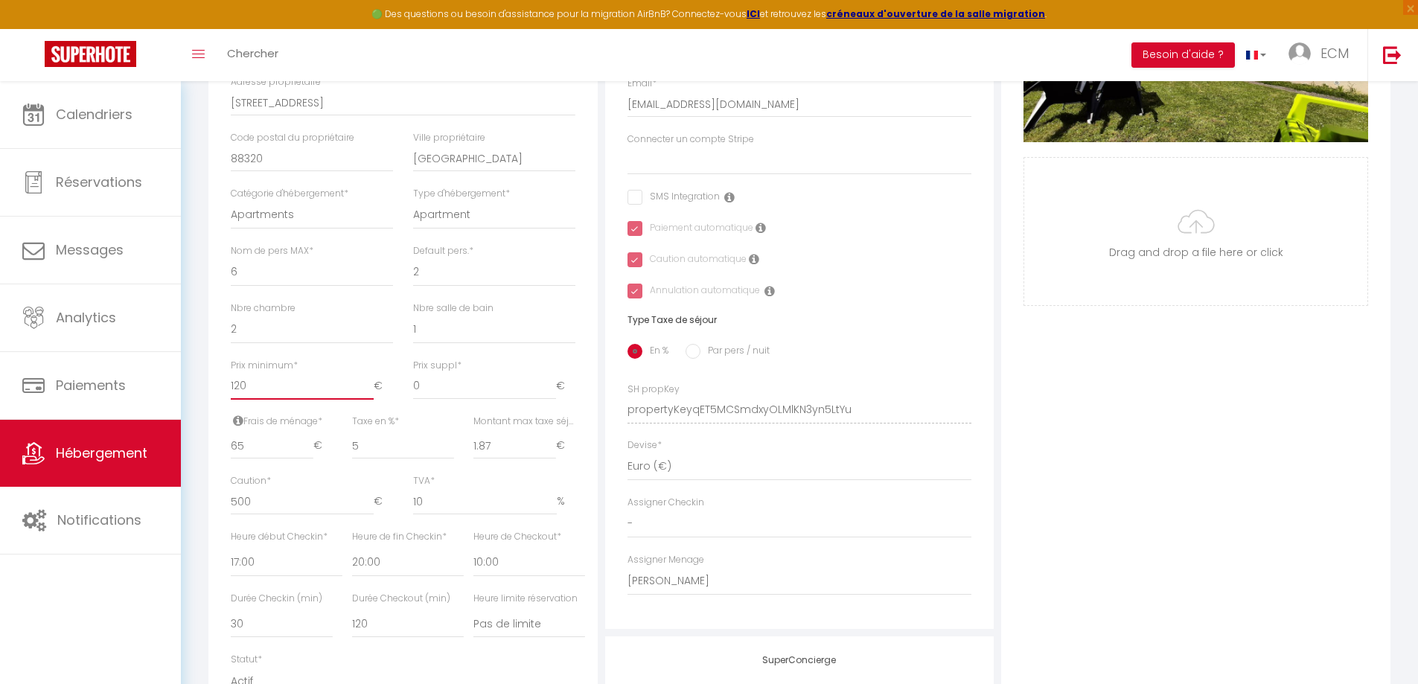
select select
checkbox input "false"
checkbox input "true"
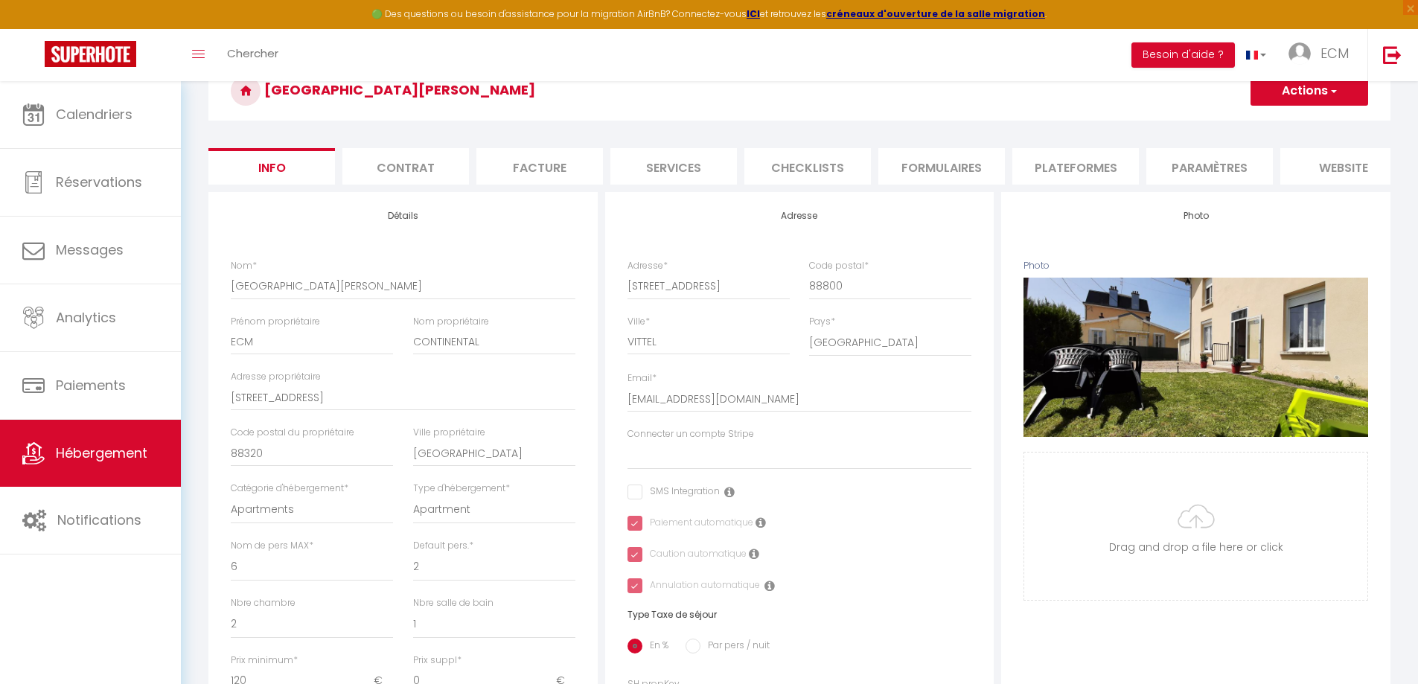
scroll to position [0, 0]
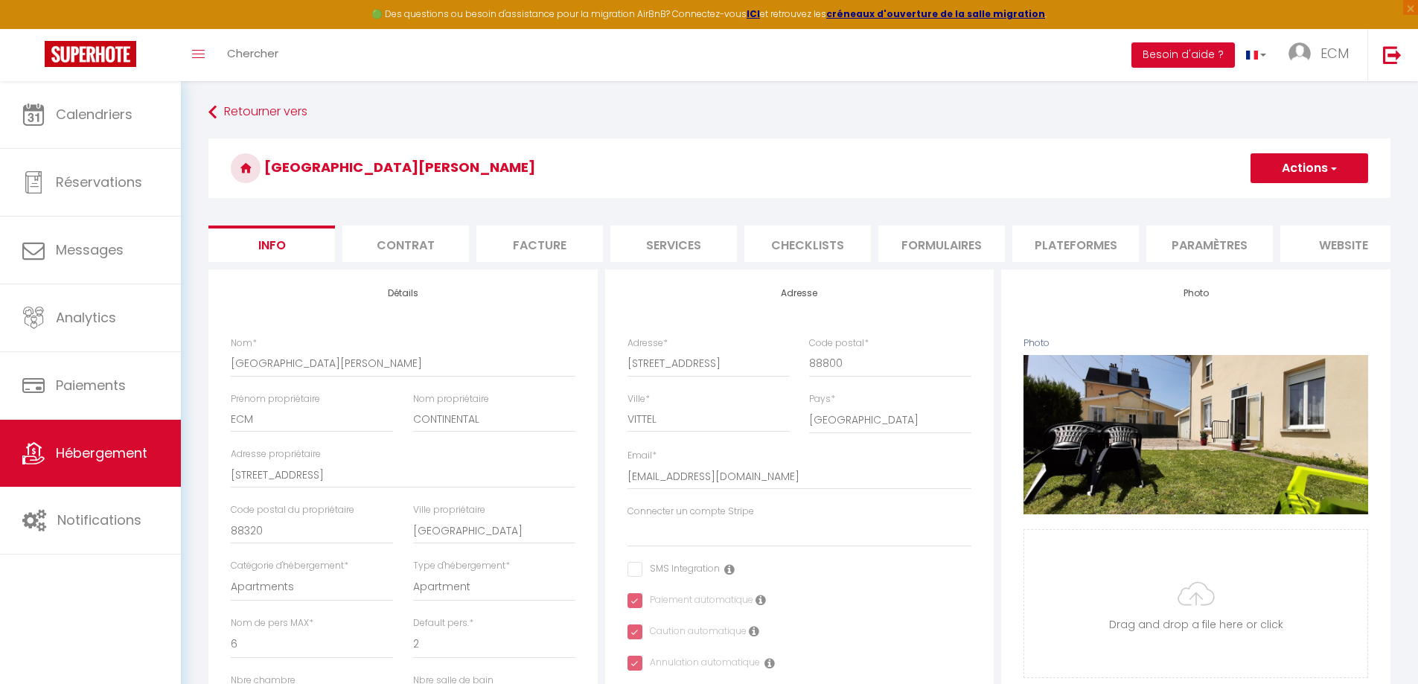
type input "120"
click at [1300, 162] on button "Actions" at bounding box center [1310, 168] width 118 height 30
click at [1270, 200] on input "Enregistrer" at bounding box center [1250, 201] width 55 height 15
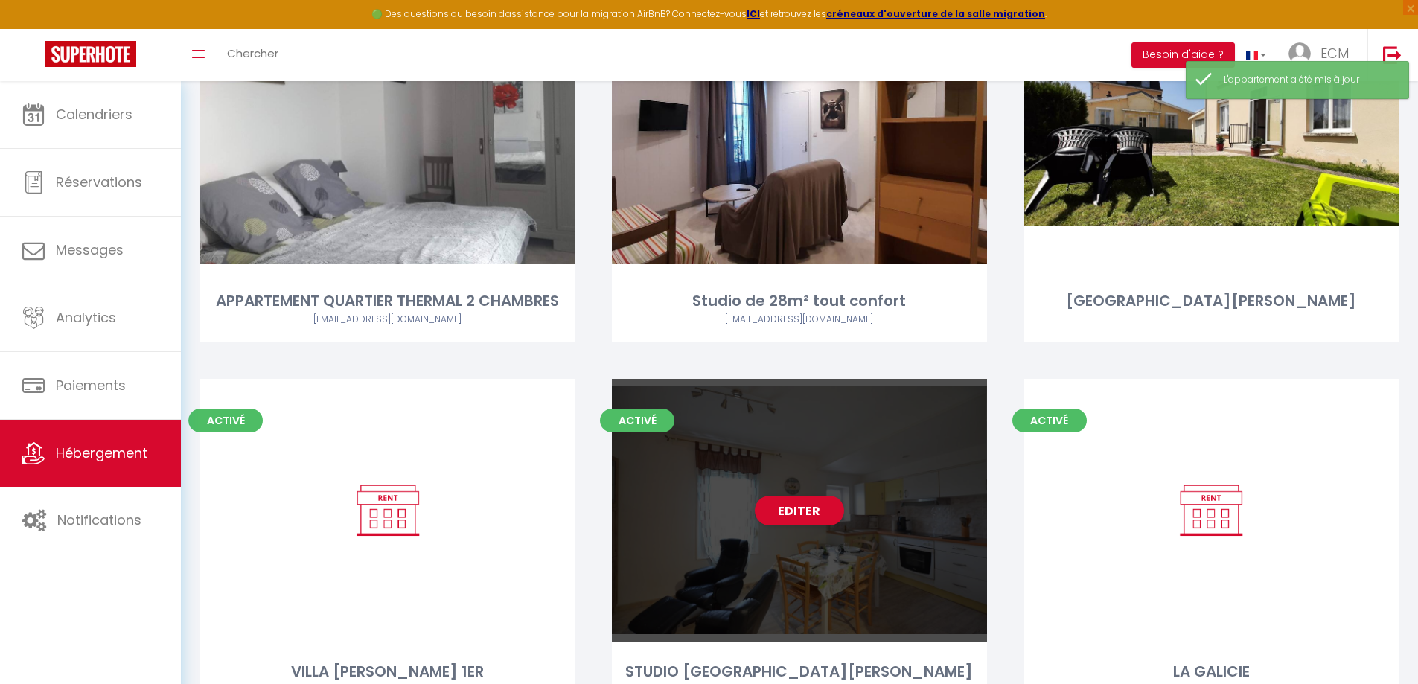
scroll to position [223, 0]
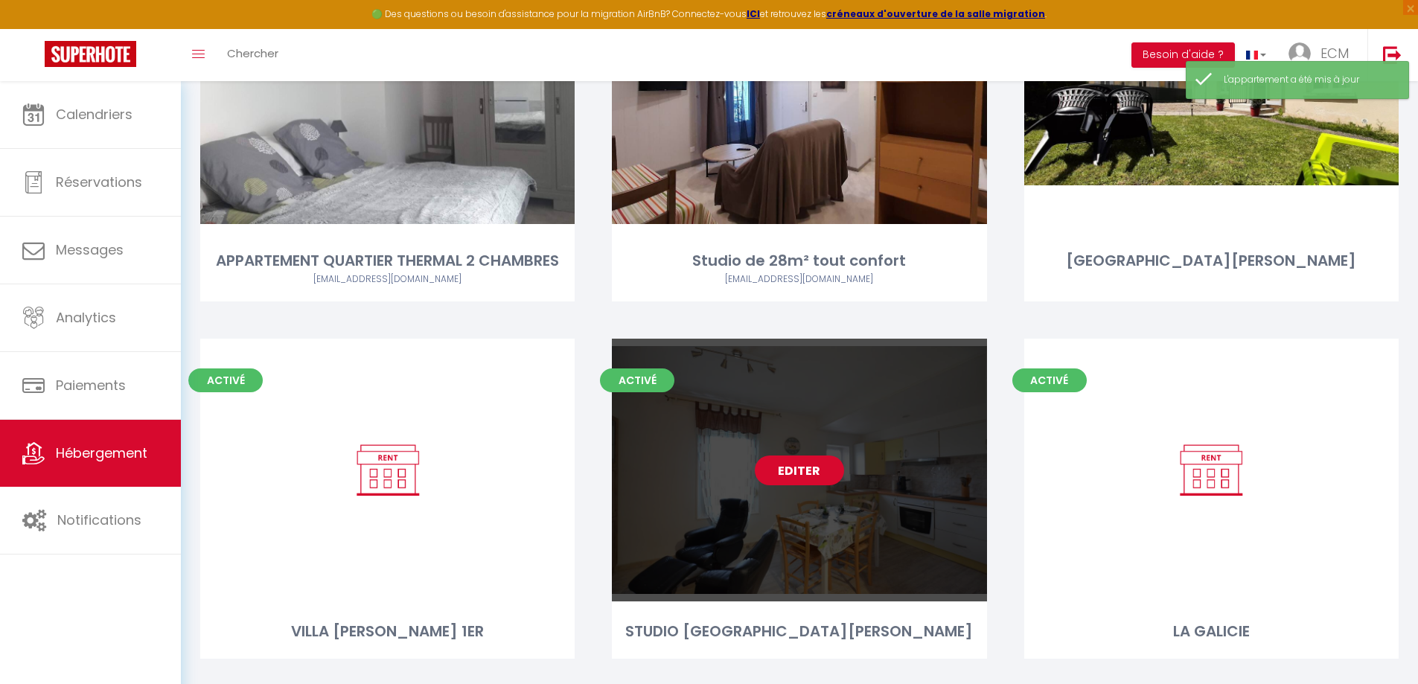
click at [813, 479] on link "Editer" at bounding box center [799, 471] width 89 height 30
select select "3"
select select "2"
select select "1"
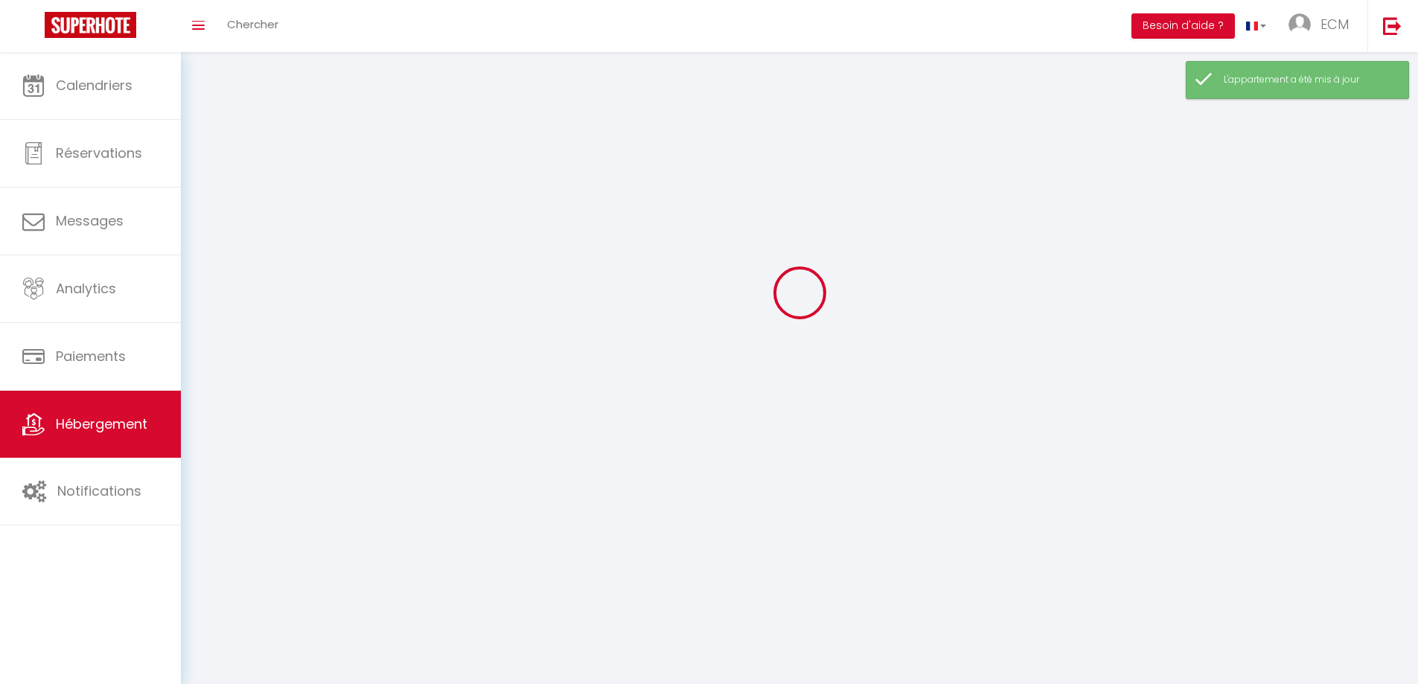
select select
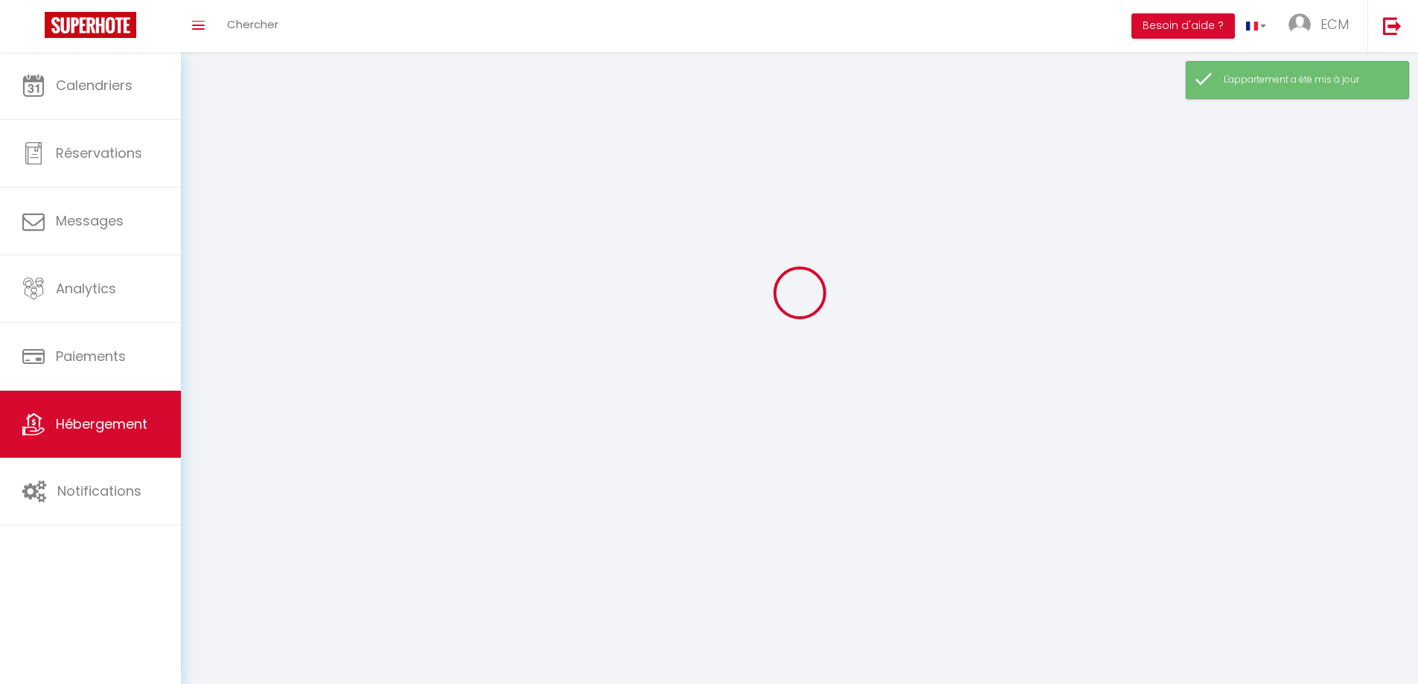
select select
checkbox input "false"
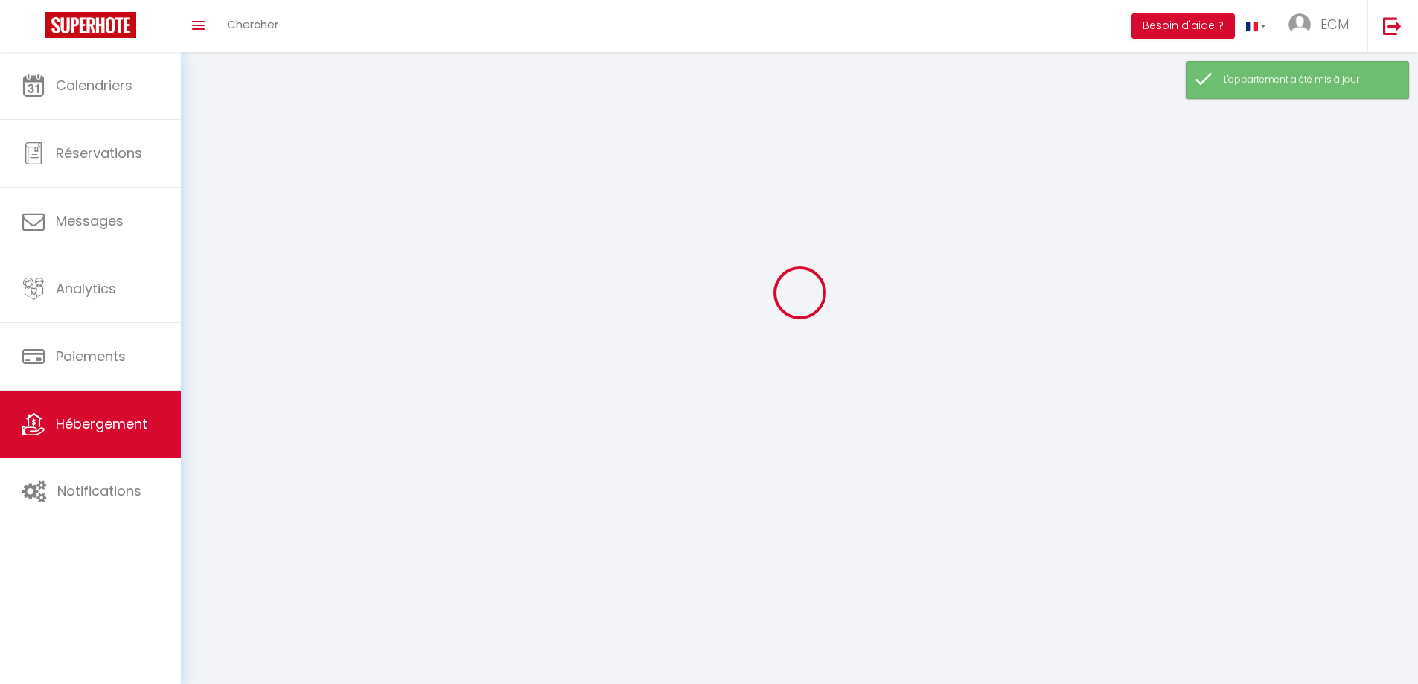
select select "28"
select select
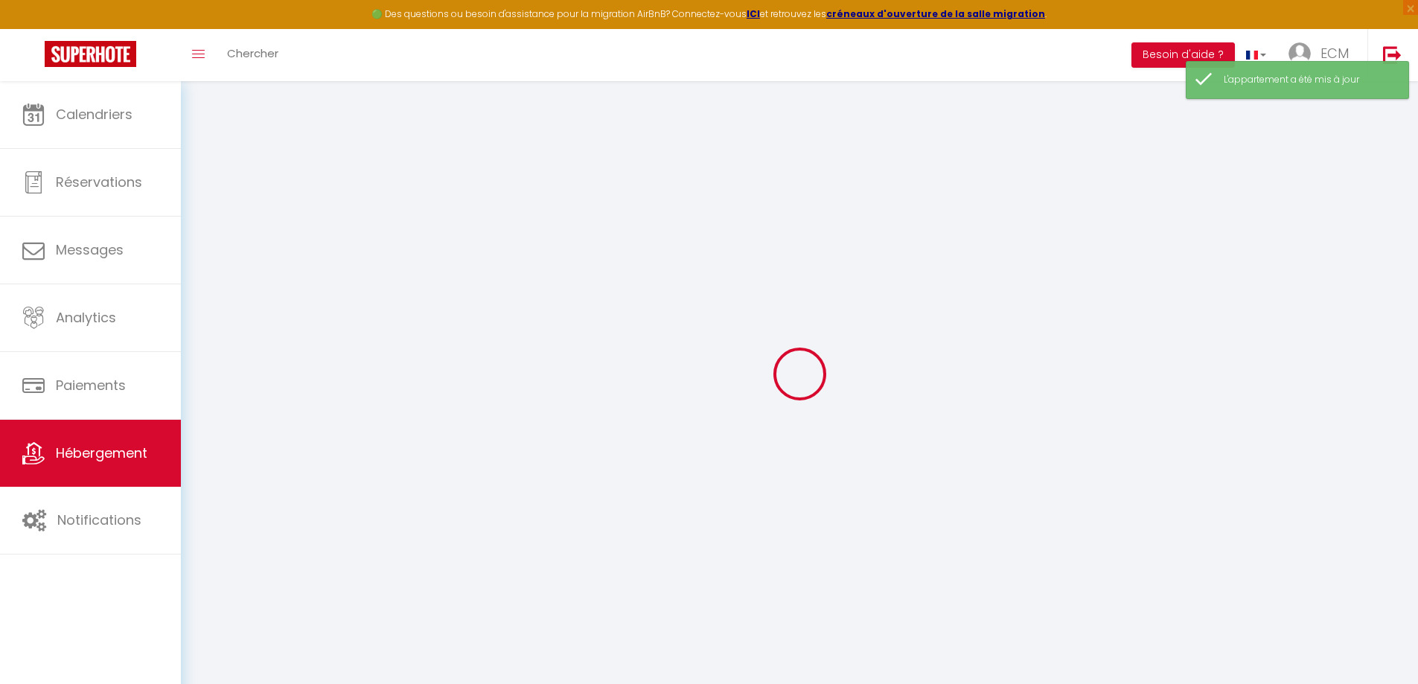
select select
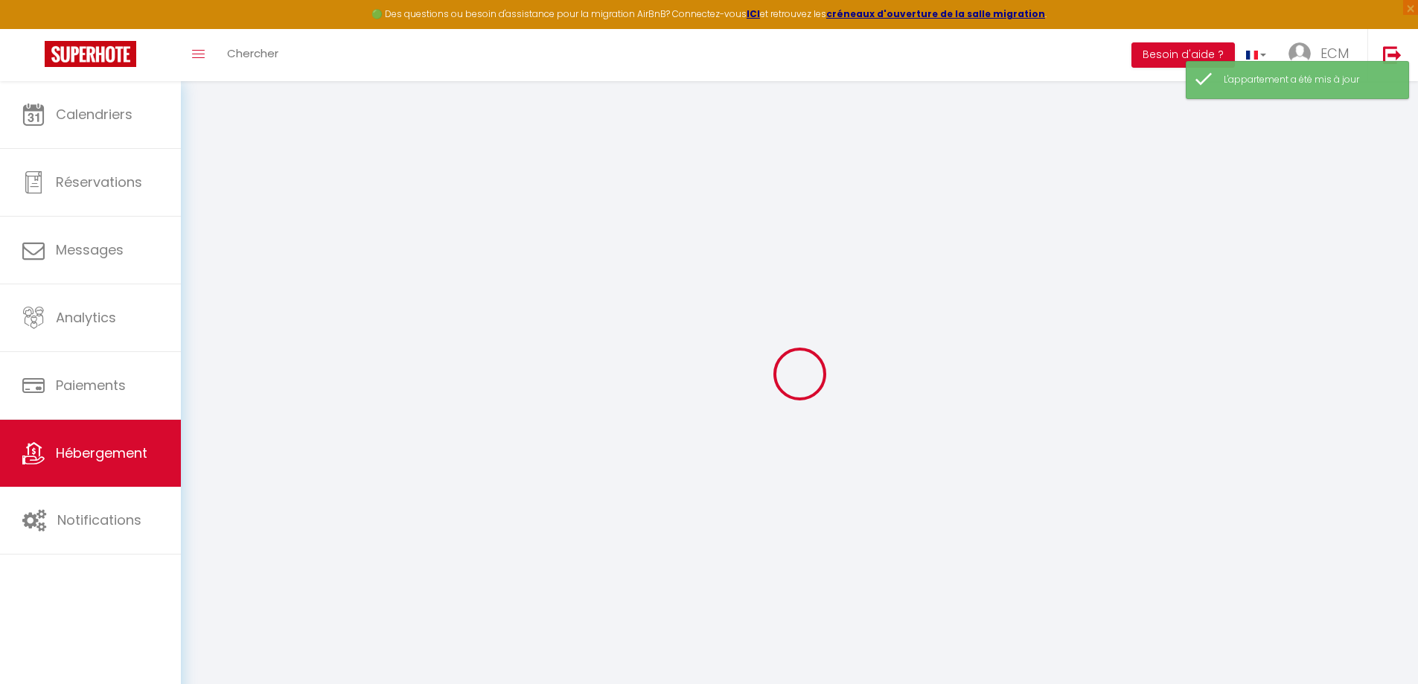
select select
checkbox input "false"
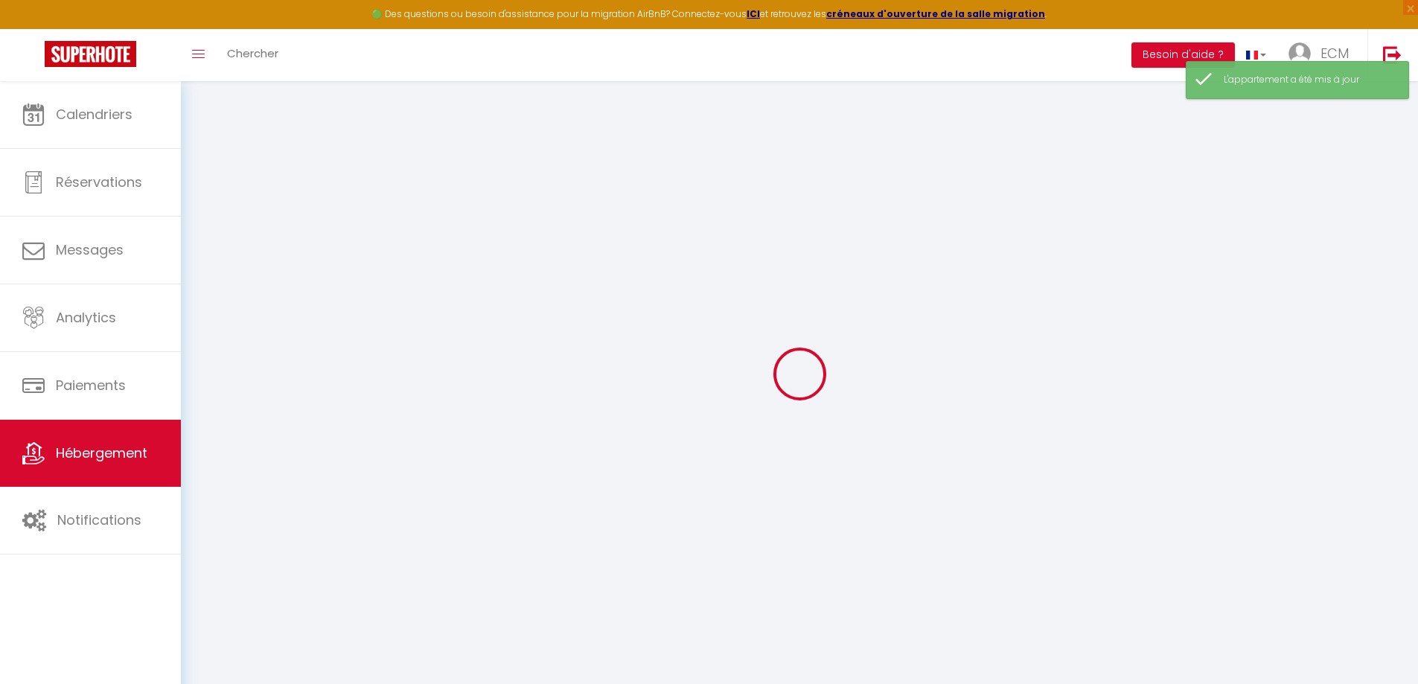
select select
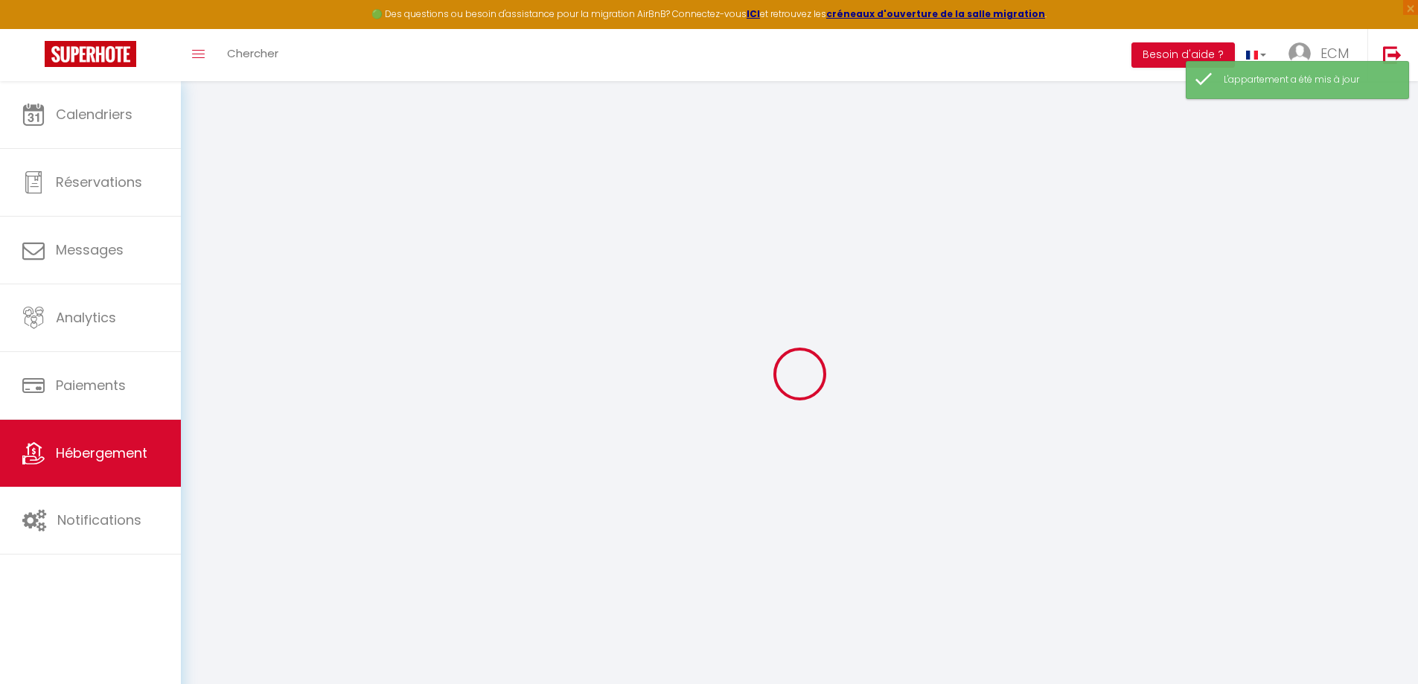
select select
checkbox input "false"
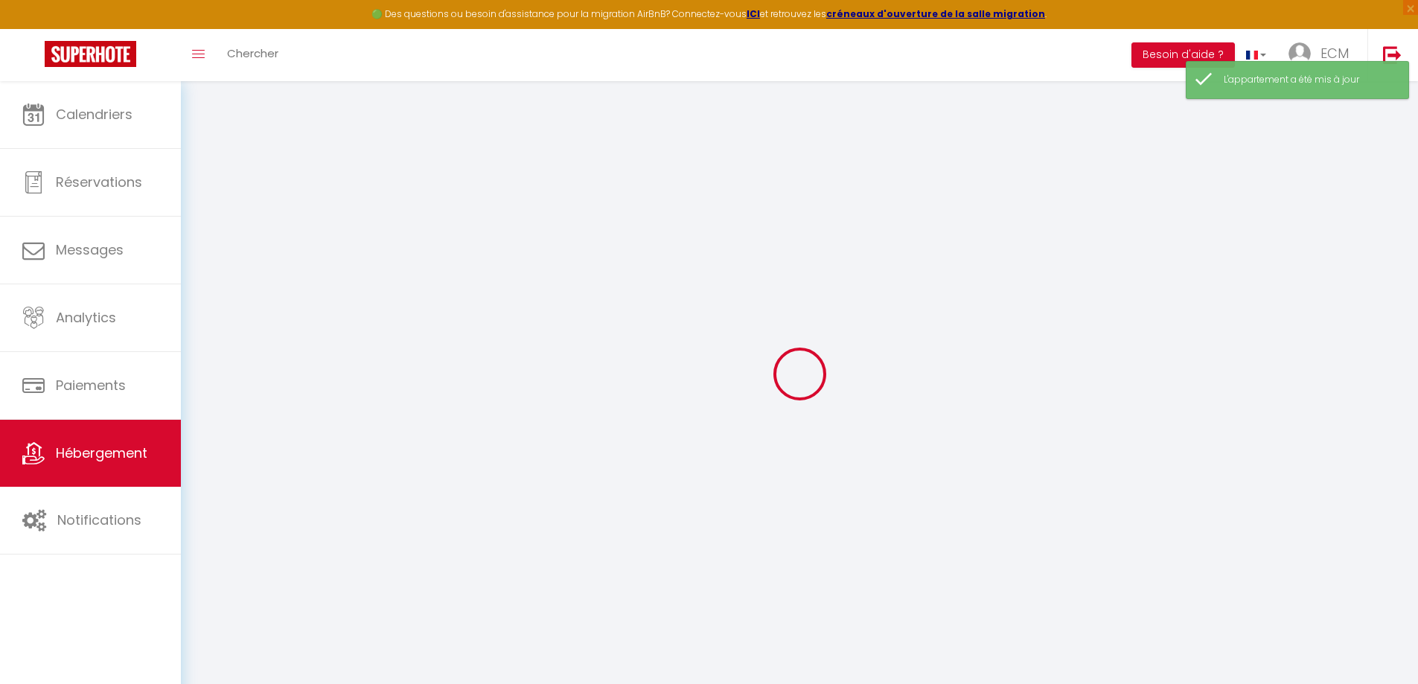
checkbox input "false"
select select
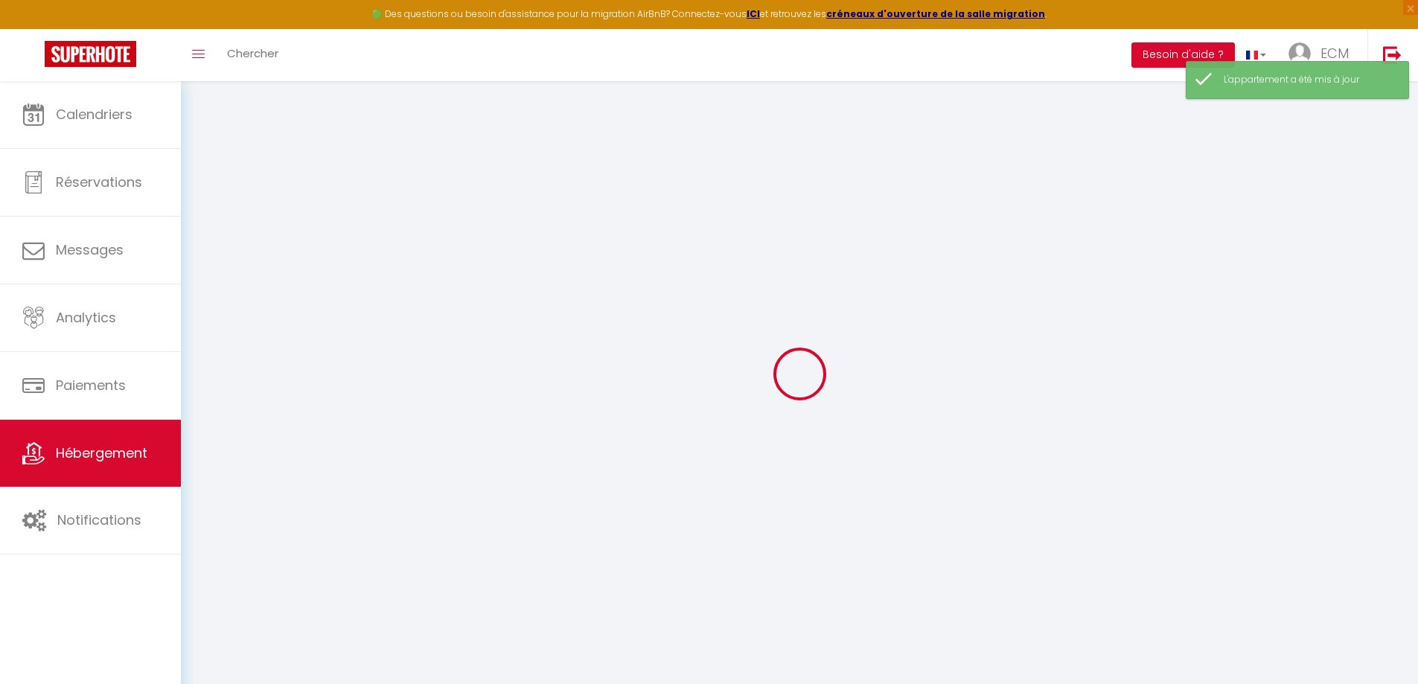
select select
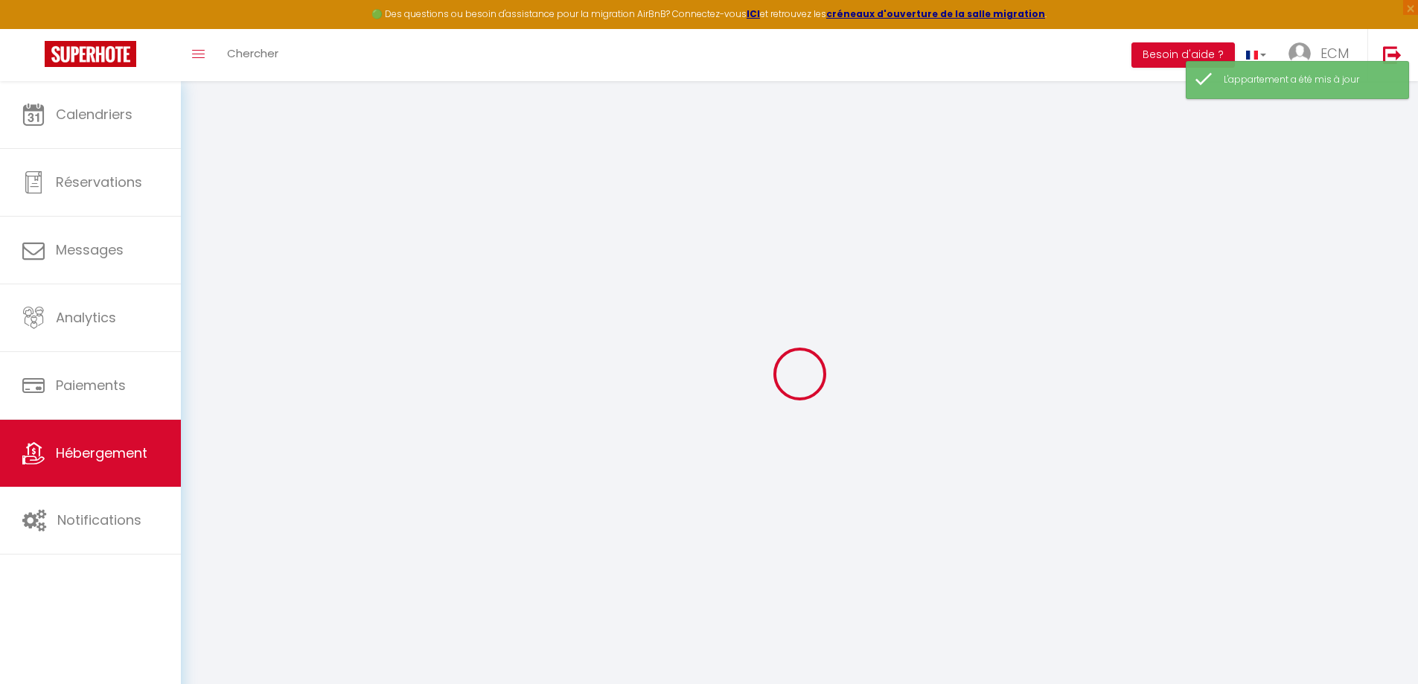
checkbox input "false"
select select
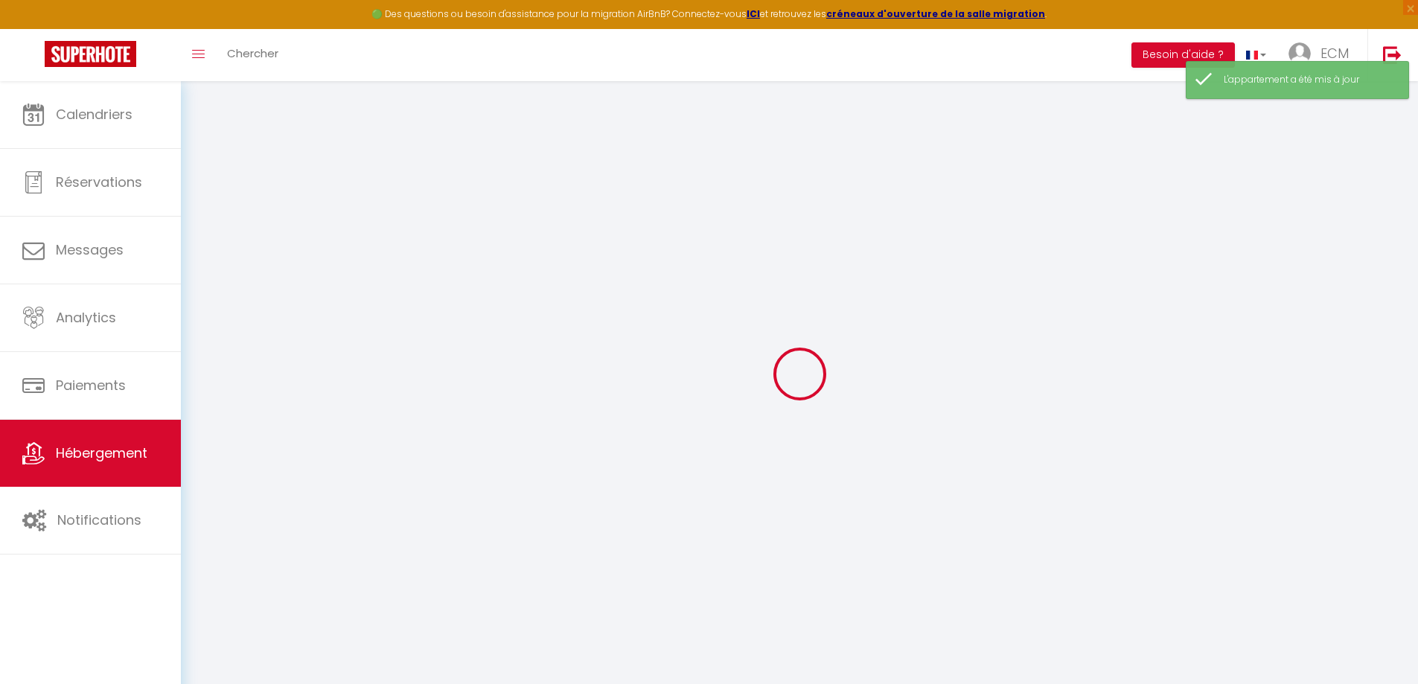
select select
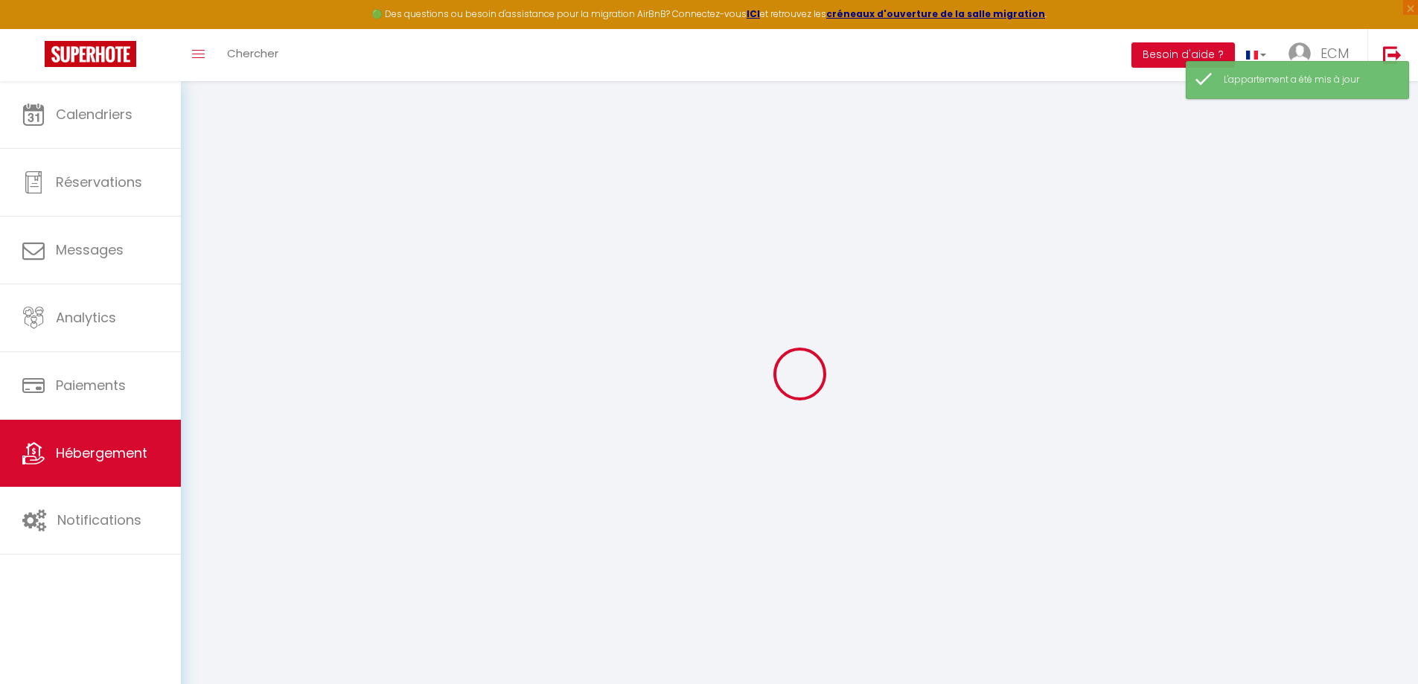
select select
checkbox input "false"
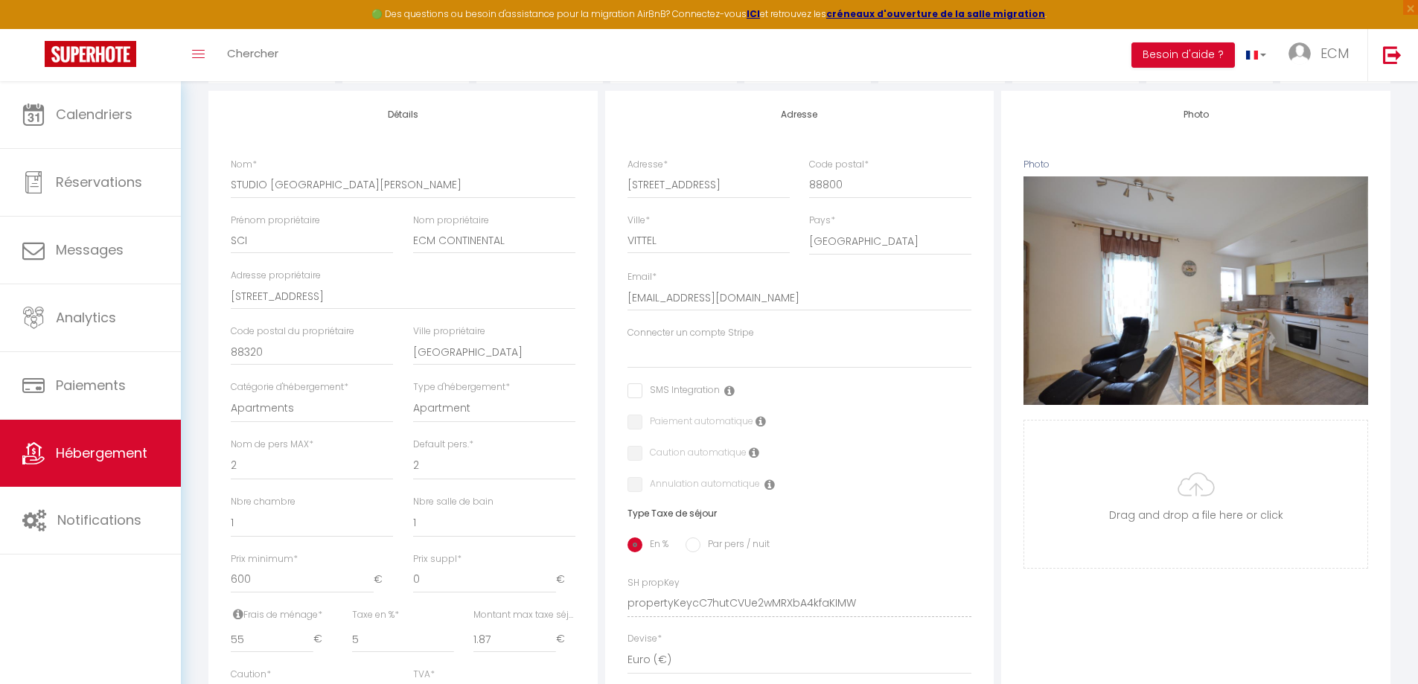
scroll to position [298, 0]
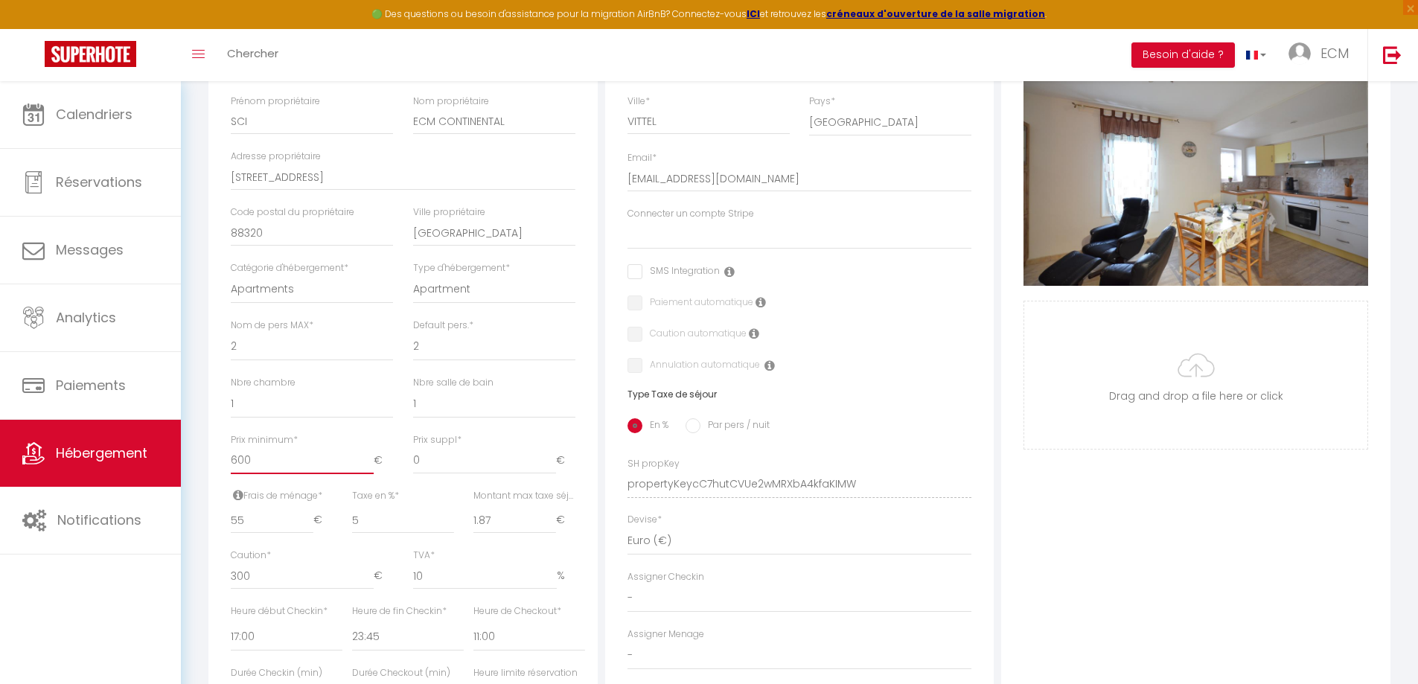
drag, startPoint x: 252, startPoint y: 474, endPoint x: 209, endPoint y: 476, distance: 43.2
click at [209, 476] on div "Détails Nom * STUDIO VILLA [PERSON_NAME] propriétaire SCI Nom propriétaire ECM …" at bounding box center [402, 415] width 389 height 887
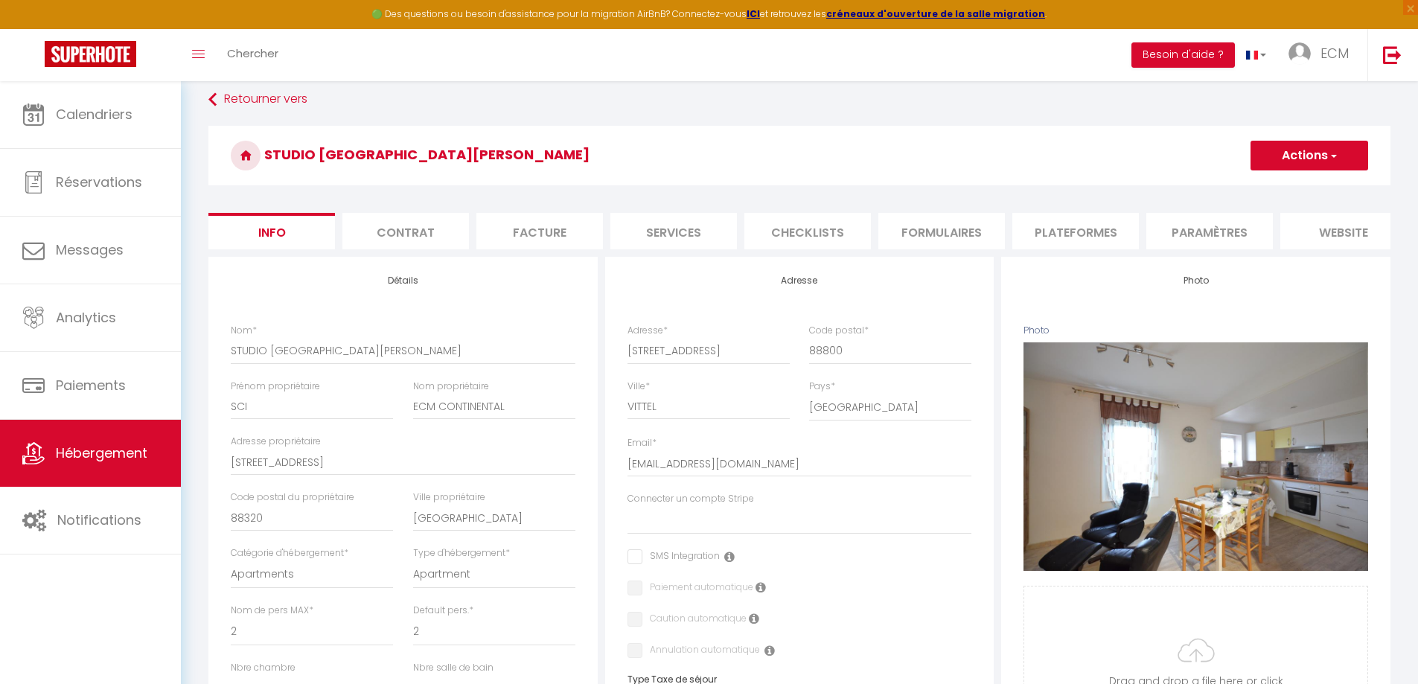
scroll to position [0, 0]
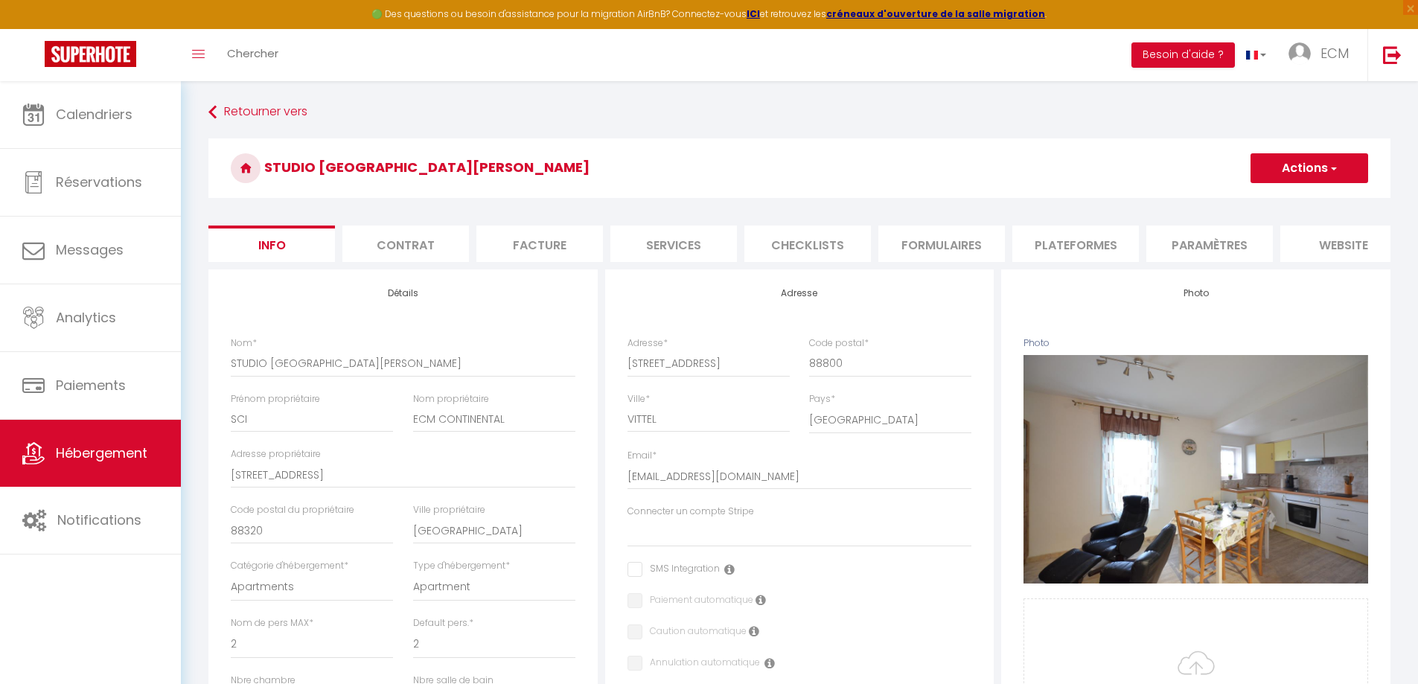
click at [1286, 161] on button "Actions" at bounding box center [1310, 168] width 118 height 30
click at [1249, 200] on input "Enregistrer" at bounding box center [1250, 201] width 55 height 15
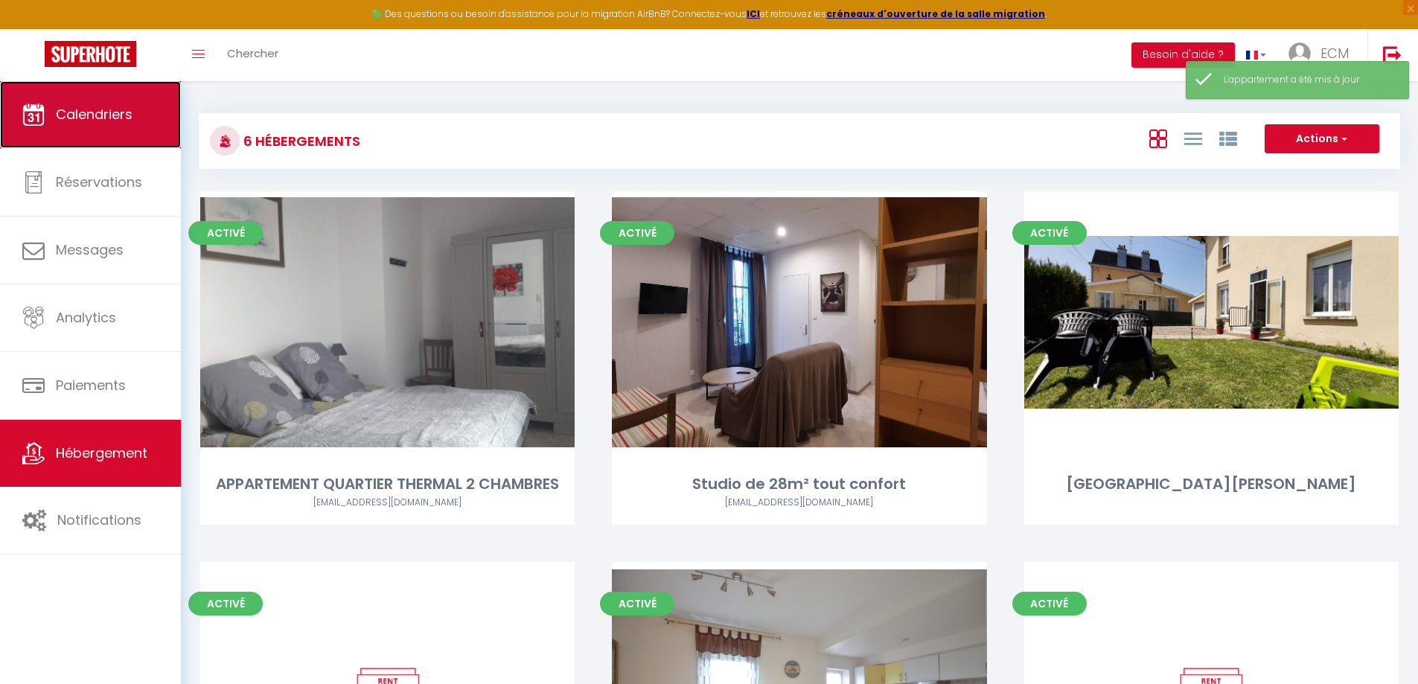
click at [105, 112] on span "Calendriers" at bounding box center [94, 114] width 77 height 19
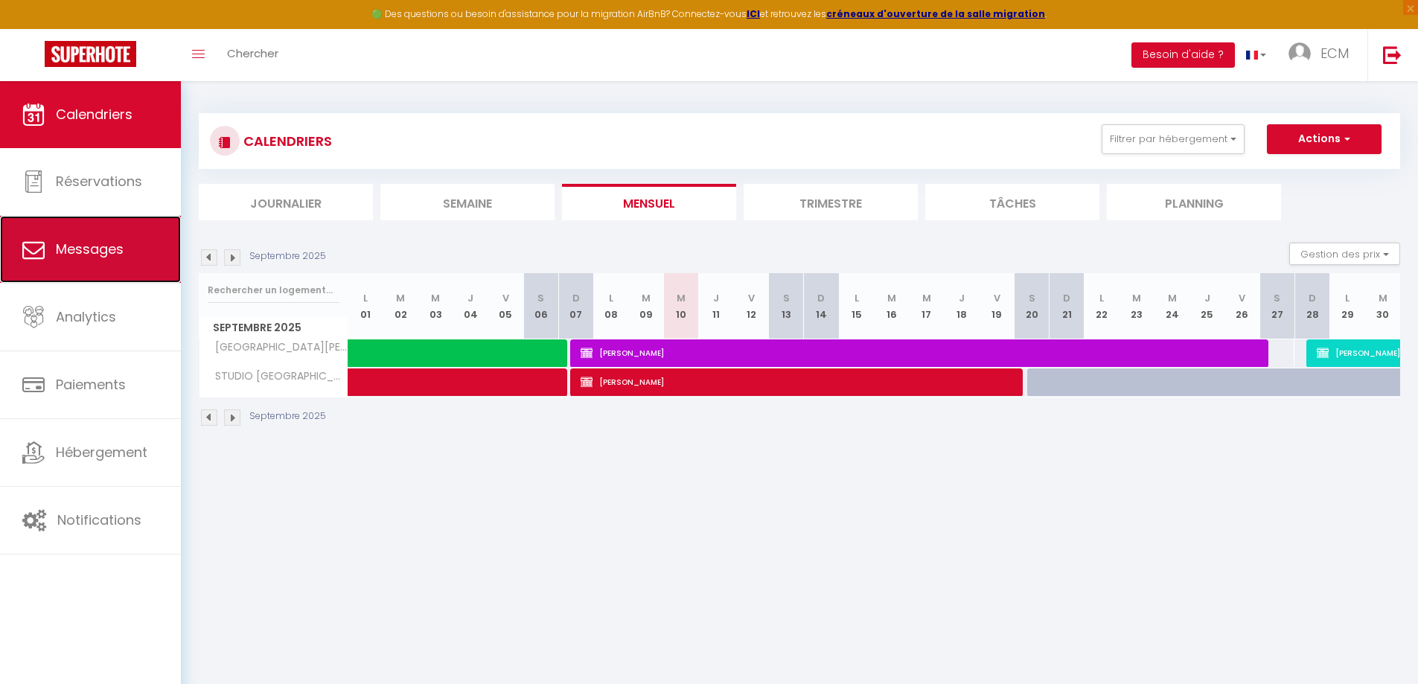
click at [136, 254] on link "Messages" at bounding box center [90, 249] width 181 height 67
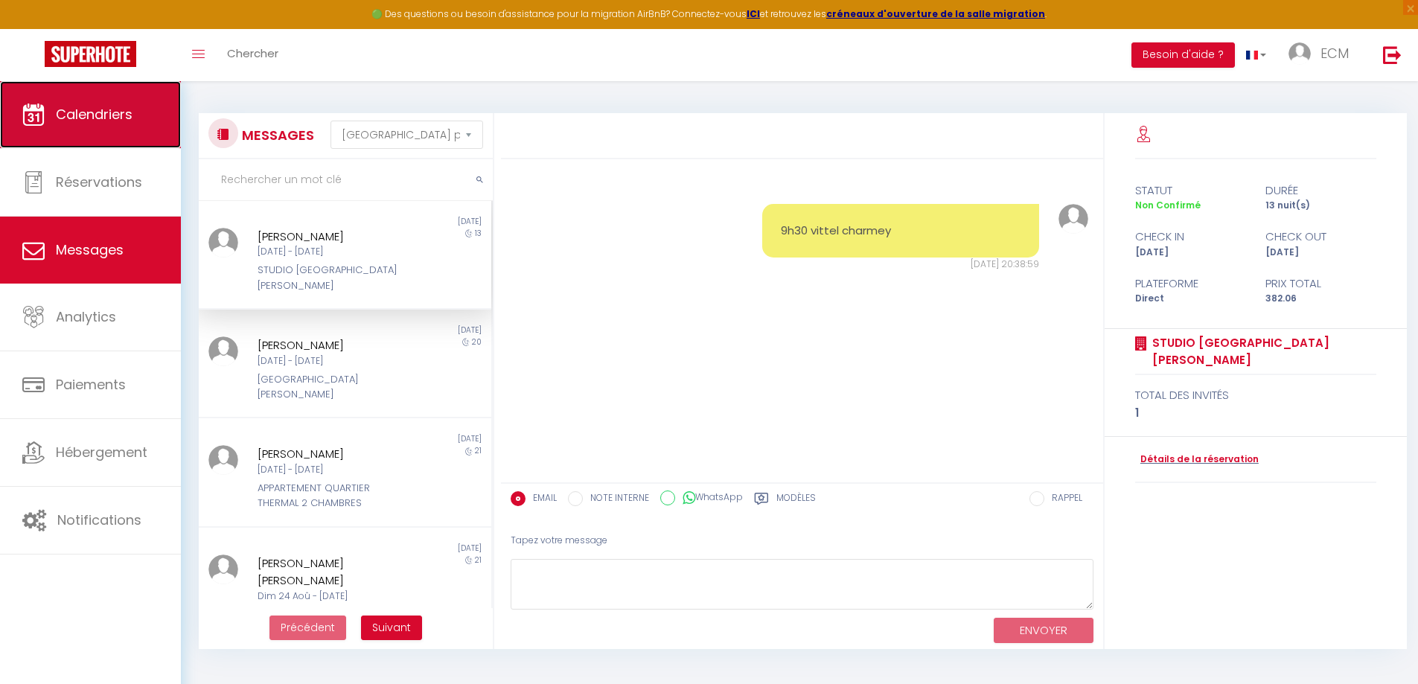
click at [119, 135] on link "Calendriers" at bounding box center [90, 114] width 181 height 67
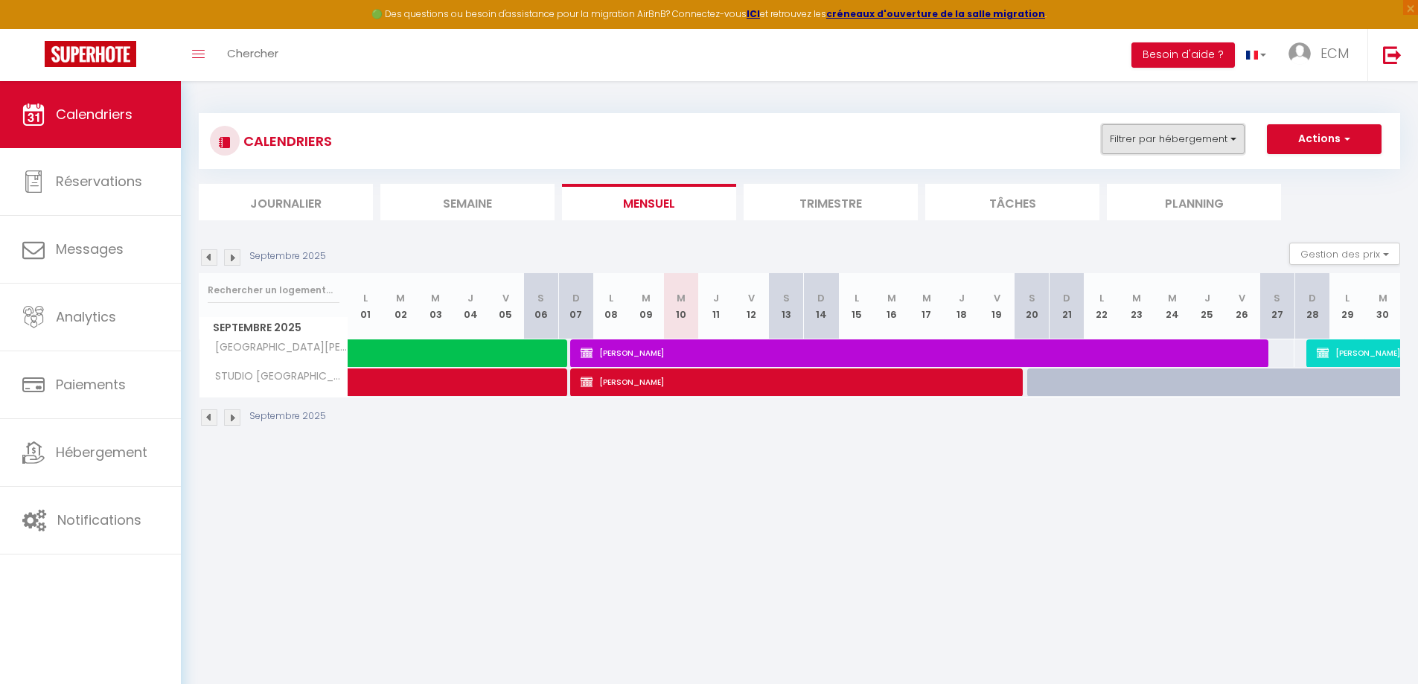
click at [1222, 144] on button "Filtrer par hébergement" at bounding box center [1173, 139] width 143 height 30
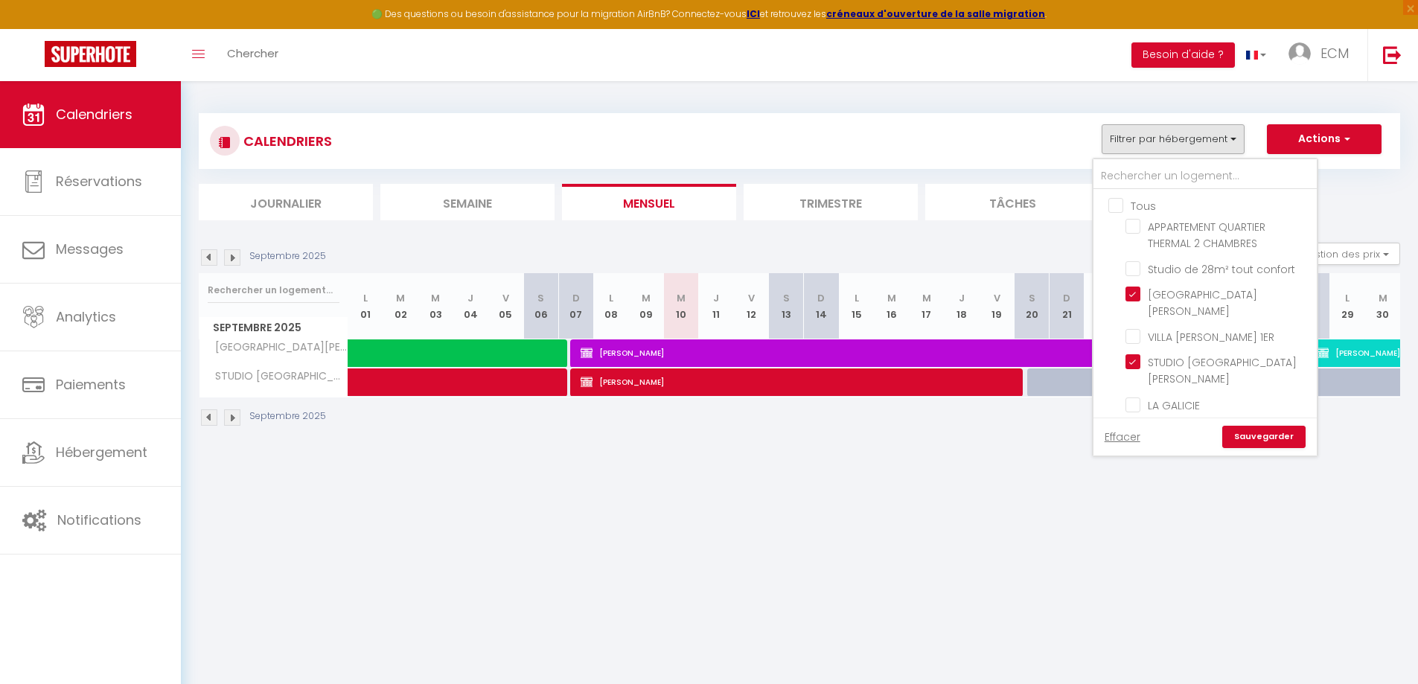
click at [1105, 205] on ul "Tous APPARTEMENT QUARTIER THERMAL 2 CHAMBRES Studio de 28m² tout confort [GEOGR…" at bounding box center [1205, 308] width 223 height 236
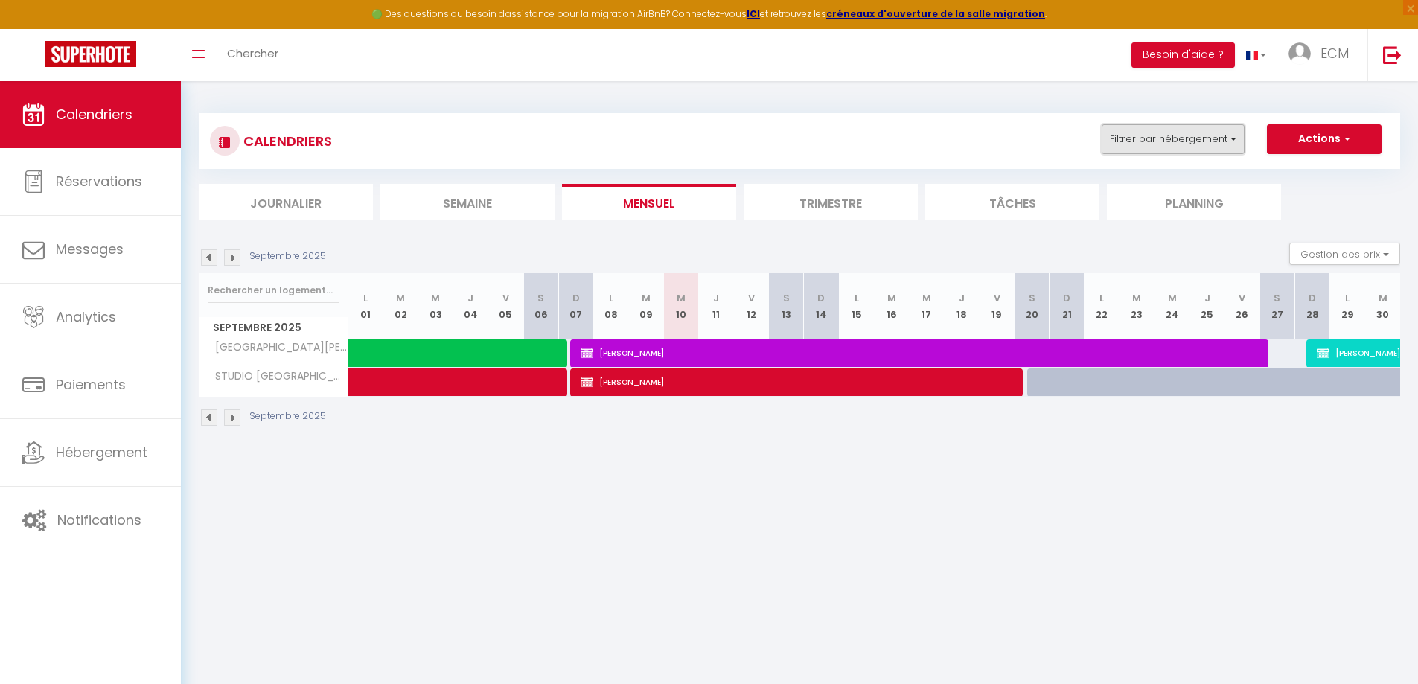
click at [1171, 139] on button "Filtrer par hébergement" at bounding box center [1173, 139] width 143 height 30
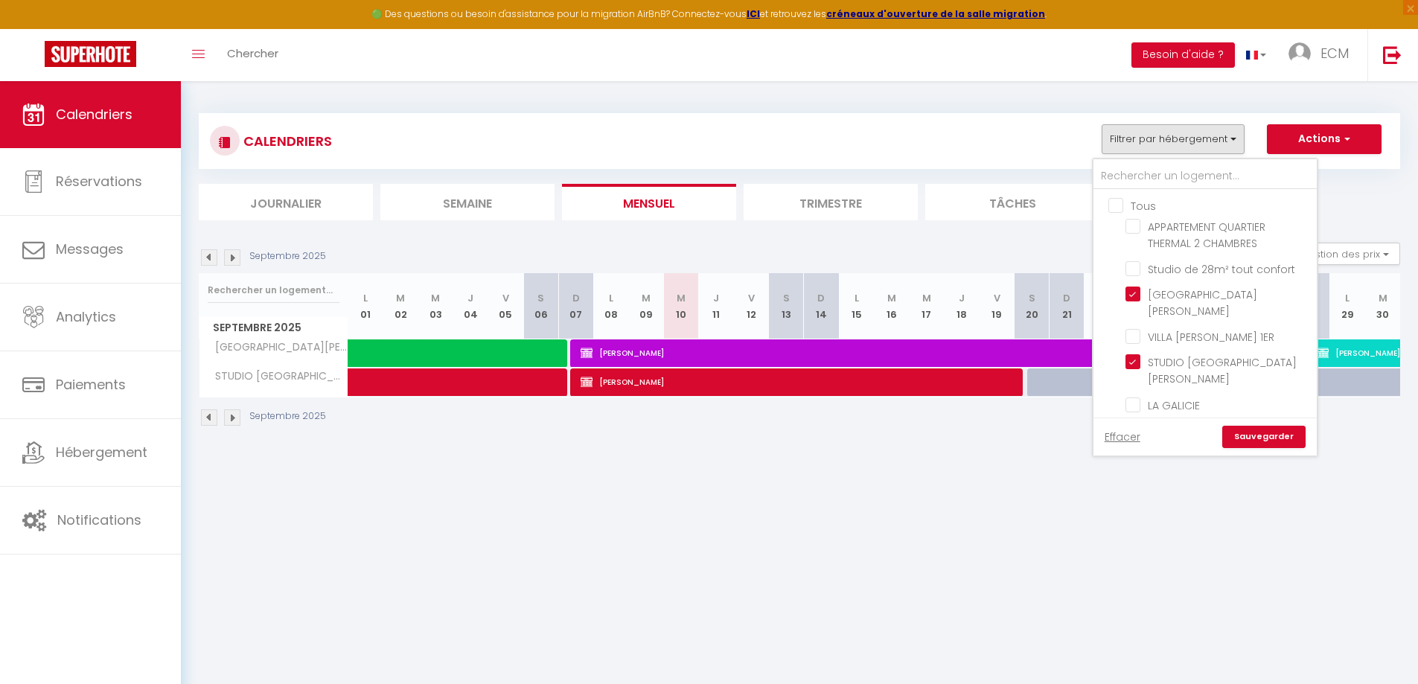
click at [1112, 205] on input "Tous" at bounding box center [1220, 204] width 223 height 15
click at [1257, 426] on link "Sauvegarder" at bounding box center [1263, 437] width 83 height 22
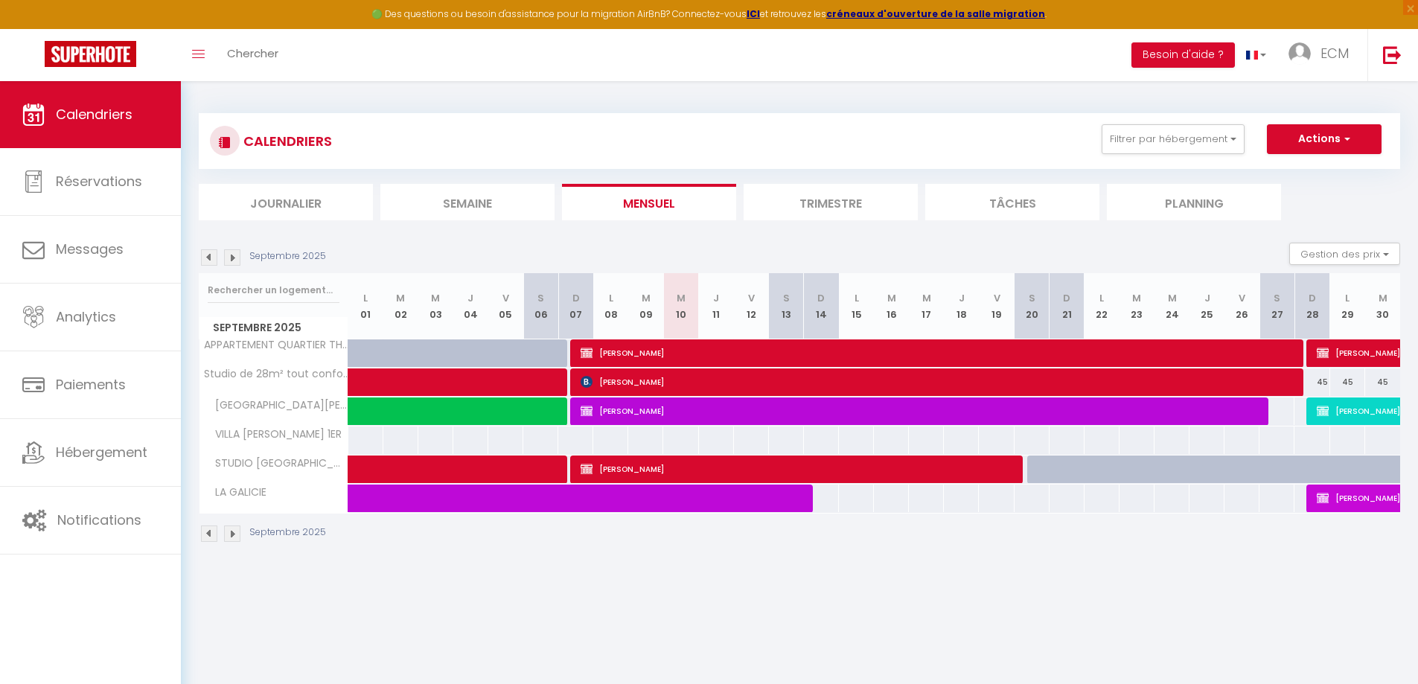
click at [235, 263] on img at bounding box center [232, 257] width 16 height 16
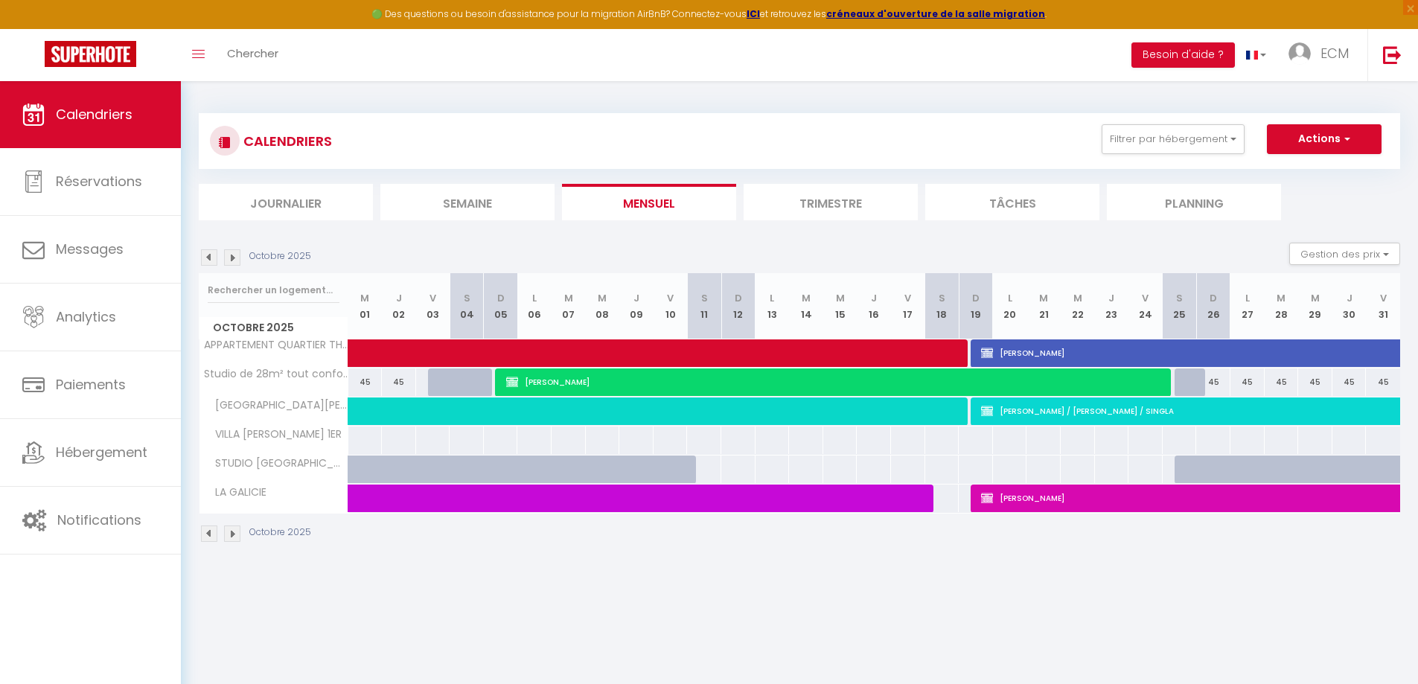
click at [205, 258] on img at bounding box center [209, 257] width 16 height 16
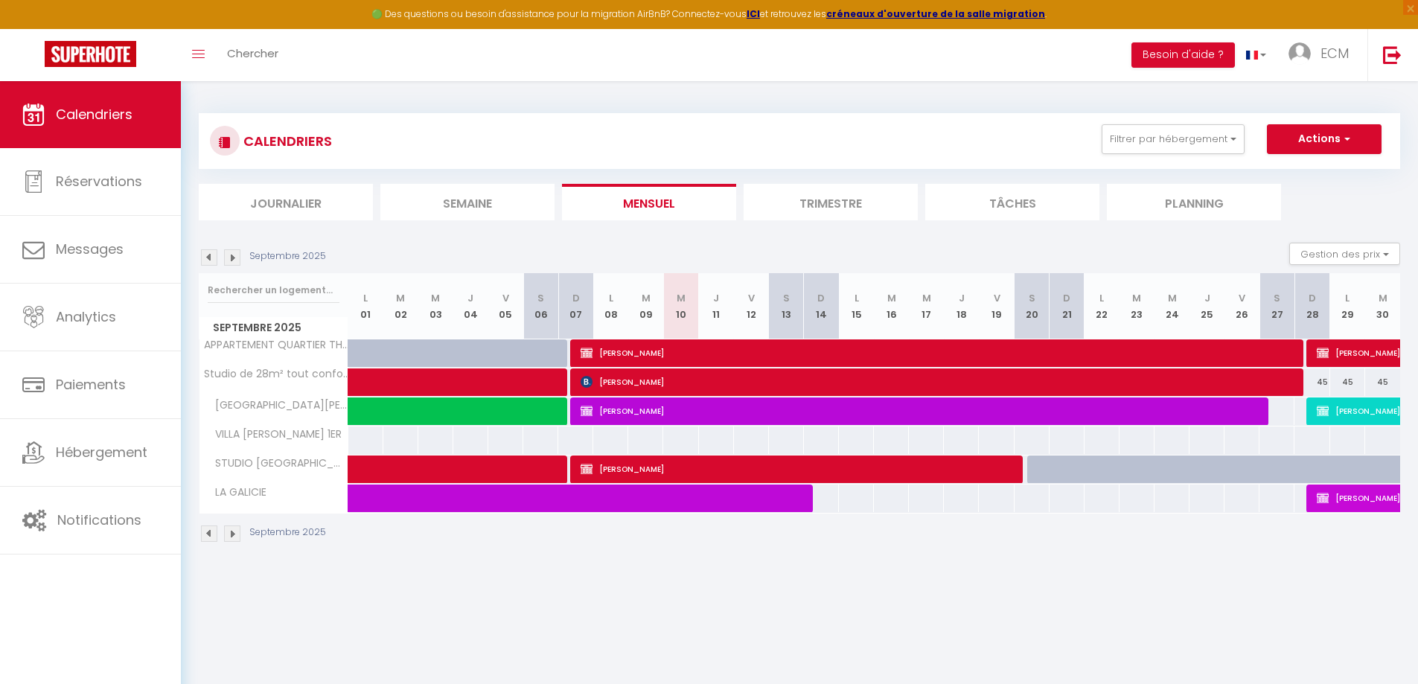
click at [202, 257] on img at bounding box center [209, 257] width 16 height 16
